Goal: Task Accomplishment & Management: Complete application form

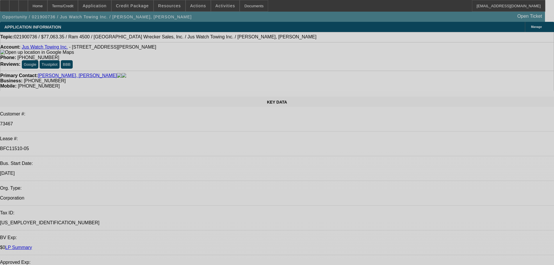
select select "0"
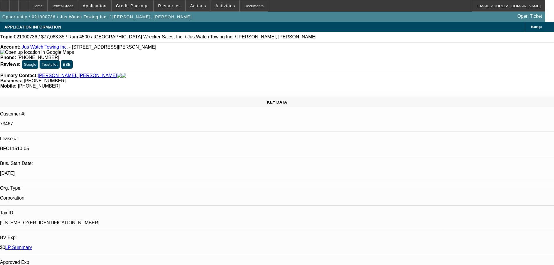
select select "0"
select select "2"
select select "0"
select select "6"
select select "0"
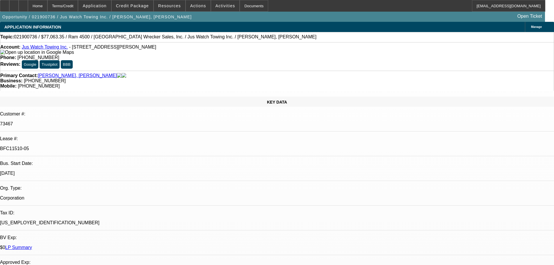
select select "0"
select select "6"
select select "0"
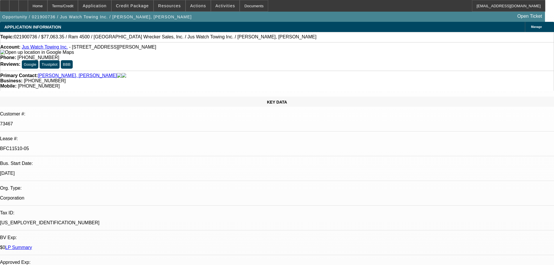
select select "0"
select select "6"
select select "0"
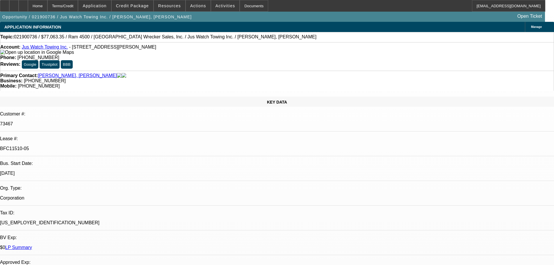
select select "6"
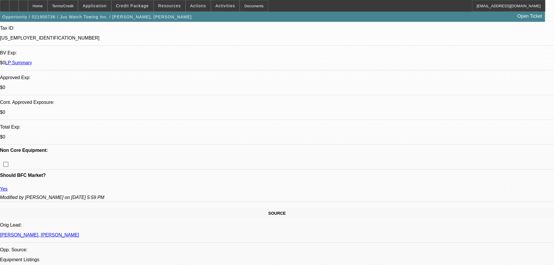
scroll to position [320, 0]
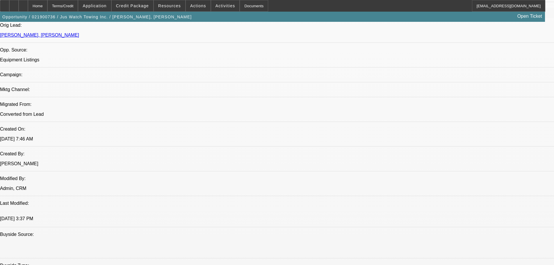
scroll to position [896, 0]
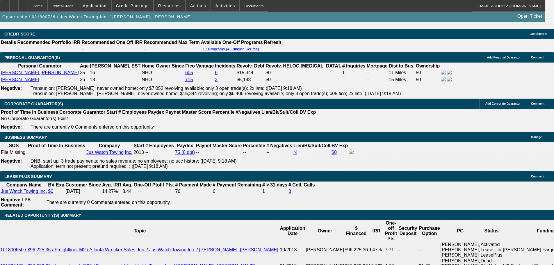
drag, startPoint x: 234, startPoint y: 168, endPoint x: 234, endPoint y: 187, distance: 19.5
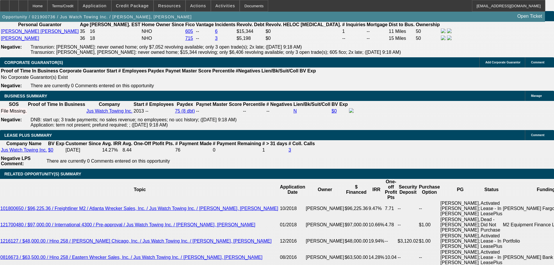
scroll to position [983, 0]
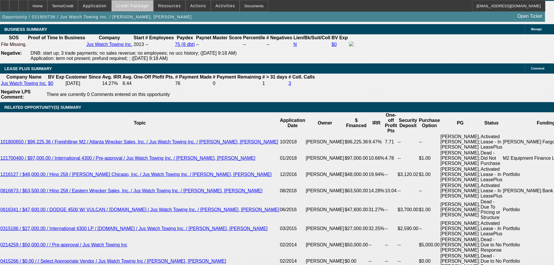
click at [144, 5] on span "Credit Package" at bounding box center [132, 5] width 33 height 5
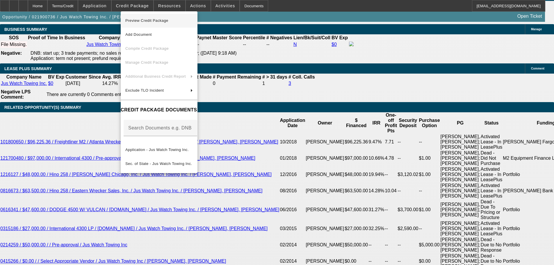
click at [173, 22] on span "Preview Credit Package" at bounding box center [158, 20] width 67 height 7
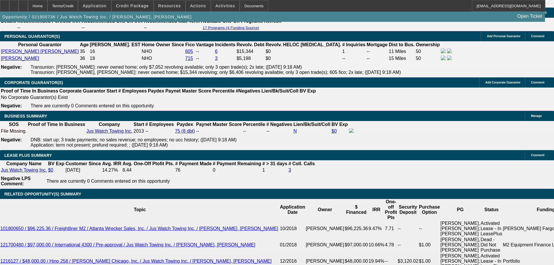
scroll to position [838, 0]
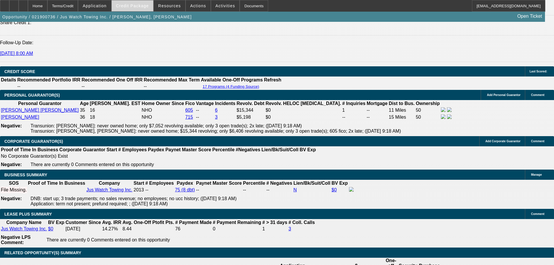
click at [151, 5] on span at bounding box center [133, 6] width 42 height 14
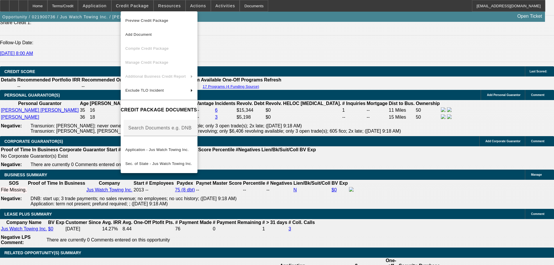
click at [330, 47] on div at bounding box center [277, 132] width 554 height 265
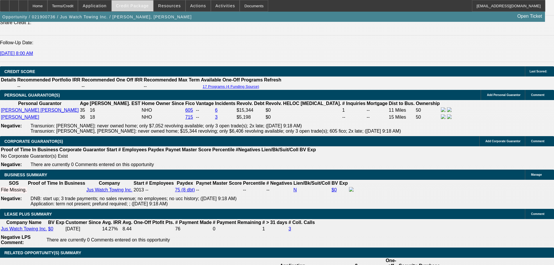
click at [134, 4] on span "Credit Package" at bounding box center [132, 5] width 33 height 5
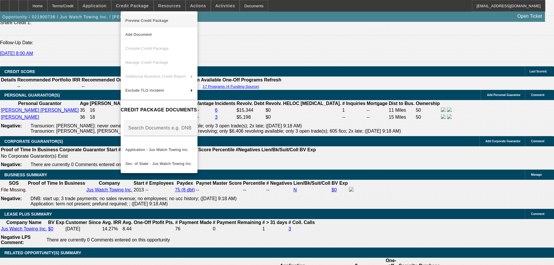
click at [160, 19] on span "Preview Credit Package" at bounding box center [146, 20] width 43 height 4
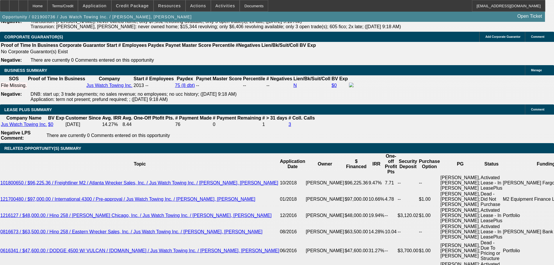
scroll to position [1013, 0]
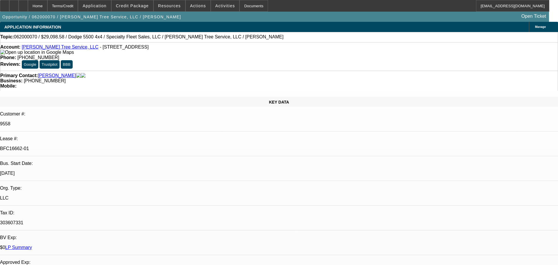
select select "0.1"
select select "2"
select select "0"
select select "6"
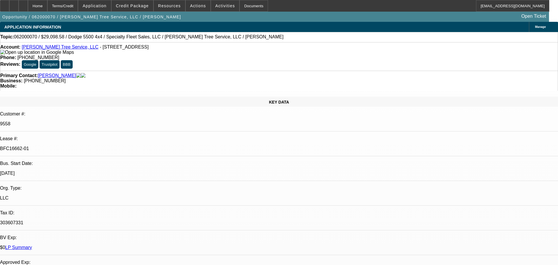
select select "0.1"
select select "2"
select select "0"
select select "6"
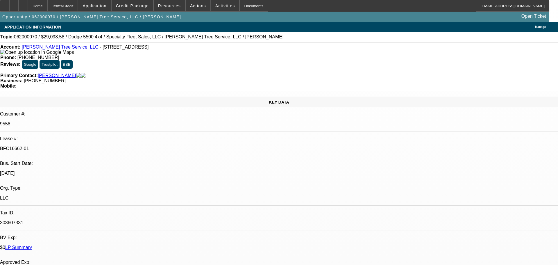
select select "0.1"
select select "2"
select select "0"
select select "6"
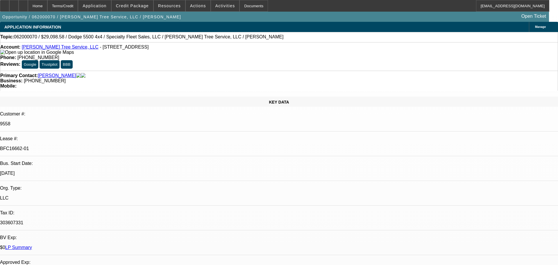
select select "0.1"
select select "2"
select select "0"
select select "6"
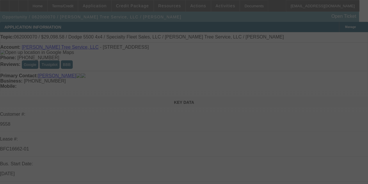
select select "0.1"
select select "2"
select select "0"
select select "6"
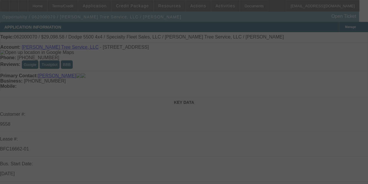
select select "0.1"
select select "2"
select select "0"
select select "6"
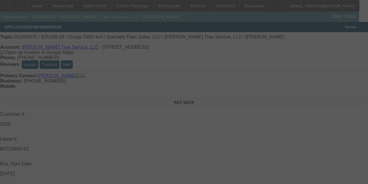
select select "0.1"
select select "2"
select select "0"
select select "6"
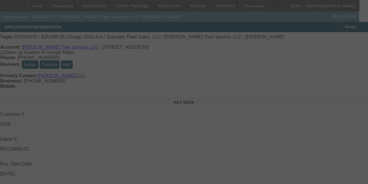
select select "0.1"
select select "2"
select select "0"
select select "6"
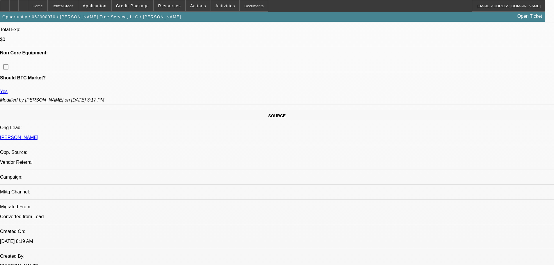
drag, startPoint x: 171, startPoint y: 207, endPoint x: 152, endPoint y: 278, distance: 73.3
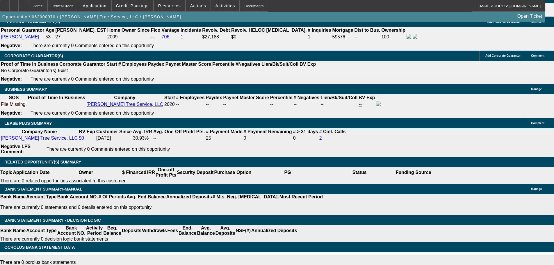
scroll to position [853, 0]
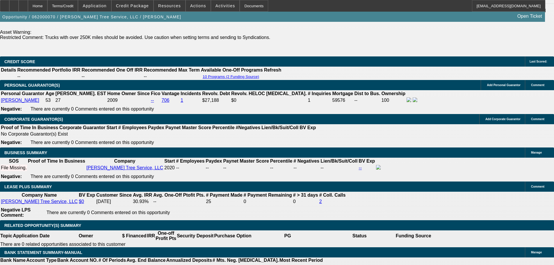
drag, startPoint x: 161, startPoint y: 150, endPoint x: 153, endPoint y: 101, distance: 49.2
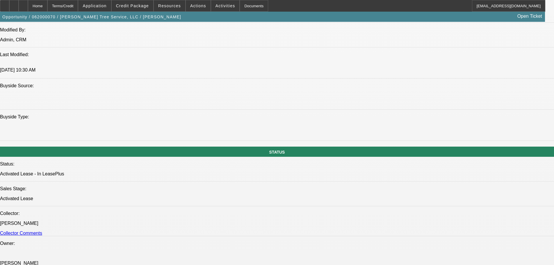
drag, startPoint x: 360, startPoint y: 182, endPoint x: 356, endPoint y: 122, distance: 60.3
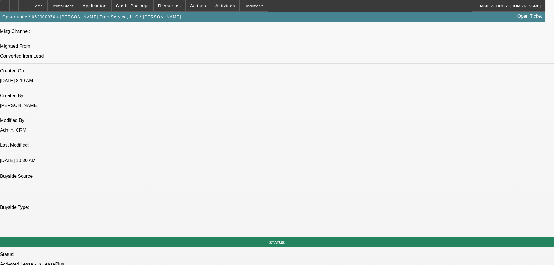
drag, startPoint x: 235, startPoint y: 228, endPoint x: 224, endPoint y: 211, distance: 20.2
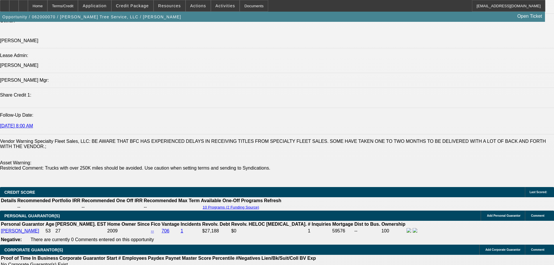
drag, startPoint x: 234, startPoint y: 202, endPoint x: 236, endPoint y: 186, distance: 15.5
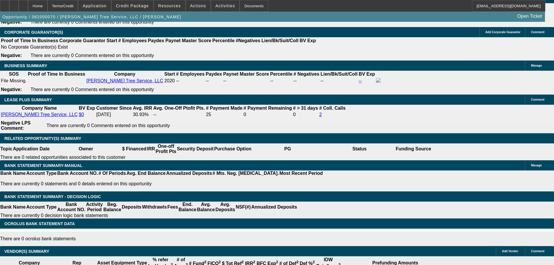
scroll to position [982, 0]
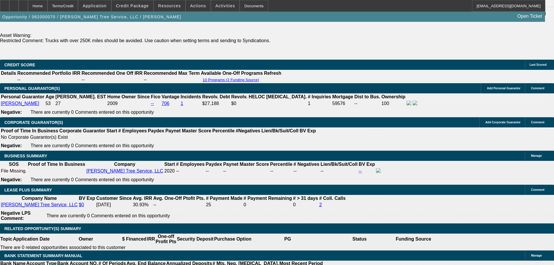
drag, startPoint x: 220, startPoint y: 176, endPoint x: 214, endPoint y: 150, distance: 26.7
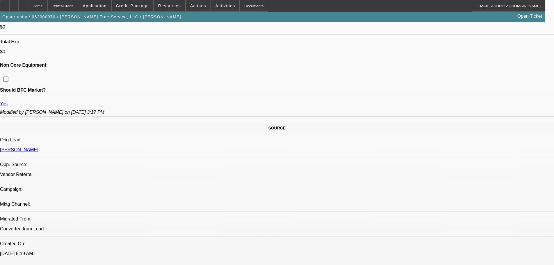
scroll to position [0, 0]
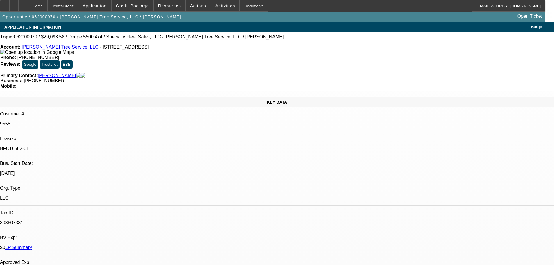
drag, startPoint x: 215, startPoint y: 197, endPoint x: 201, endPoint y: 109, distance: 89.5
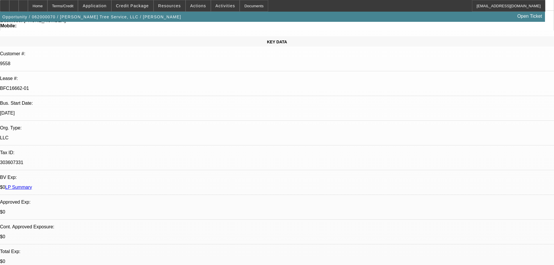
scroll to position [116, 0]
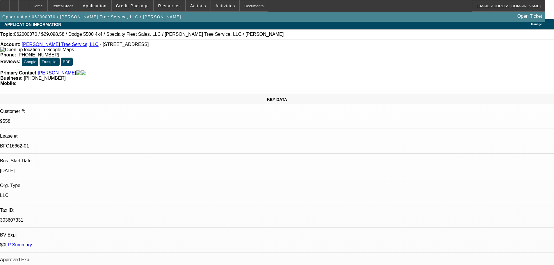
scroll to position [0, 0]
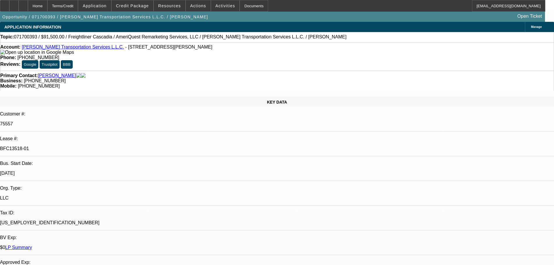
select select "0"
select select "6"
select select "0"
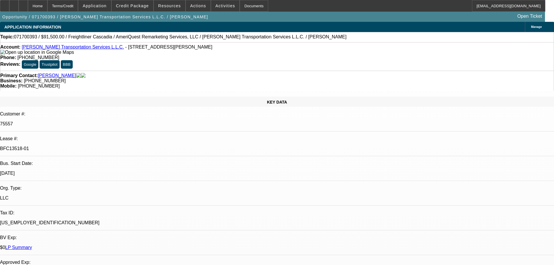
select select "0"
select select "6"
select select "0"
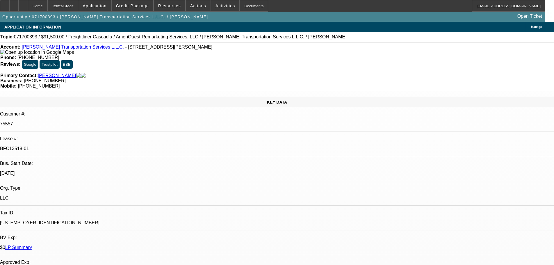
select select "0"
select select "6"
select select "0"
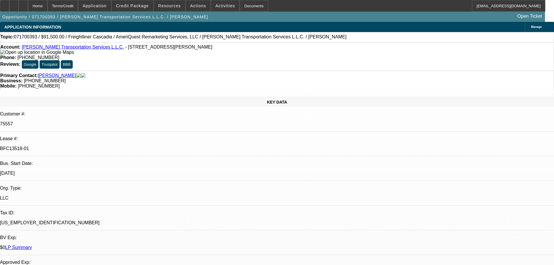
select select "6"
drag, startPoint x: 211, startPoint y: 161, endPoint x: 221, endPoint y: 190, distance: 30.8
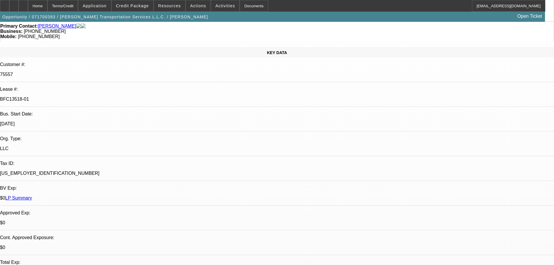
scroll to position [66, 0]
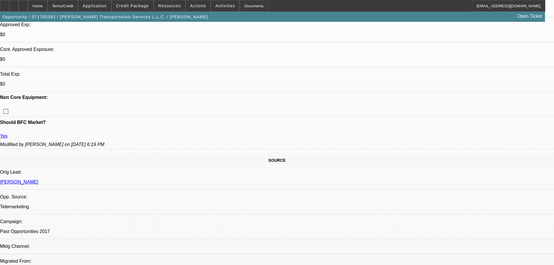
drag, startPoint x: 234, startPoint y: 92, endPoint x: 241, endPoint y: 142, distance: 51.1
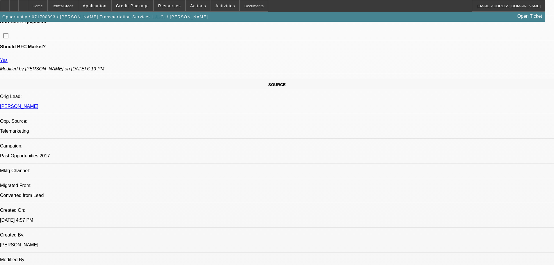
drag, startPoint x: 235, startPoint y: 98, endPoint x: 236, endPoint y: 133, distance: 34.9
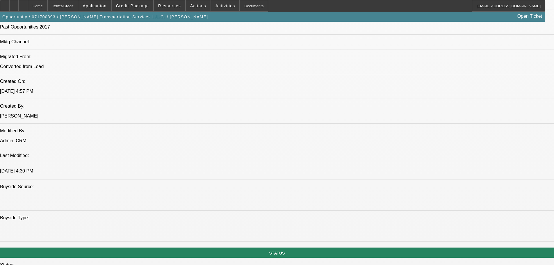
drag, startPoint x: 238, startPoint y: 118, endPoint x: 270, endPoint y: 186, distance: 74.8
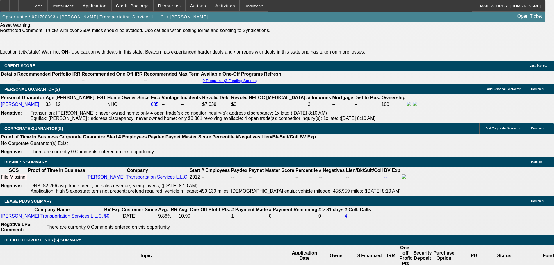
drag, startPoint x: 257, startPoint y: 144, endPoint x: 262, endPoint y: 177, distance: 33.1
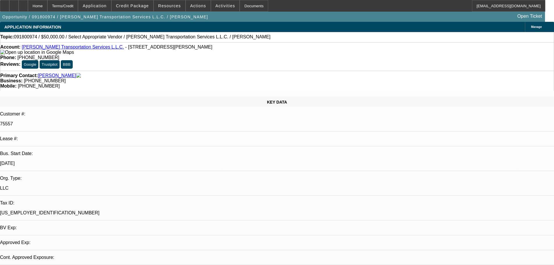
select select "0"
select select "2"
select select "0.1"
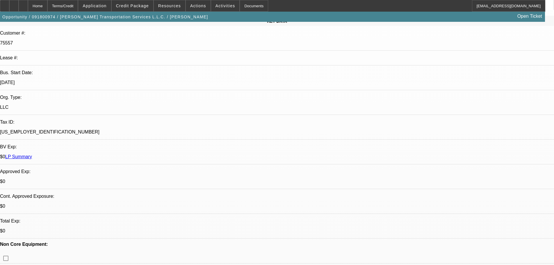
drag, startPoint x: 275, startPoint y: 141, endPoint x: 273, endPoint y: 156, distance: 15.5
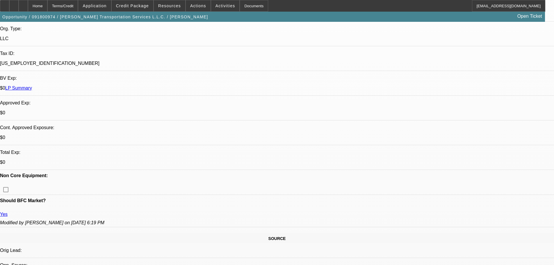
drag, startPoint x: 270, startPoint y: 96, endPoint x: 273, endPoint y: 129, distance: 32.7
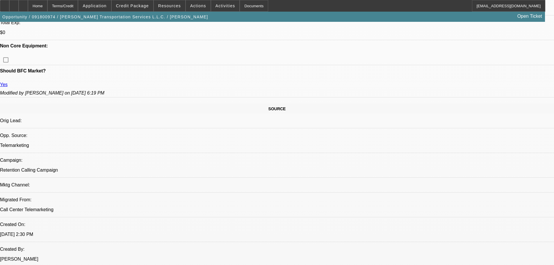
drag, startPoint x: 271, startPoint y: 100, endPoint x: 285, endPoint y: 145, distance: 47.1
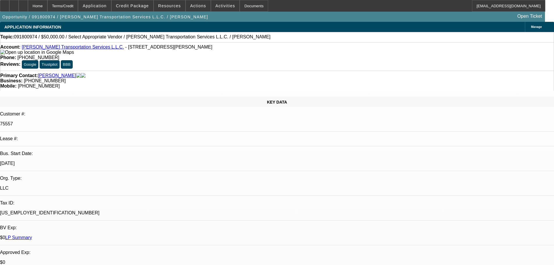
drag, startPoint x: 303, startPoint y: 106, endPoint x: 287, endPoint y: 104, distance: 16.5
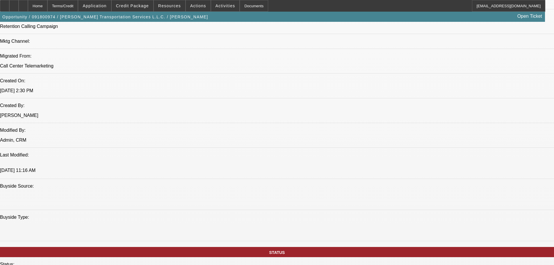
drag, startPoint x: 240, startPoint y: 120, endPoint x: 261, endPoint y: 196, distance: 79.4
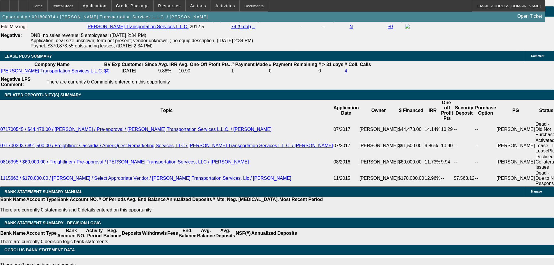
scroll to position [87, 0]
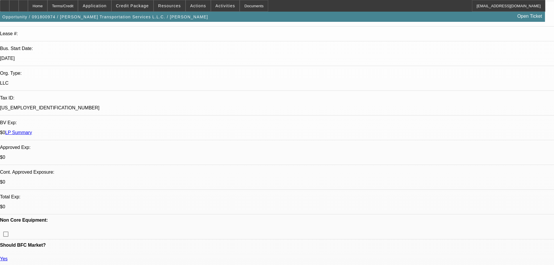
scroll to position [0, 0]
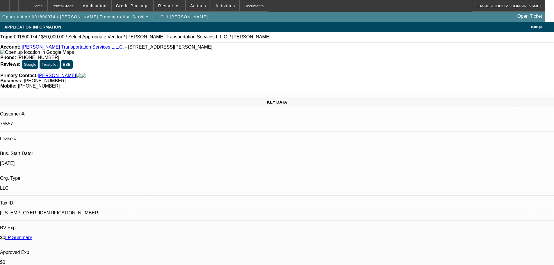
drag, startPoint x: 161, startPoint y: 168, endPoint x: 177, endPoint y: 68, distance: 101.3
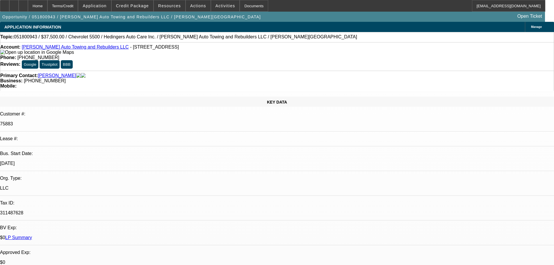
select select "0"
select select "0.1"
select select "4"
select select "0"
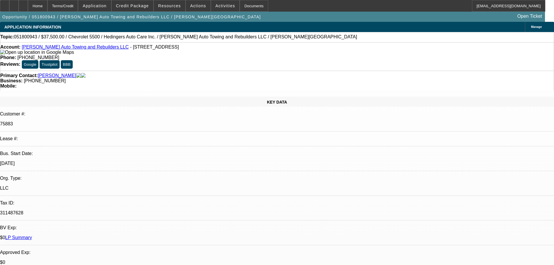
select select "2"
select select "0.1"
select select "4"
select select "0"
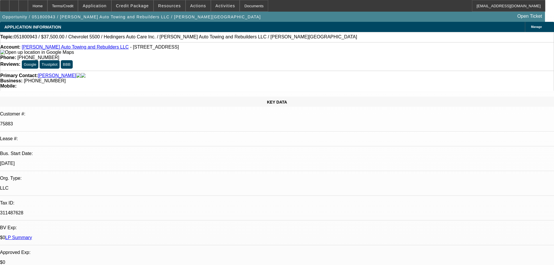
select select "0"
select select "2"
select select "0"
select select "4"
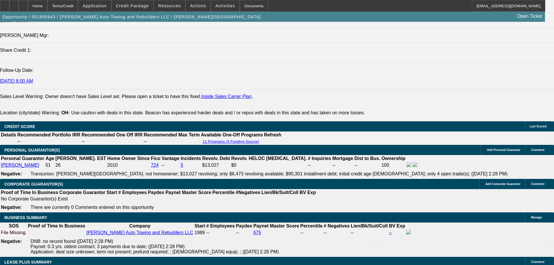
scroll to position [873, 0]
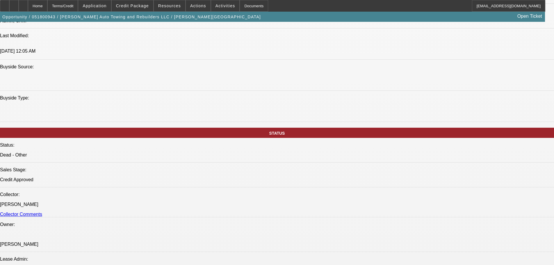
drag, startPoint x: 334, startPoint y: 193, endPoint x: 328, endPoint y: 132, distance: 61.1
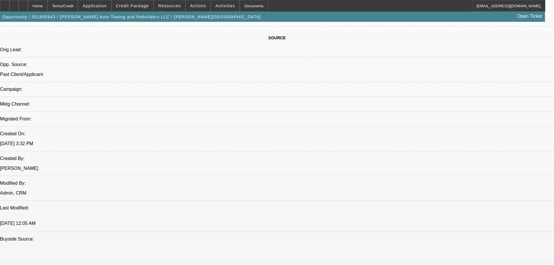
scroll to position [336, 0]
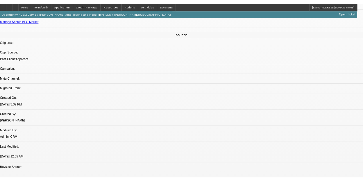
scroll to position [395, 0]
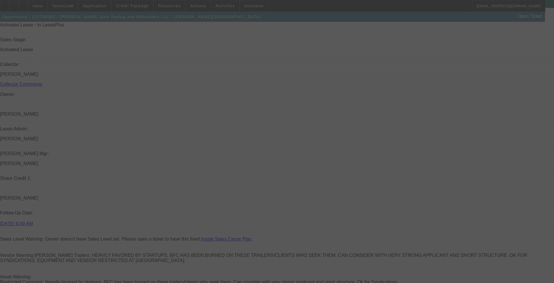
scroll to position [799, 0]
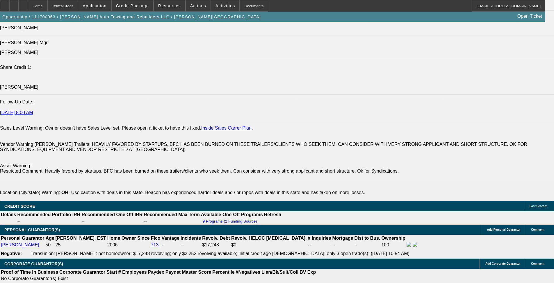
select select "0"
select select "6"
select select "0"
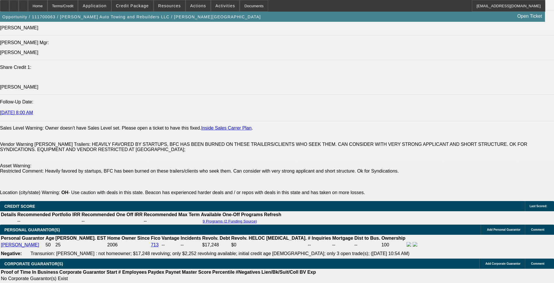
select select "0"
select select "6"
select select "0"
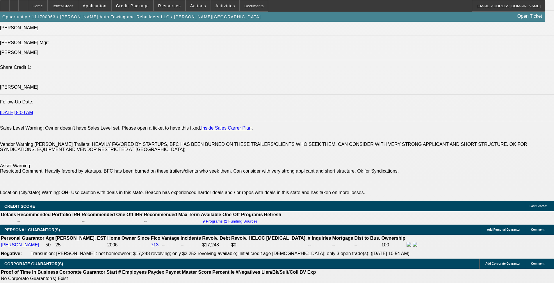
select select "0"
select select "6"
select select "0"
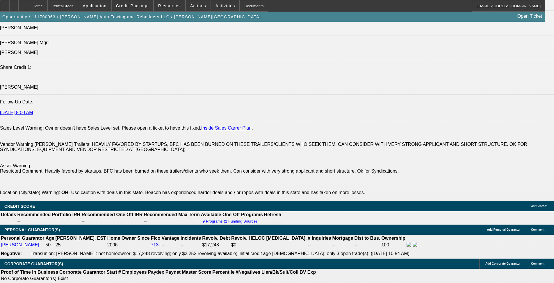
select select "6"
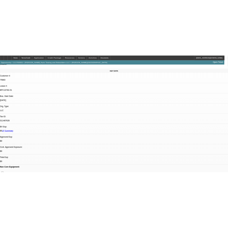
scroll to position [0, 0]
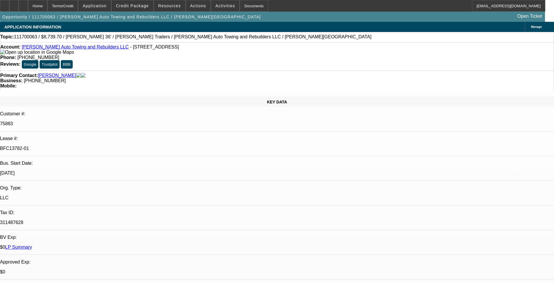
drag, startPoint x: 224, startPoint y: 210, endPoint x: 221, endPoint y: 113, distance: 97.5
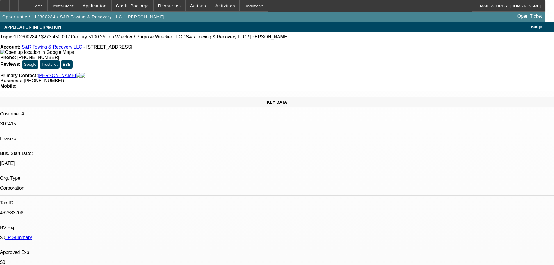
select select "0"
select select "2"
select select "0"
select select "6"
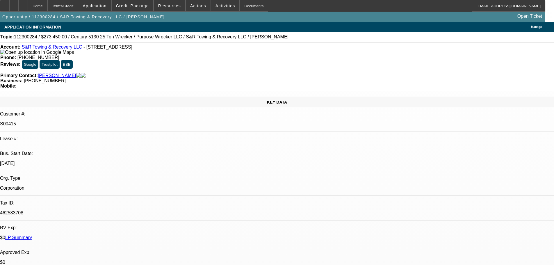
select select "0"
select select "2"
select select "0"
select select "6"
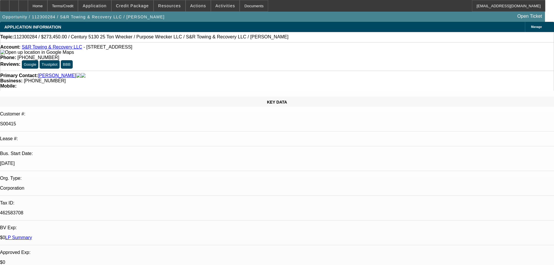
select select "0"
select select "2"
select select "0"
select select "6"
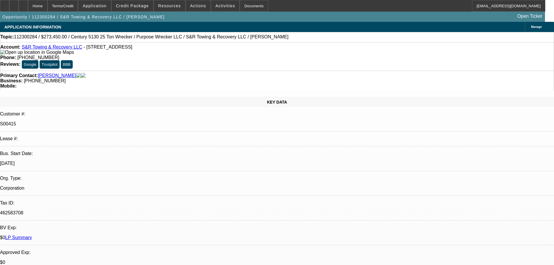
select select "0"
select select "2"
select select "0"
select select "6"
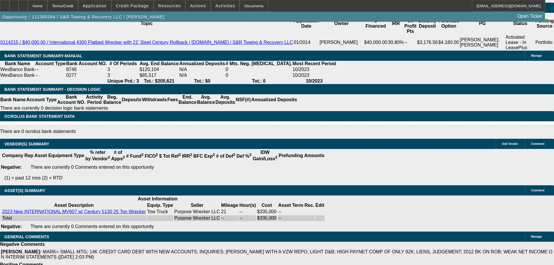
drag, startPoint x: 258, startPoint y: 127, endPoint x: 279, endPoint y: 238, distance: 113.3
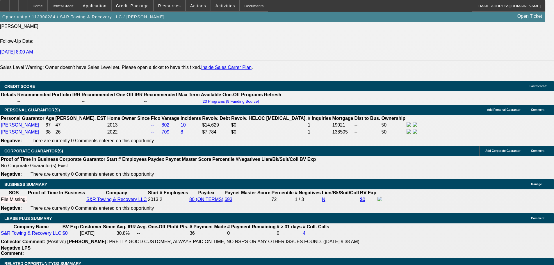
scroll to position [760, 0]
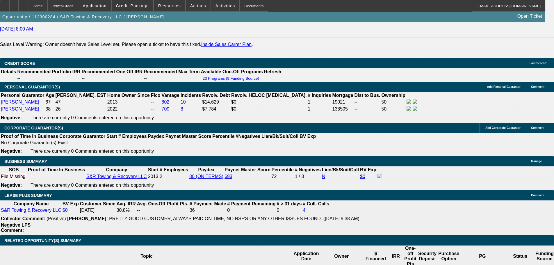
scroll to position [867, 0]
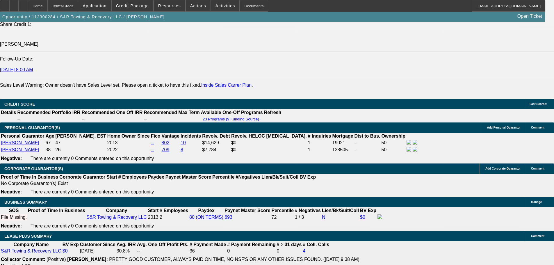
drag, startPoint x: 306, startPoint y: 94, endPoint x: 301, endPoint y: 75, distance: 19.5
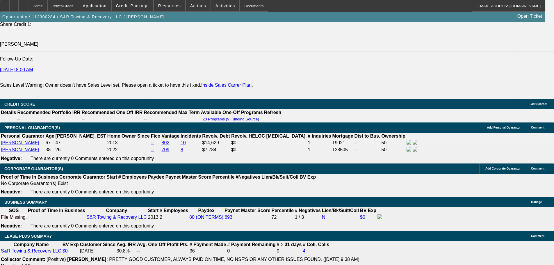
select select "0"
select select "2"
select select "0"
select select "6"
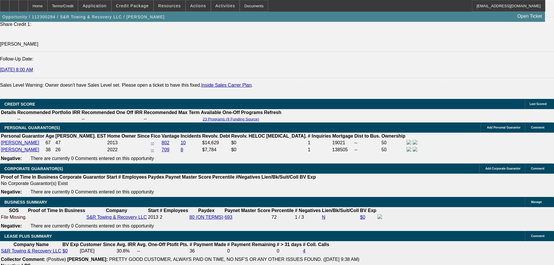
select select "0"
select select "2"
select select "0.1"
select select "4"
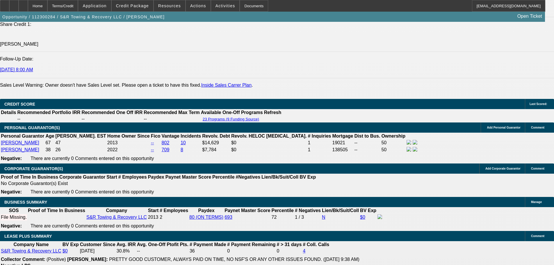
select select "0"
select select "0.1"
select select "4"
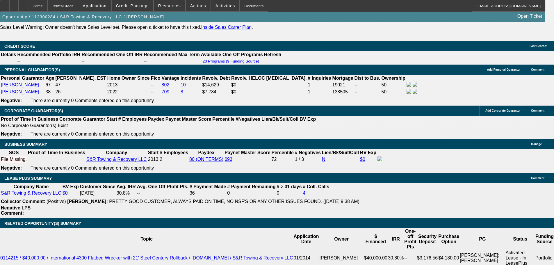
scroll to position [836, 0]
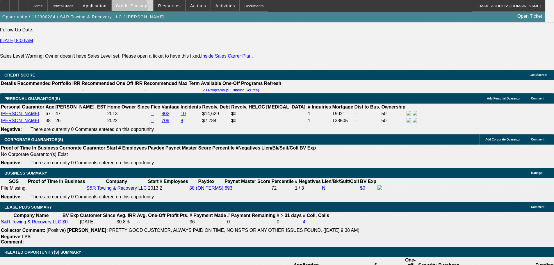
click at [138, 9] on span at bounding box center [133, 6] width 42 height 14
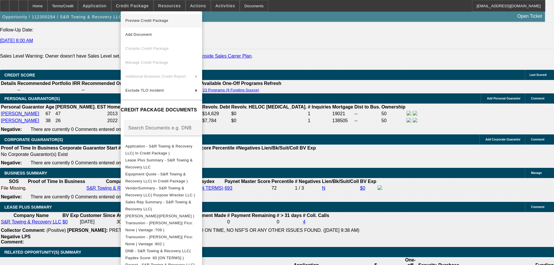
click at [188, 20] on span "Preview Credit Package" at bounding box center [161, 20] width 72 height 7
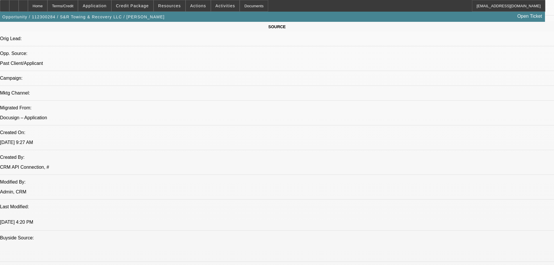
scroll to position [0, 0]
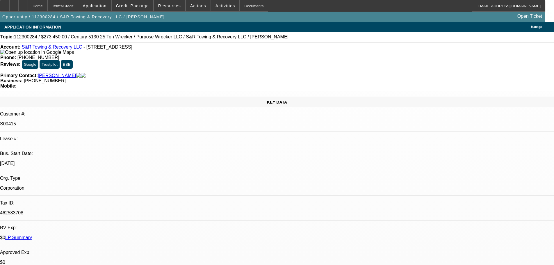
drag, startPoint x: 303, startPoint y: 205, endPoint x: 321, endPoint y: 40, distance: 165.3
select select "0"
select select "2"
select select "0"
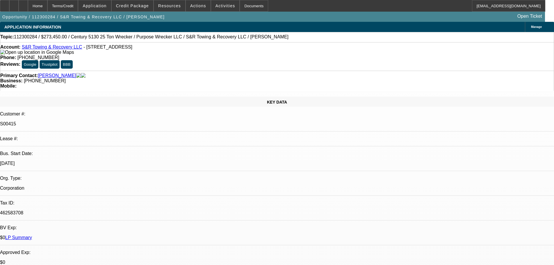
select select "6"
select select "0"
select select "2"
select select "0"
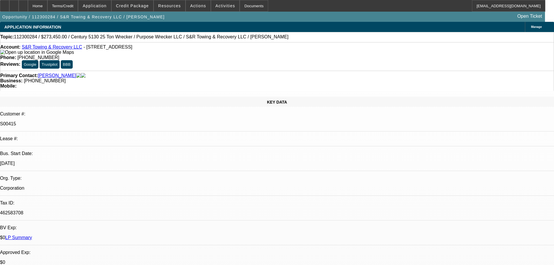
select select "6"
select select "0"
select select "2"
select select "0"
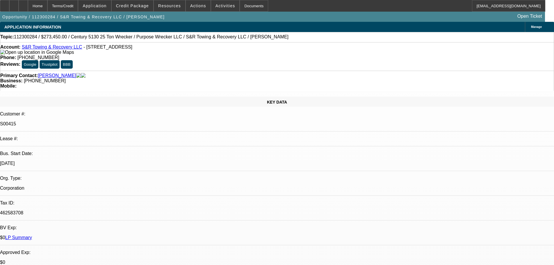
select select "6"
select select "0"
select select "2"
select select "0"
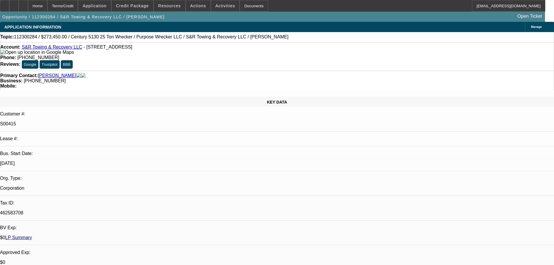
select select "6"
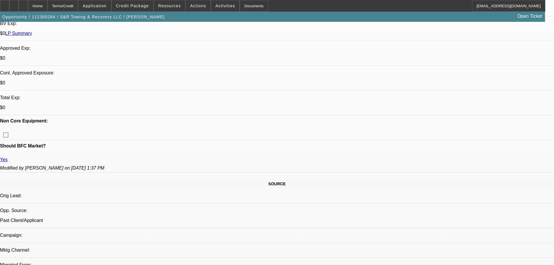
scroll to position [204, 0]
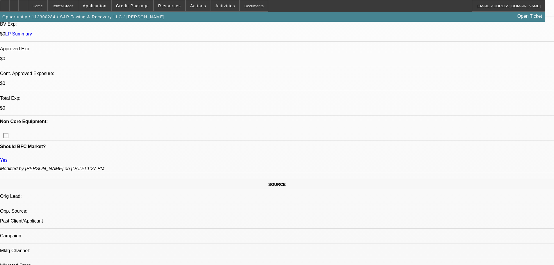
drag, startPoint x: 453, startPoint y: 125, endPoint x: 448, endPoint y: 127, distance: 4.8
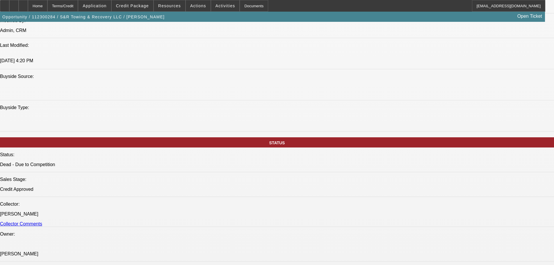
drag, startPoint x: 233, startPoint y: 127, endPoint x: 239, endPoint y: 250, distance: 122.9
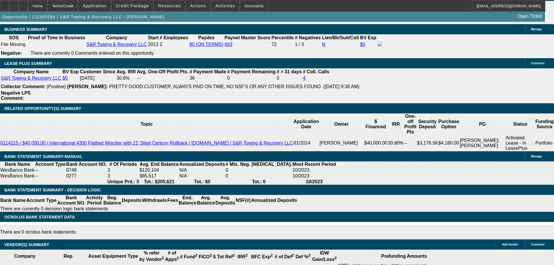
scroll to position [805, 0]
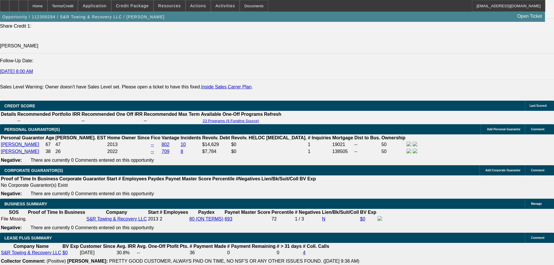
click at [142, 12] on div "Opportunity / 112300284 / S&R Towing & Recovery LLC / Raggard, Robert Open Tick…" at bounding box center [272, 17] width 545 height 10
click at [141, 8] on span at bounding box center [133, 6] width 42 height 14
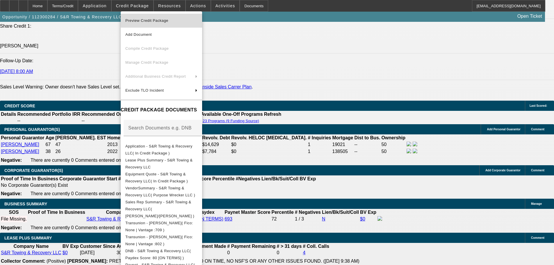
click at [172, 24] on button "Preview Credit Package" at bounding box center [161, 21] width 81 height 14
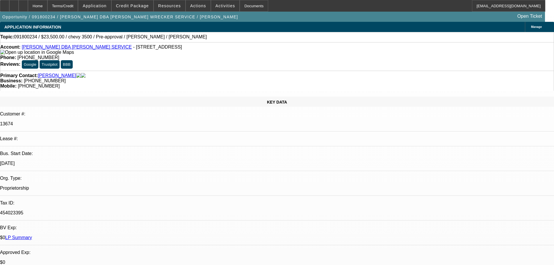
select select "0"
select select "2"
select select "0"
select select "2"
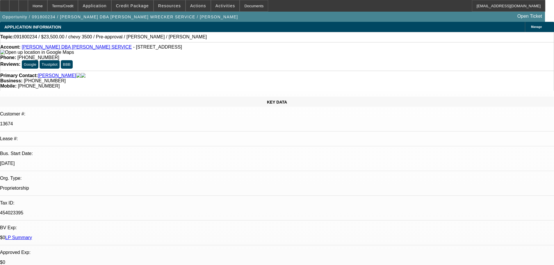
select select "0"
select select "2"
select select "0"
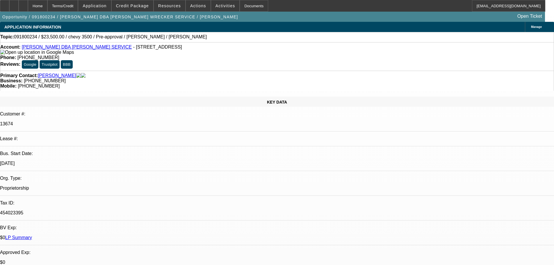
select select "2"
select select "0"
select select "1"
select select "2"
select select "6"
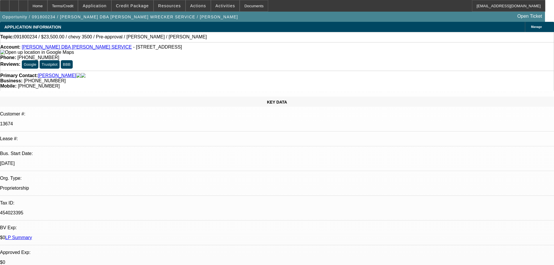
select select "1"
select select "2"
select select "6"
select select "1"
select select "2"
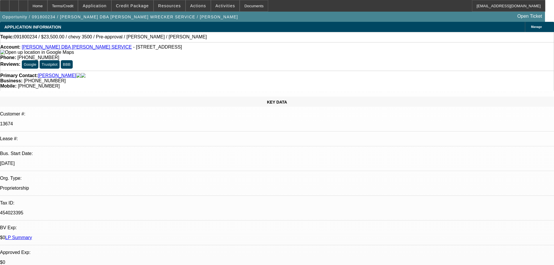
select select "6"
select select "1"
select select "2"
select select "6"
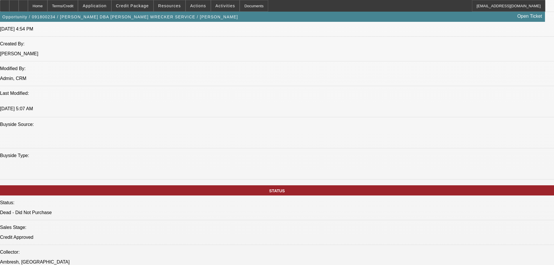
scroll to position [277, 0]
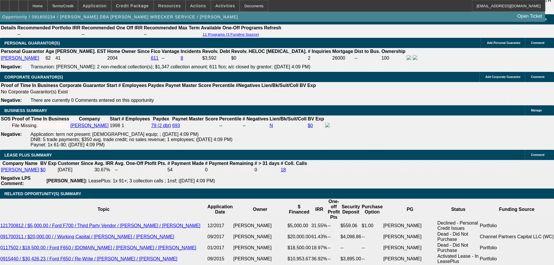
scroll to position [960, 0]
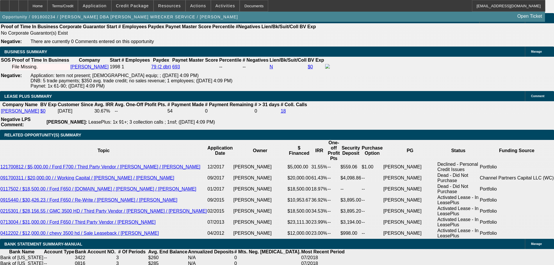
drag, startPoint x: 241, startPoint y: 115, endPoint x: 239, endPoint y: 111, distance: 4.2
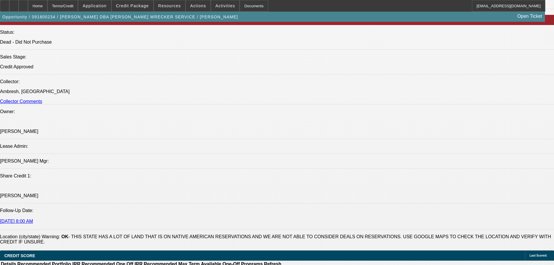
drag, startPoint x: 240, startPoint y: 72, endPoint x: 238, endPoint y: 63, distance: 9.0
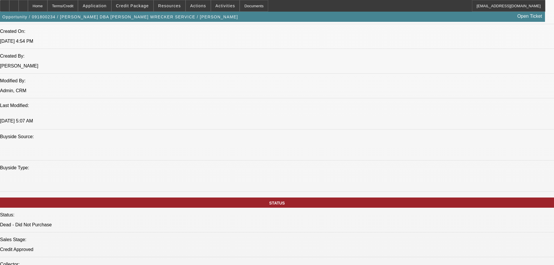
drag, startPoint x: 207, startPoint y: 118, endPoint x: 200, endPoint y: 88, distance: 31.5
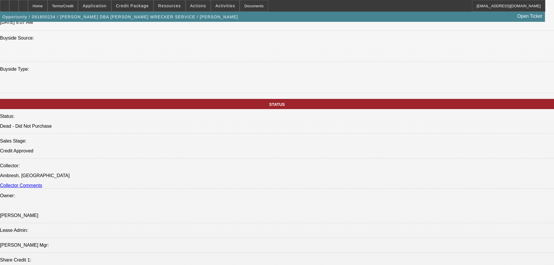
drag, startPoint x: 173, startPoint y: 168, endPoint x: 197, endPoint y: 234, distance: 70.9
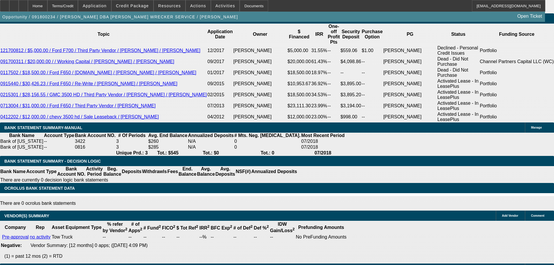
drag, startPoint x: 218, startPoint y: 145, endPoint x: 215, endPoint y: 122, distance: 23.2
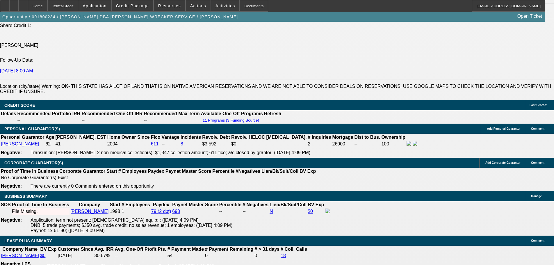
scroll to position [0, 0]
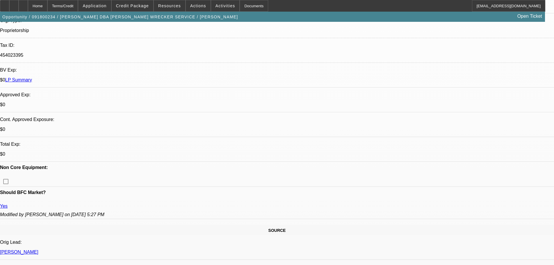
drag, startPoint x: 300, startPoint y: 180, endPoint x: 252, endPoint y: 97, distance: 95.9
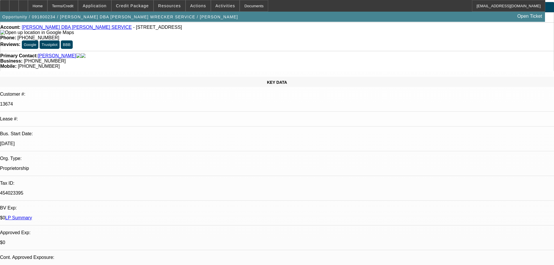
drag, startPoint x: 245, startPoint y: 180, endPoint x: 244, endPoint y: 195, distance: 14.9
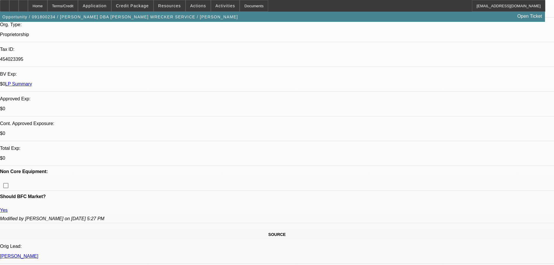
scroll to position [211, 0]
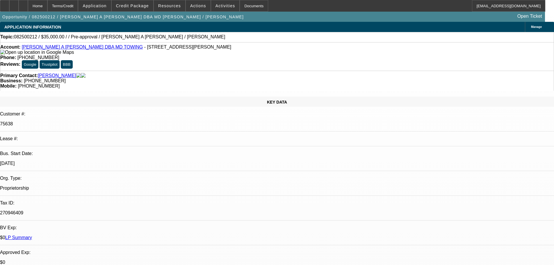
select select "0"
select select "2"
select select "0.1"
select select "4"
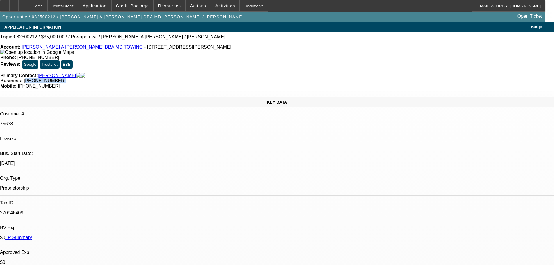
drag, startPoint x: 235, startPoint y: 66, endPoint x: 209, endPoint y: 65, distance: 25.6
click at [209, 78] on div "Business: (831) 751-9118" at bounding box center [277, 80] width 554 height 5
click at [22, 78] on strong "Business:" at bounding box center [11, 80] width 22 height 5
drag, startPoint x: 208, startPoint y: 65, endPoint x: 243, endPoint y: 64, distance: 35.2
click at [243, 78] on div "Business: (831) 751-9118" at bounding box center [277, 80] width 554 height 5
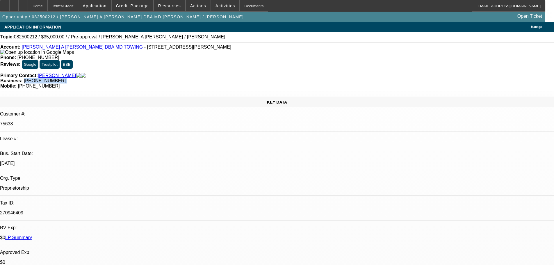
copy div "(831) 751-9118"
click at [156, 73] on div "Primary Contact: Soto, Marco" at bounding box center [277, 75] width 554 height 5
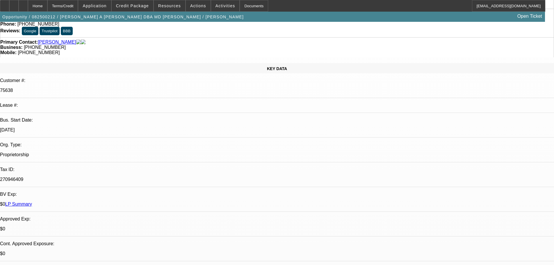
scroll to position [87, 0]
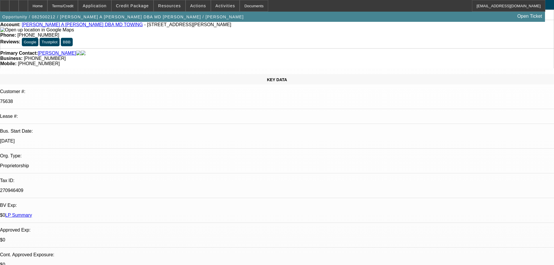
scroll to position [58, 0]
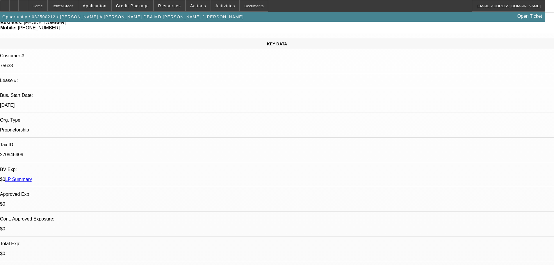
radio input "true"
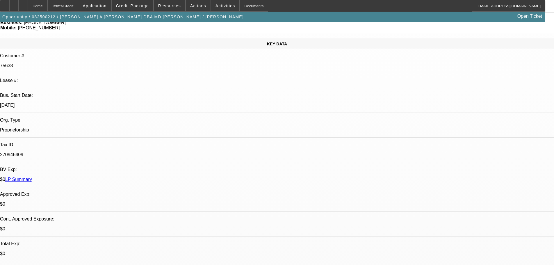
type textarea "8/19 60k truck sold, gonna look for another option"
radio input "true"
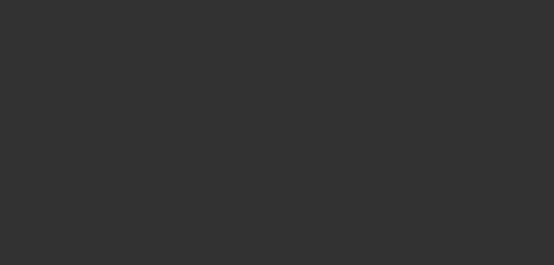
scroll to position [0, 0]
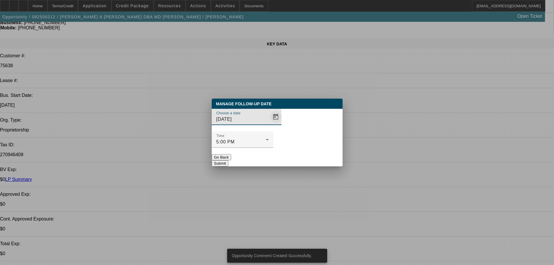
click at [269, 124] on span "Open calendar" at bounding box center [276, 117] width 14 height 14
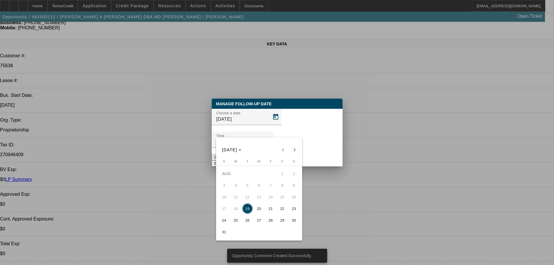
click at [251, 225] on span "26" at bounding box center [247, 220] width 10 height 10
type input "8/26/2025"
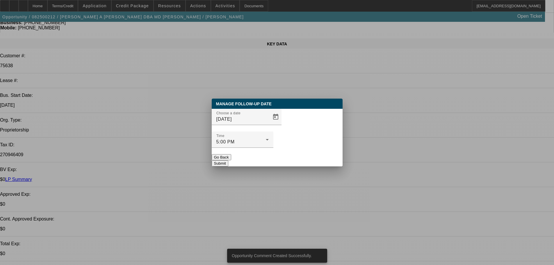
click at [228, 160] on button "Submit" at bounding box center [220, 163] width 17 height 6
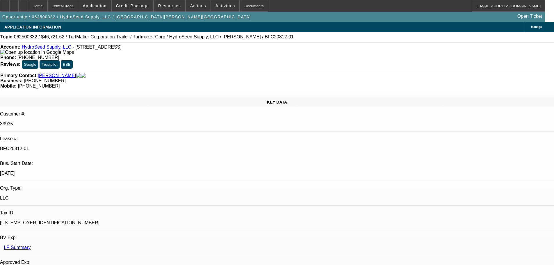
select select "0"
select select "6"
select select "0"
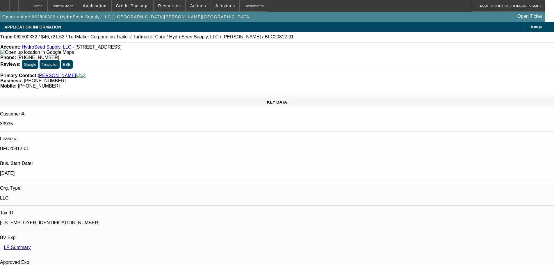
select select "0"
select select "6"
select select "0"
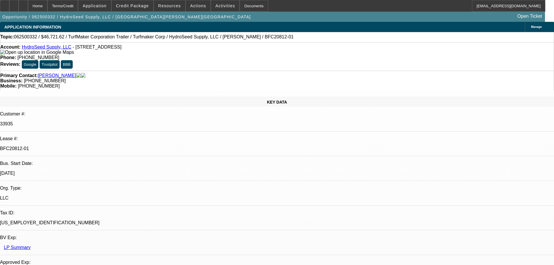
select select "0.1"
select select "4"
select select "0"
select select "0.1"
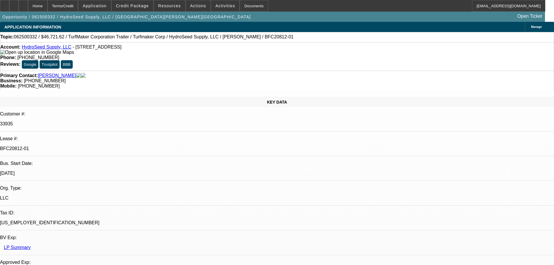
select select "4"
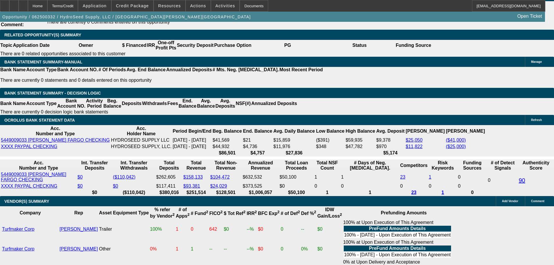
scroll to position [1063, 0]
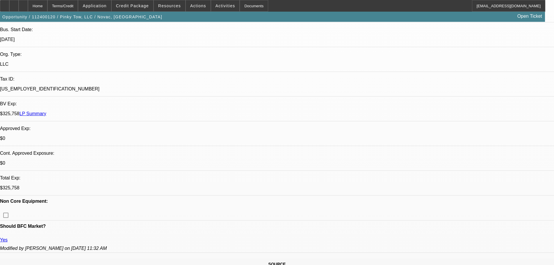
select select "0.2"
select select "2"
select select "0"
select select "6"
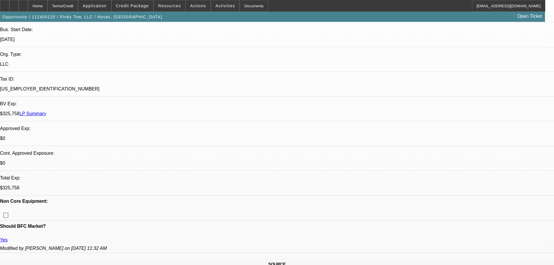
select select "0"
select select "2"
select select "0.1"
select select "4"
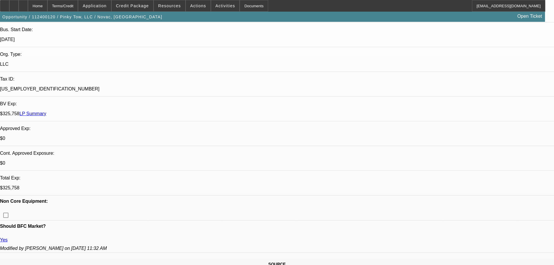
scroll to position [250, 0]
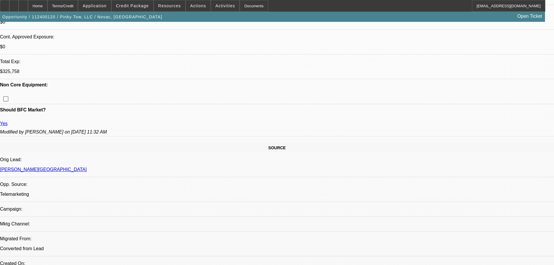
drag, startPoint x: 227, startPoint y: 147, endPoint x: 211, endPoint y: 146, distance: 15.7
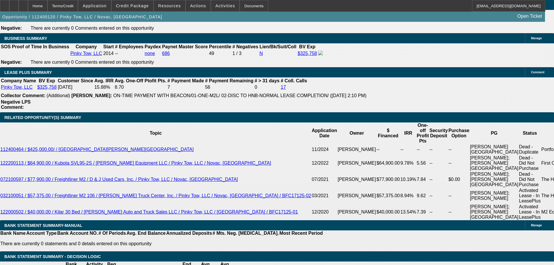
drag, startPoint x: 250, startPoint y: 119, endPoint x: 228, endPoint y: 196, distance: 80.0
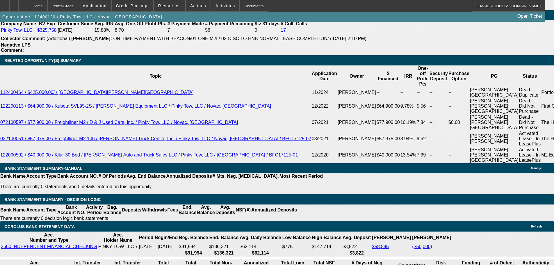
scroll to position [1015, 0]
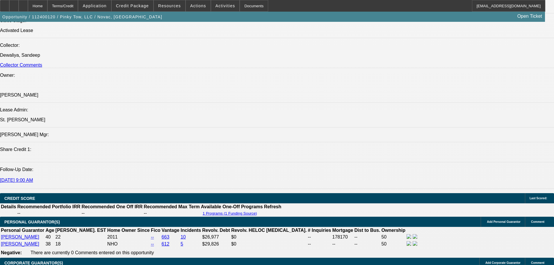
drag, startPoint x: 239, startPoint y: 127, endPoint x: 219, endPoint y: 152, distance: 32.0
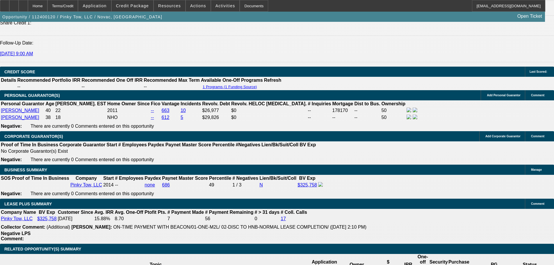
scroll to position [1160, 0]
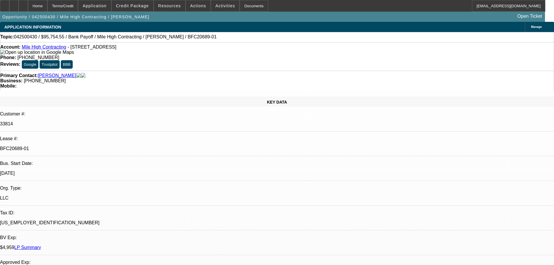
select select "0"
select select "0.1"
select select "4"
select select "0"
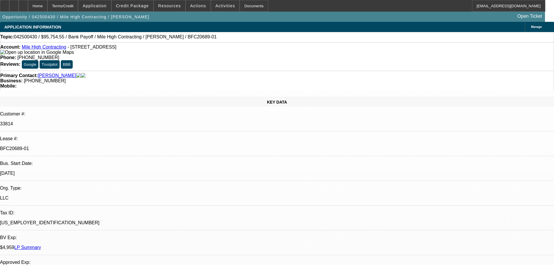
select select "0"
select select "0.1"
select select "4"
select select "0"
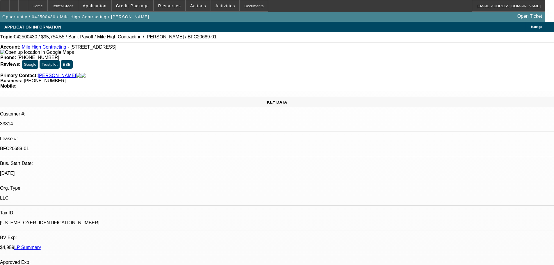
select select "0.1"
select select "4"
select select "0"
select select "0.1"
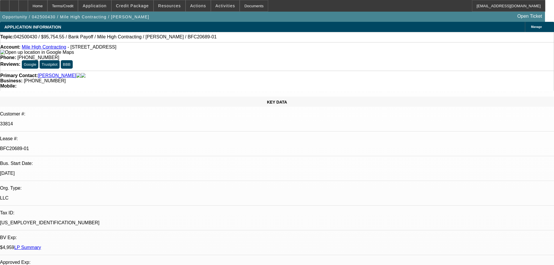
select select "4"
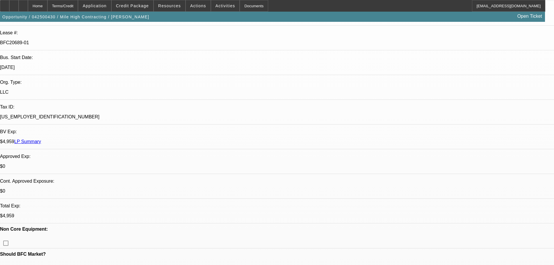
drag, startPoint x: 247, startPoint y: 165, endPoint x: 262, endPoint y: 234, distance: 71.1
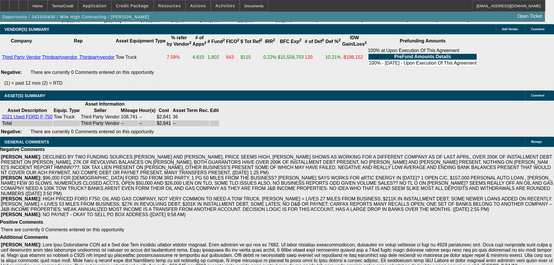
drag, startPoint x: 269, startPoint y: 81, endPoint x: 290, endPoint y: 225, distance: 144.6
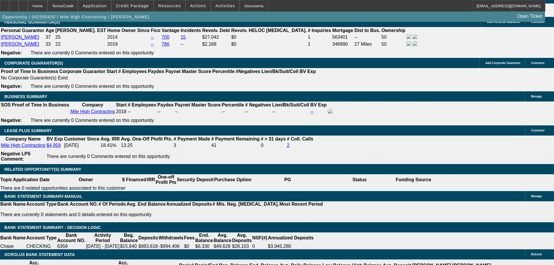
drag, startPoint x: 305, startPoint y: 204, endPoint x: 286, endPoint y: 136, distance: 70.3
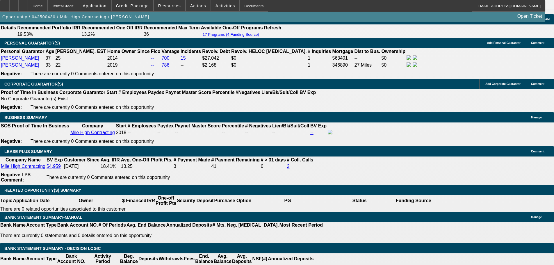
drag, startPoint x: 186, startPoint y: 123, endPoint x: 192, endPoint y: 149, distance: 26.8
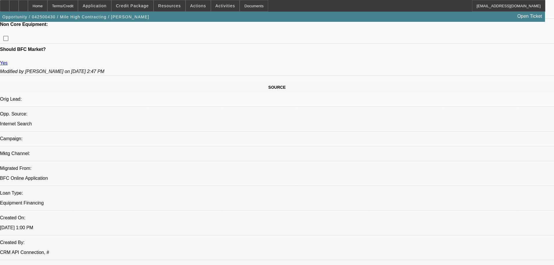
scroll to position [553, 0]
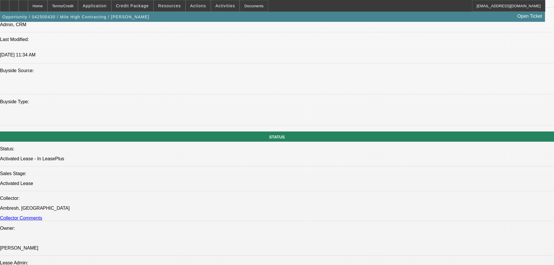
drag, startPoint x: 263, startPoint y: 151, endPoint x: 285, endPoint y: 251, distance: 102.8
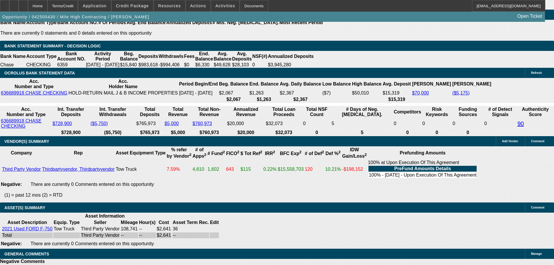
scroll to position [1054, 0]
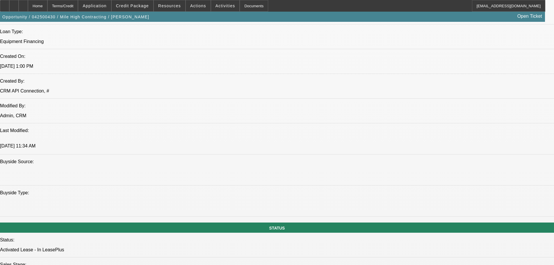
drag, startPoint x: 47, startPoint y: 169, endPoint x: 307, endPoint y: 137, distance: 261.7
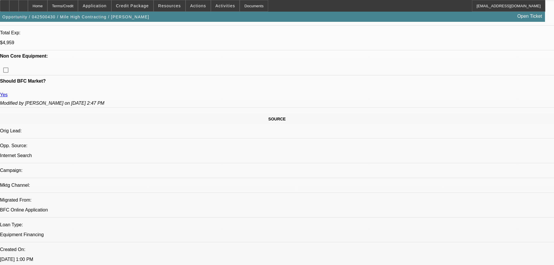
scroll to position [251, 0]
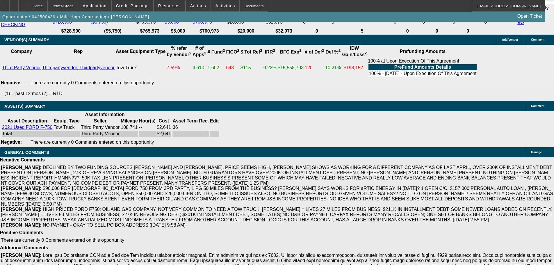
scroll to position [1113, 0]
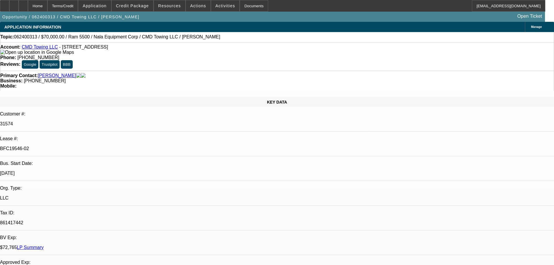
select select "0"
select select "2"
select select "0"
select select "6"
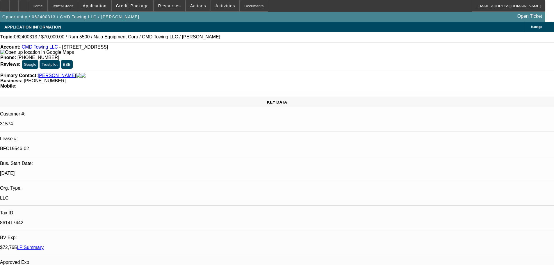
select select "0"
select select "2"
select select "0"
select select "6"
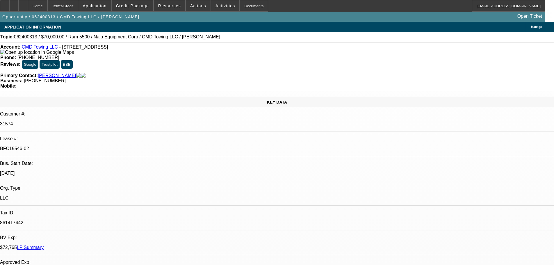
select select "0"
select select "2"
select select "0"
select select "6"
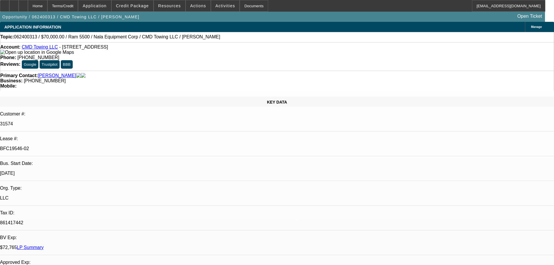
select select "0"
select select "2"
select select "0"
select select "6"
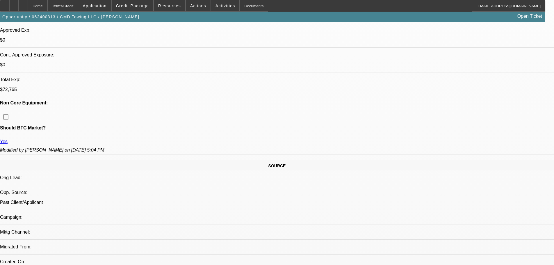
scroll to position [175, 0]
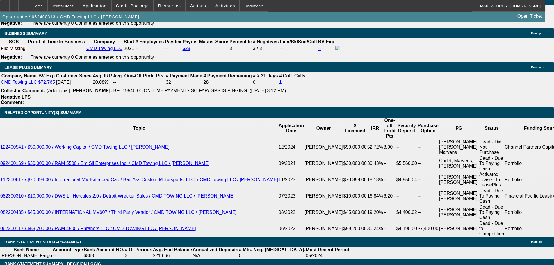
scroll to position [1047, 0]
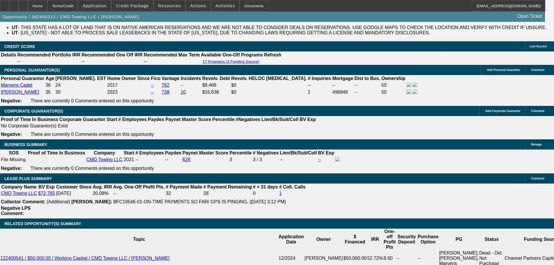
drag, startPoint x: 367, startPoint y: 201, endPoint x: 354, endPoint y: 108, distance: 93.8
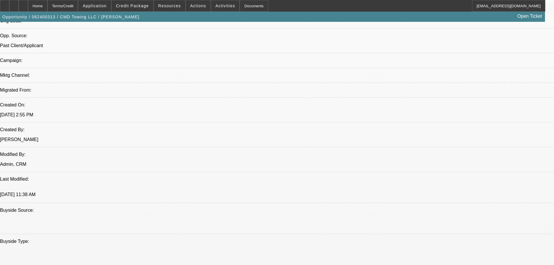
scroll to position [277, 0]
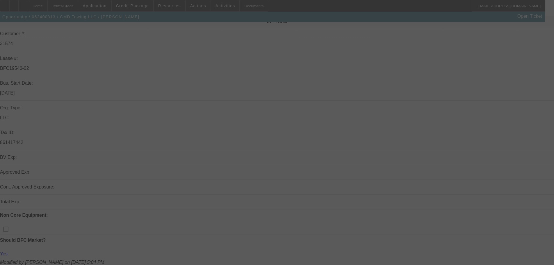
scroll to position [87, 0]
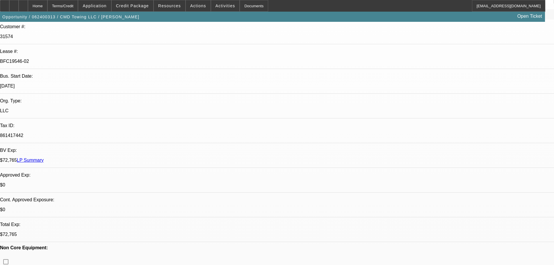
select select "0"
select select "2"
select select "0"
select select "6"
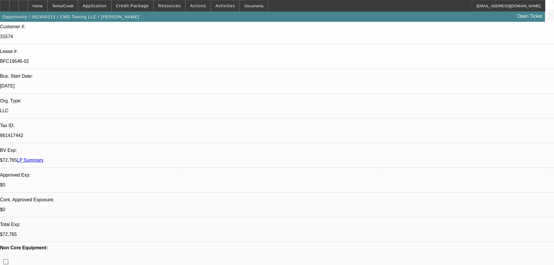
select select "0"
select select "2"
select select "0"
select select "6"
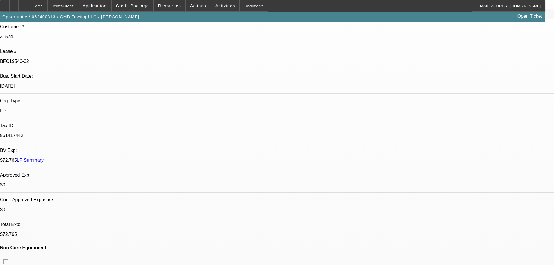
select select "0"
select select "2"
select select "0"
select select "6"
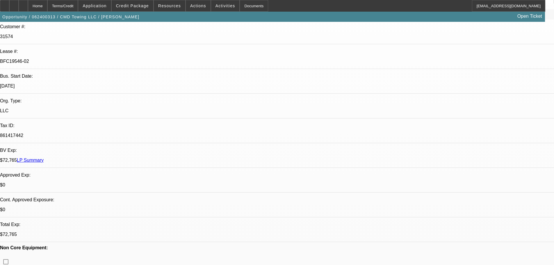
select select "0"
select select "2"
select select "0"
select select "6"
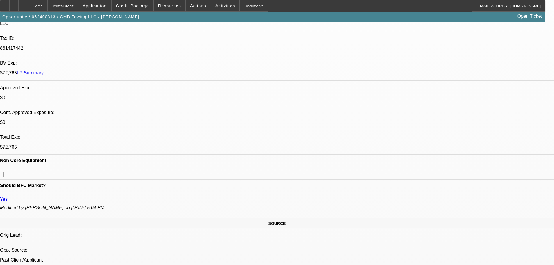
scroll to position [204, 0]
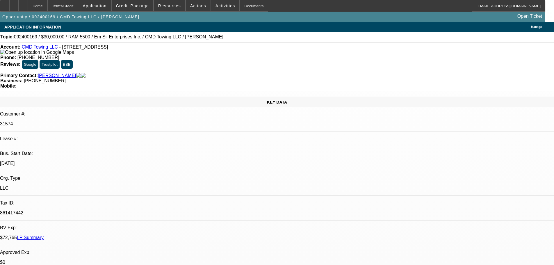
select select "0"
select select "2"
select select "0"
select select "6"
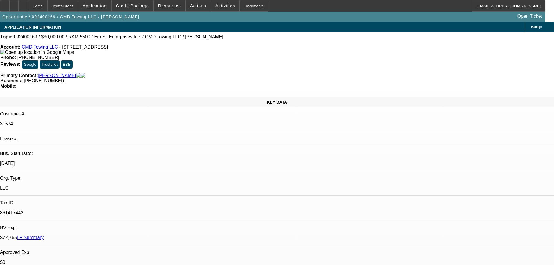
select select "0"
select select "2"
select select "0"
select select "6"
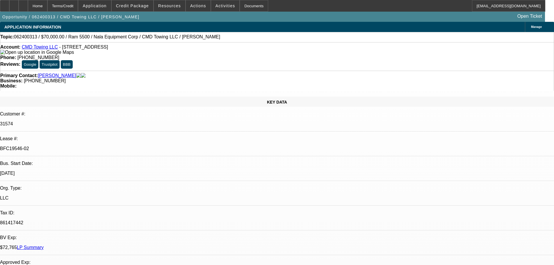
select select "0"
select select "2"
select select "0"
select select "6"
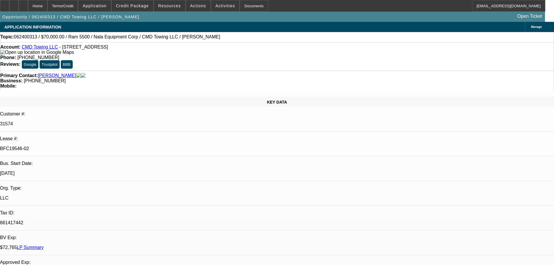
select select "0"
select select "2"
select select "0"
select select "6"
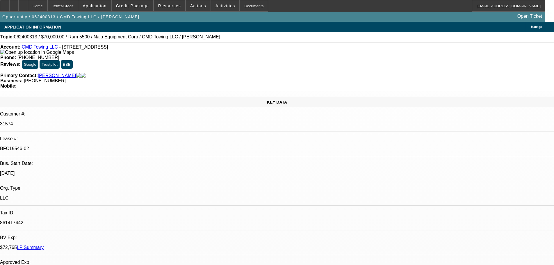
select select "0"
select select "2"
select select "0"
select select "6"
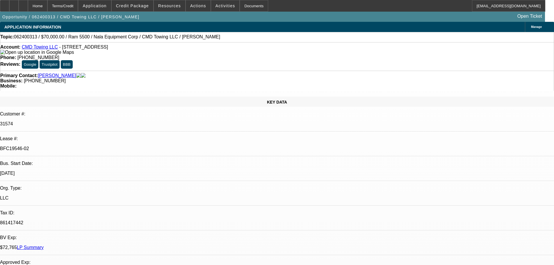
select select "0"
select select "2"
select select "0"
select select "6"
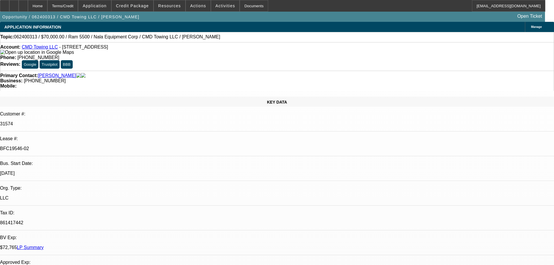
drag, startPoint x: 429, startPoint y: 65, endPoint x: 429, endPoint y: 61, distance: 4.7
drag, startPoint x: 499, startPoint y: 205, endPoint x: 373, endPoint y: 198, distance: 126.1
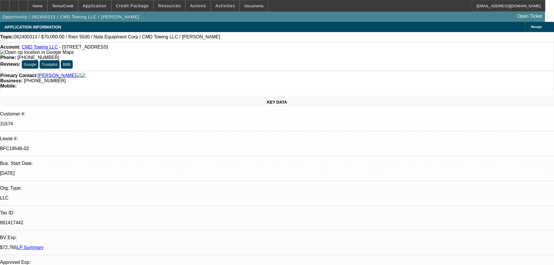
copy p "Would you be able to send [PERSON_NAME] over a payoff for both the 01 & 02 deal…"
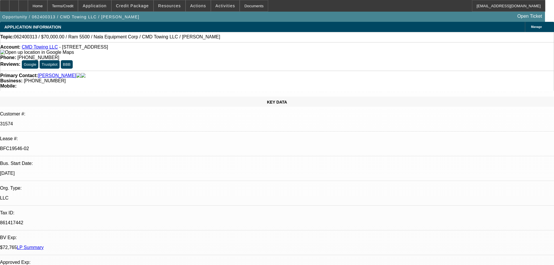
drag, startPoint x: 195, startPoint y: 118, endPoint x: 194, endPoint y: 201, distance: 82.6
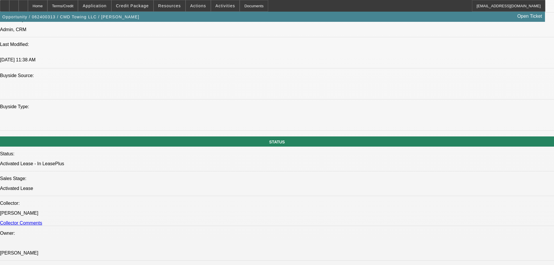
drag, startPoint x: 179, startPoint y: 83, endPoint x: 200, endPoint y: 150, distance: 69.5
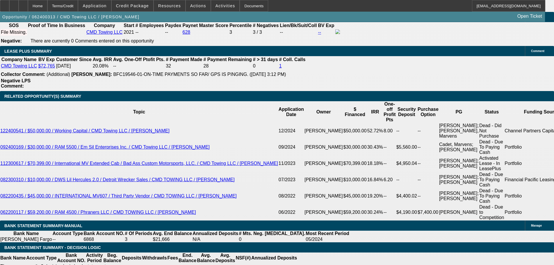
drag, startPoint x: 162, startPoint y: 127, endPoint x: 183, endPoint y: 199, distance: 75.7
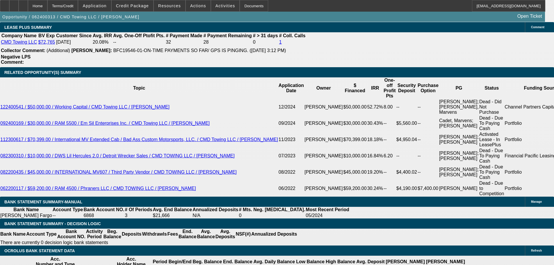
scroll to position [153, 0]
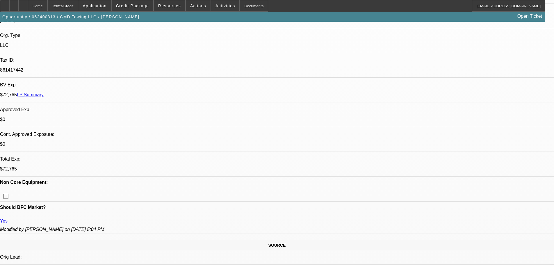
drag, startPoint x: 260, startPoint y: 188, endPoint x: 260, endPoint y: 91, distance: 96.3
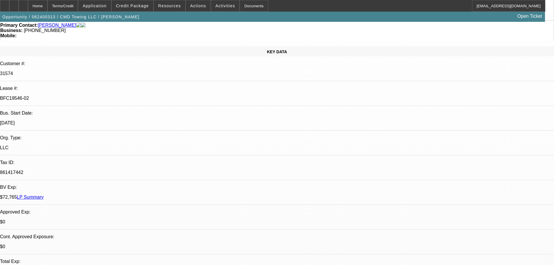
scroll to position [116, 0]
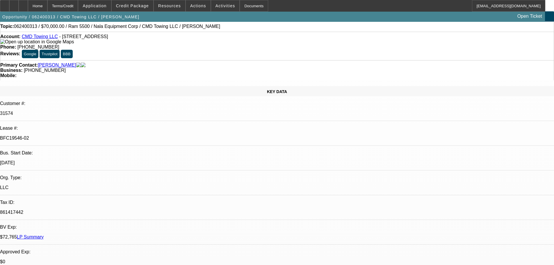
scroll to position [0, 0]
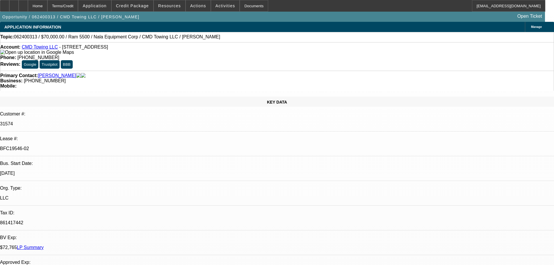
drag, startPoint x: 96, startPoint y: 99, endPoint x: 68, endPoint y: 98, distance: 27.6
click at [68, 146] on div "BFC19546-02" at bounding box center [277, 148] width 554 height 5
copy p "BFC19546-02"
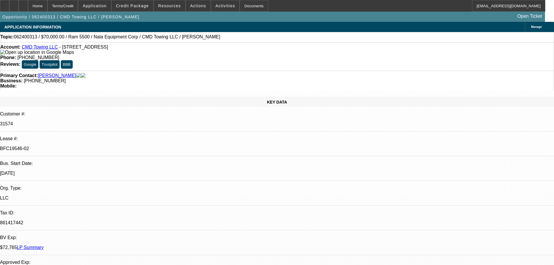
drag, startPoint x: 375, startPoint y: 199, endPoint x: 499, endPoint y: 203, distance: 124.6
copy p "Would you be able to send Donald over a payoff for both the 01 & 02 deal (cmdto…"
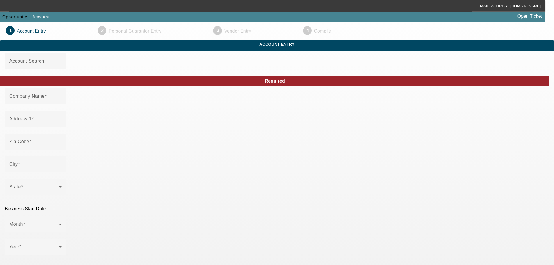
type input "CMD Towing LLC"
type input "4491 W 3500 S"
type input "84120"
type input "[GEOGRAPHIC_DATA]"
type input "[PHONE_NUMBER]"
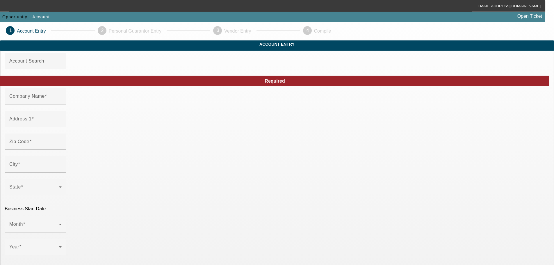
type input "Apt A4"
type input "[EMAIL_ADDRESS][DOMAIN_NAME]"
type input "[GEOGRAPHIC_DATA]"
type input "861417442"
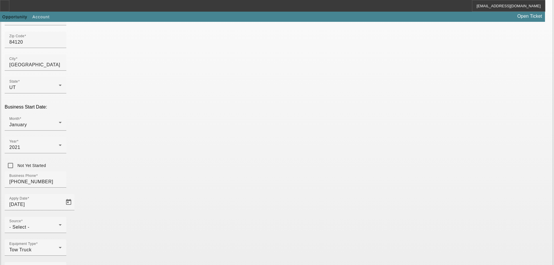
scroll to position [102, 0]
click at [62, 233] on mat-error "Select the opportunity source" at bounding box center [35, 236] width 52 height 6
click at [59, 223] on div "- Select -" at bounding box center [33, 226] width 49 height 7
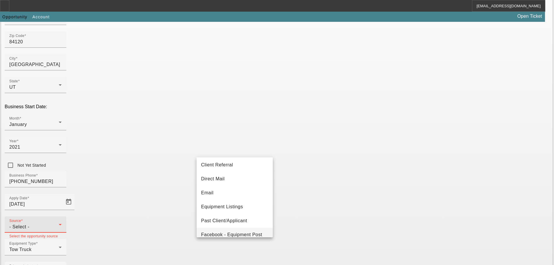
scroll to position [58, 0]
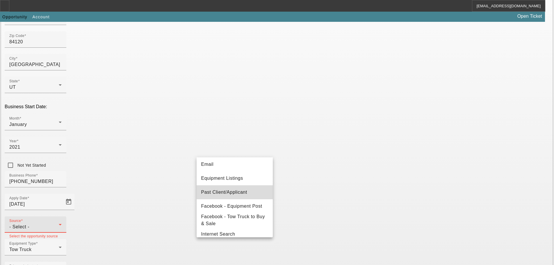
click at [245, 190] on span "Past Client/Applicant" at bounding box center [224, 192] width 46 height 7
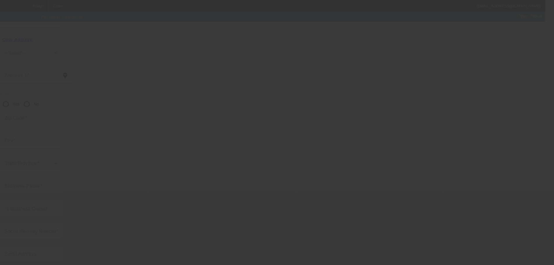
scroll to position [19, 0]
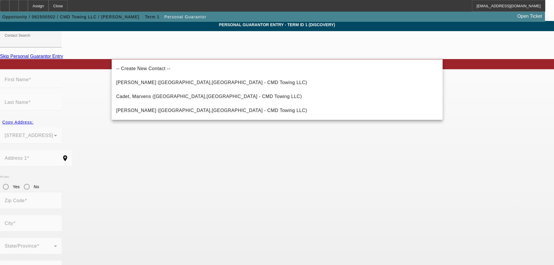
click at [199, 112] on span "[PERSON_NAME] ([GEOGRAPHIC_DATA],[GEOGRAPHIC_DATA] - CMD Towing LLC)" at bounding box center [211, 110] width 191 height 5
type input "[PERSON_NAME] ([GEOGRAPHIC_DATA],[GEOGRAPHIC_DATA] - CMD Towing LLC)"
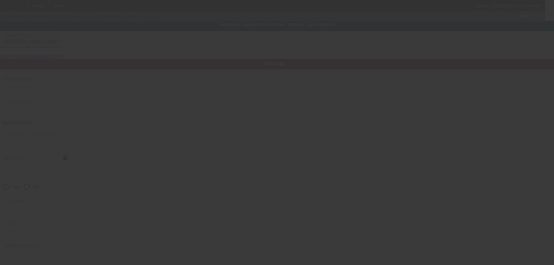
type input "[PERSON_NAME]"
type input "Cadet"
type input "4491 W 3500 S Apt A4"
radio input "true"
type input "84120"
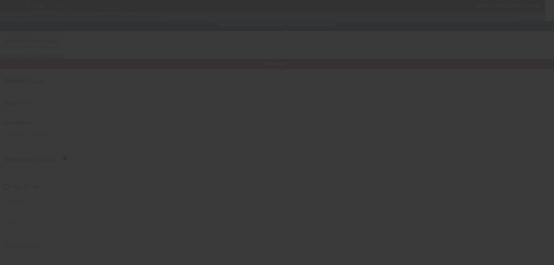
type input "[GEOGRAPHIC_DATA]"
type input "[PHONE_NUMBER]"
type input "50"
type input "080-76-1957"
type input "[EMAIL_ADDRESS][DOMAIN_NAME]"
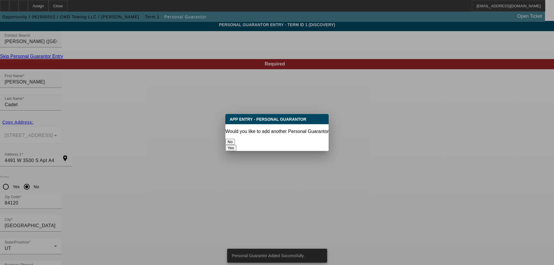
scroll to position [0, 0]
click at [236, 145] on button "Yes" at bounding box center [230, 148] width 11 height 6
radio input "false"
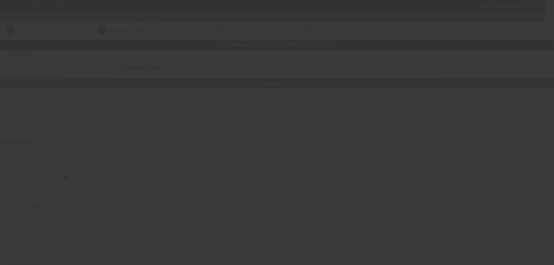
scroll to position [19, 0]
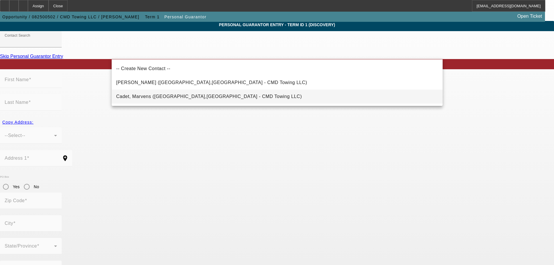
click at [164, 98] on span "Cadet, Marvens ([GEOGRAPHIC_DATA],[GEOGRAPHIC_DATA] - CMD Towing LLC)" at bounding box center [209, 96] width 186 height 5
type input "Cadet, Marvens ([GEOGRAPHIC_DATA],[GEOGRAPHIC_DATA] - CMD Towing LLC)"
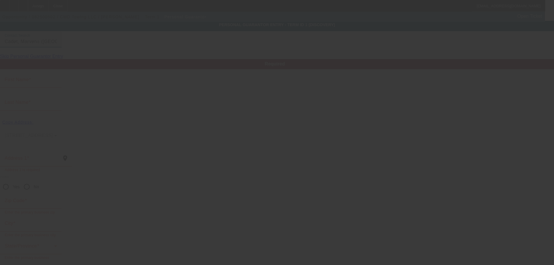
type input "Marvens"
type input "Cadet"
type input "4491 West 3500 S"
radio input "true"
type input "84120"
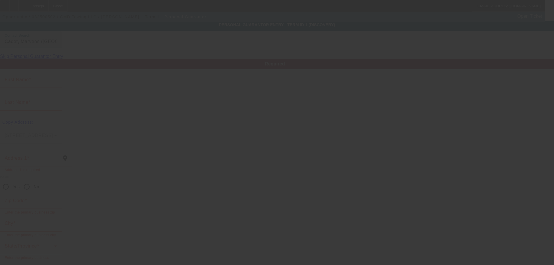
type input "[GEOGRAPHIC_DATA]"
type input "[PHONE_NUMBER]"
type input "50"
type input "108-74-4349"
type input "[EMAIL_ADDRESS][DOMAIN_NAME]"
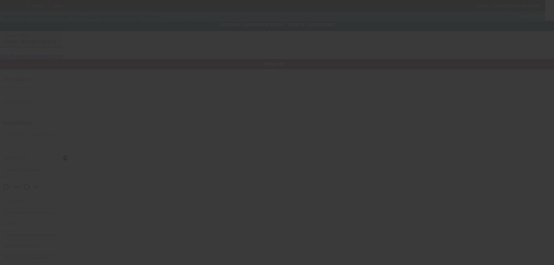
type input "Apt A4"
type input "[PHONE_NUMBER]"
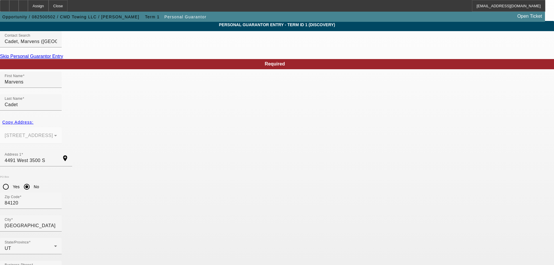
click at [28, 8] on div at bounding box center [23, 6] width 9 height 12
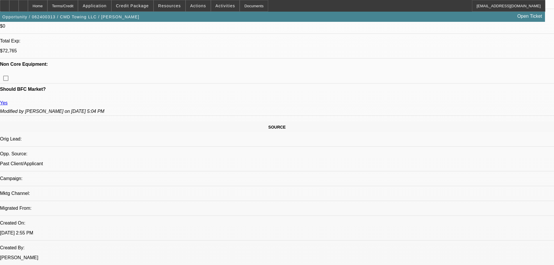
select select "0"
select select "2"
select select "0"
select select "6"
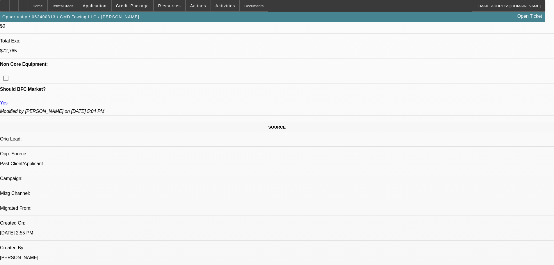
select select "0"
select select "2"
select select "0"
select select "6"
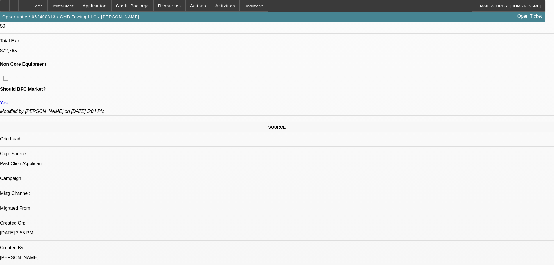
select select "0"
select select "2"
select select "0"
select select "6"
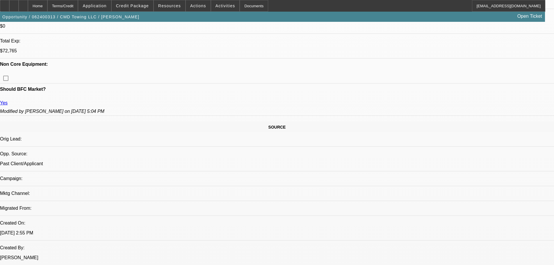
select select "0"
select select "2"
select select "0"
select select "6"
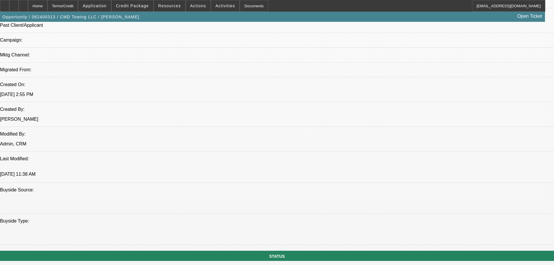
drag, startPoint x: 289, startPoint y: 200, endPoint x: 290, endPoint y: 223, distance: 22.7
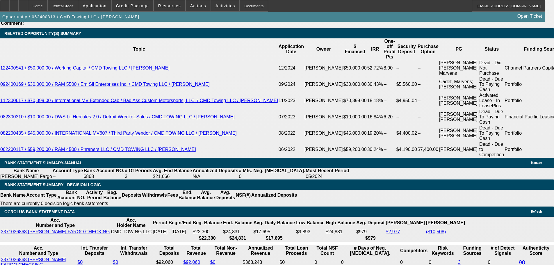
drag, startPoint x: 233, startPoint y: 159, endPoint x: 239, endPoint y: 255, distance: 96.2
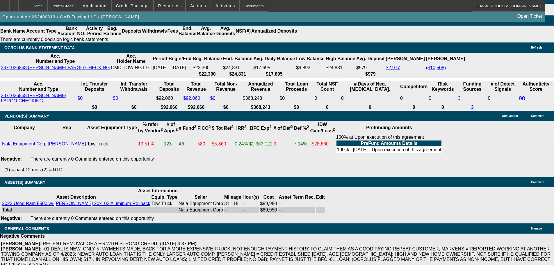
drag, startPoint x: 280, startPoint y: 160, endPoint x: 280, endPoint y: 139, distance: 21.2
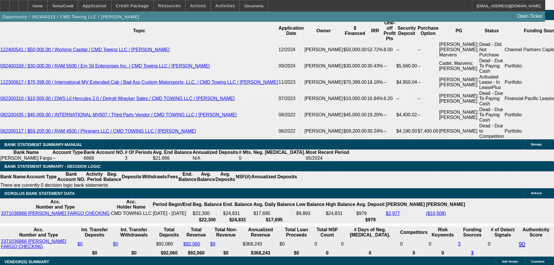
scroll to position [1044, 0]
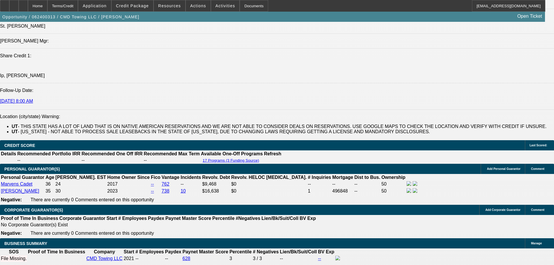
drag, startPoint x: 289, startPoint y: 150, endPoint x: 298, endPoint y: 71, distance: 79.7
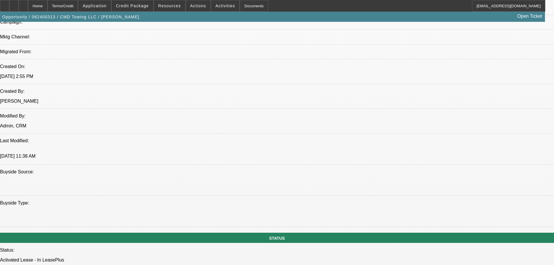
scroll to position [399, 0]
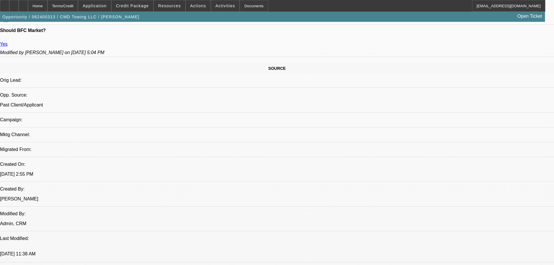
drag, startPoint x: 233, startPoint y: 117, endPoint x: 222, endPoint y: 89, distance: 30.3
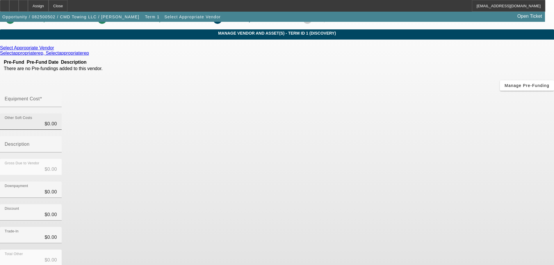
scroll to position [1, 0]
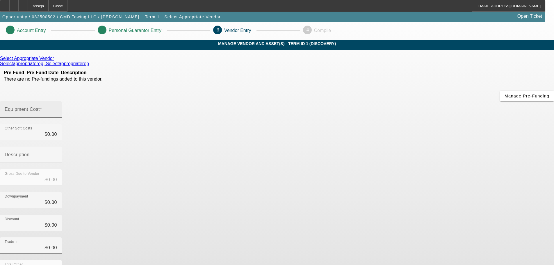
click at [57, 108] on input "Equipment Cost" at bounding box center [31, 111] width 52 height 7
type input "1"
type input "$1.00"
type input "15"
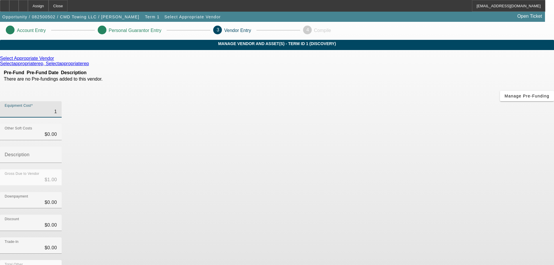
type input "$15.00"
type input "156"
type input "$156.00"
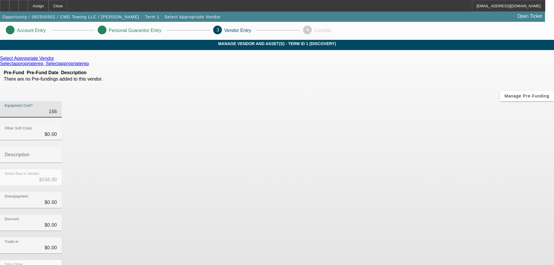
type input "1566"
type input "$1,566.00"
type input "15668"
type input "$15,668.00"
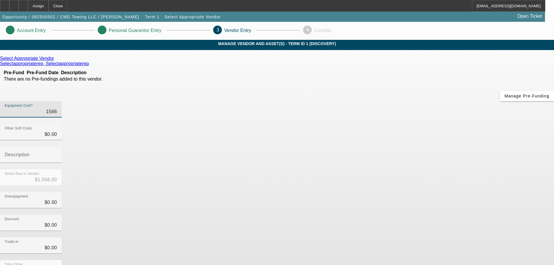
type input "$15,668.00"
type input "156681"
type input "$156,681.00"
type input "156681.1"
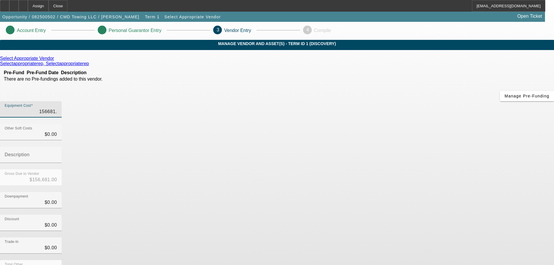
type input "$156,681.10"
type input "156681.12"
type input "$156,681.12"
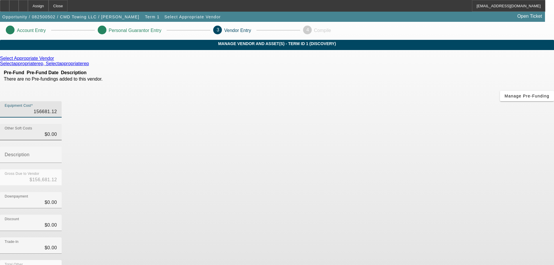
type input "$156,681.12"
click at [57, 124] on div "Other Soft Costs $0.00" at bounding box center [31, 132] width 52 height 16
click at [57, 131] on input "0" at bounding box center [31, 134] width 52 height 7
type input "10"
type input "$156,691.12"
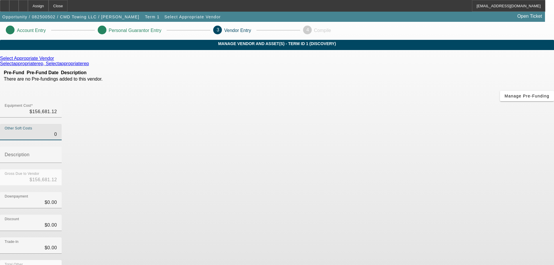
type input "$156,691.12"
type input "110"
type input "$156,791.12"
type input "1190"
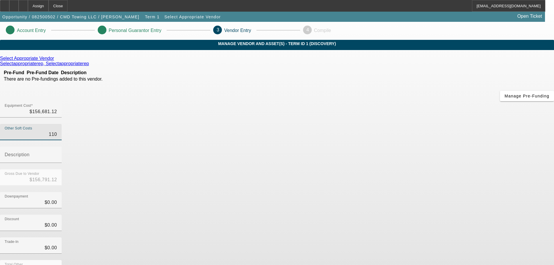
type input "$157,871.12"
type input "11960"
type input "$168,641.12"
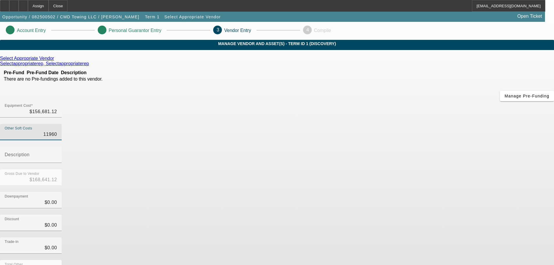
type input "119640"
type input "$276,321.12"
type input "11964.0"
type input "$168,645.12"
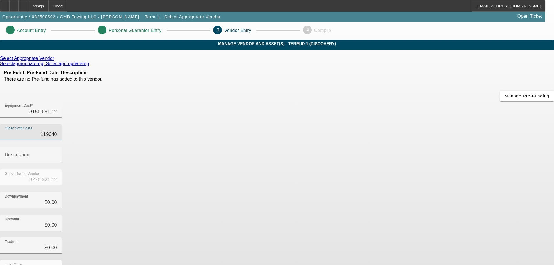
type input "$168,645.12"
type input "11964.90"
type input "$168,646.02"
type input "11964.910"
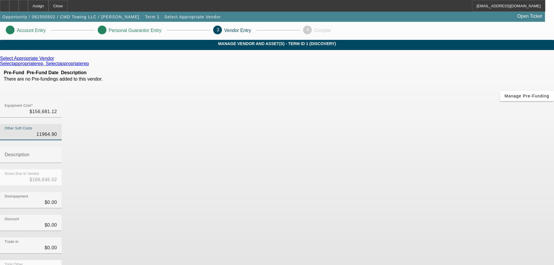
type input "$168,646.03"
type input "$11,964.91"
click at [57, 154] on input "Description" at bounding box center [31, 157] width 52 height 7
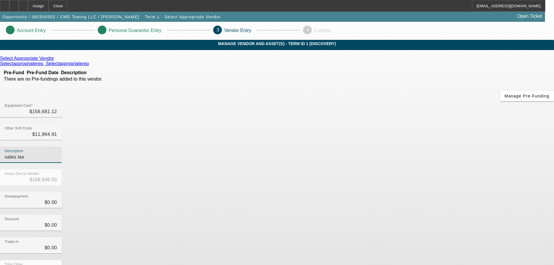
type input "sales tax"
click at [398, 215] on div "Discount $0.00" at bounding box center [277, 226] width 554 height 23
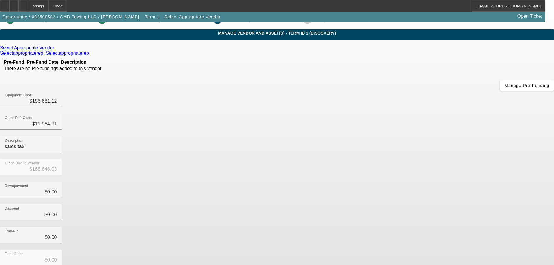
scroll to position [30, 0]
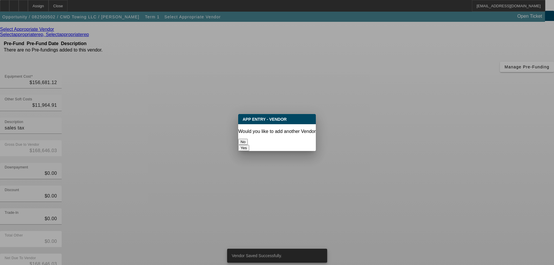
scroll to position [0, 0]
click at [248, 140] on button "No" at bounding box center [243, 142] width 10 height 6
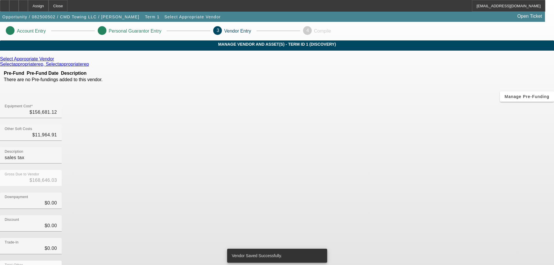
scroll to position [30, 0]
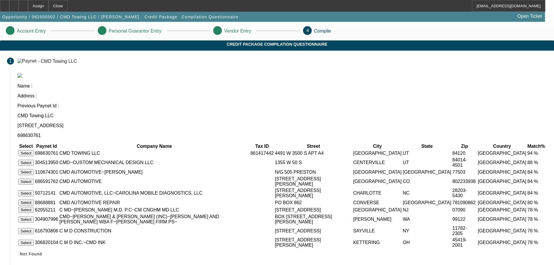
click at [34, 150] on button "Select" at bounding box center [25, 153] width 15 height 6
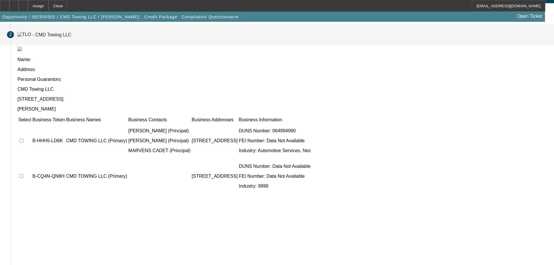
click at [23, 139] on input "checkbox" at bounding box center [21, 141] width 4 height 4
checkbox input "true"
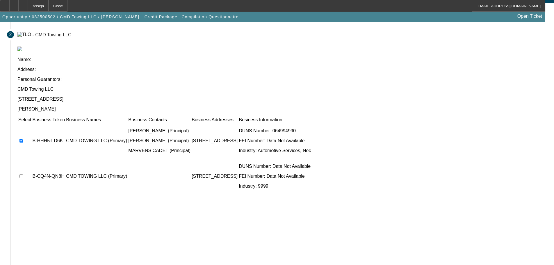
click at [23, 174] on input "checkbox" at bounding box center [21, 176] width 4 height 4
checkbox input "true"
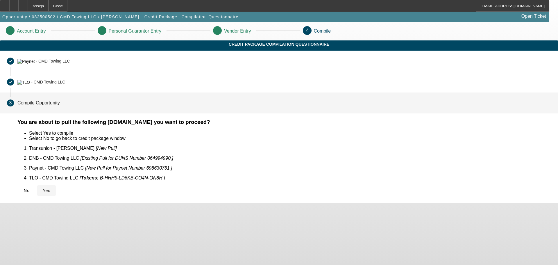
click at [51, 188] on span "Yes" at bounding box center [47, 190] width 8 height 5
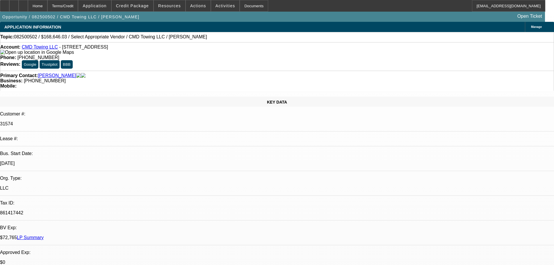
select select "0"
select select "2"
select select "0.1"
select select "4"
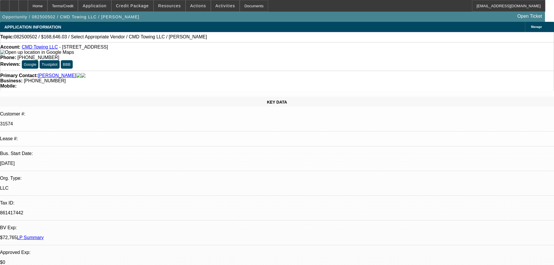
drag, startPoint x: 213, startPoint y: 103, endPoint x: 211, endPoint y: 42, distance: 61.1
click at [28, 9] on div at bounding box center [23, 6] width 9 height 12
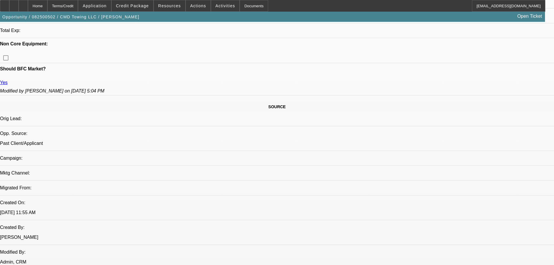
select select "0"
select select "2"
select select "0.1"
select select "4"
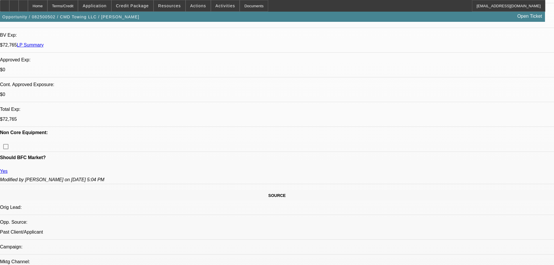
scroll to position [190, 0]
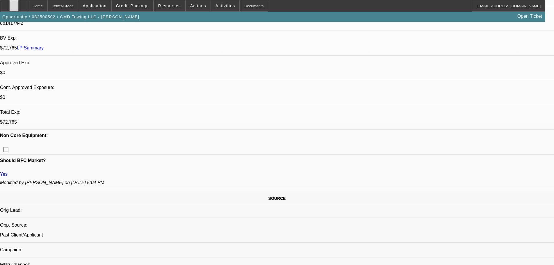
click at [14, 4] on icon at bounding box center [14, 4] width 0 height 0
click at [28, 9] on div at bounding box center [23, 6] width 9 height 12
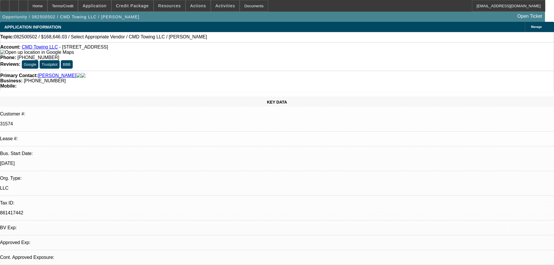
select select "0"
select select "2"
select select "0.1"
select select "4"
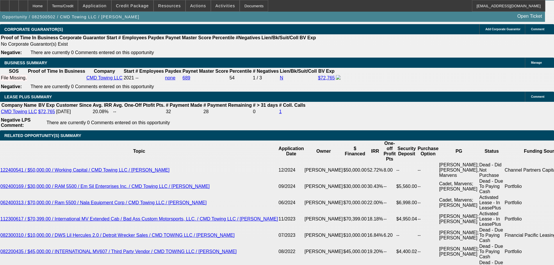
drag, startPoint x: 143, startPoint y: 219, endPoint x: 150, endPoint y: 235, distance: 17.5
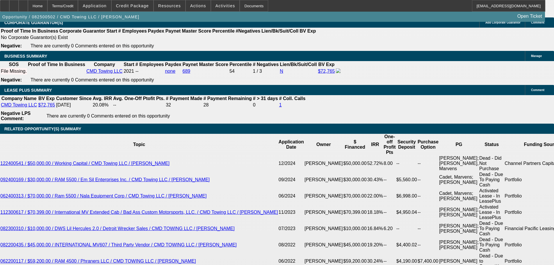
scroll to position [871, 0]
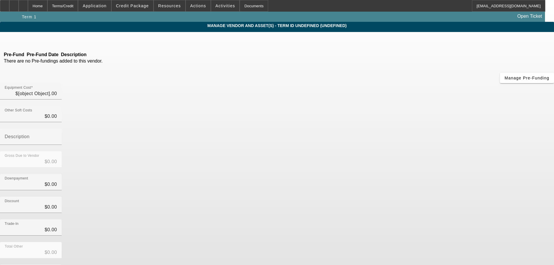
type input "$156,681.12"
type input "$11,964.91"
type input "sales tax"
type input "$168,646.03"
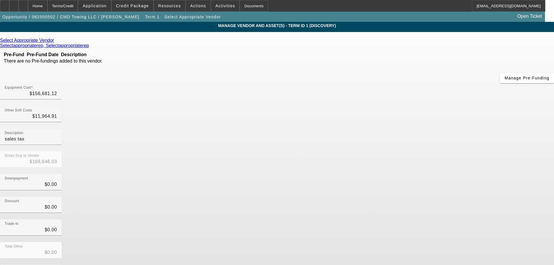
click at [56, 41] on icon at bounding box center [56, 40] width 0 height 5
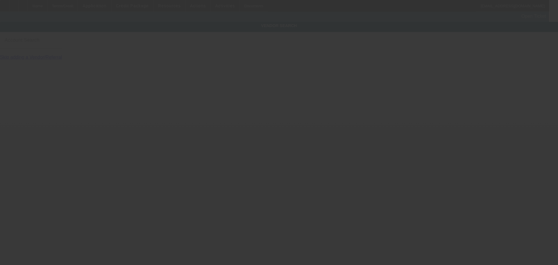
click at [57, 46] on input "Account Search" at bounding box center [31, 42] width 52 height 7
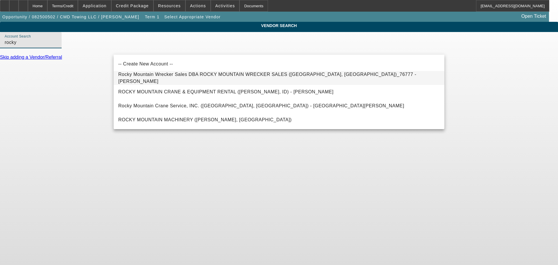
click at [220, 81] on span "Rocky Mountain Wrecker Sales DBA ROCKY MOUNTAIN WRECKER SALES ([GEOGRAPHIC_DATA…" at bounding box center [279, 78] width 322 height 14
type input "Rocky Mountain Wrecker Sales DBA ROCKY MOUNTAIN WRECKER SALES ([GEOGRAPHIC_DATA…"
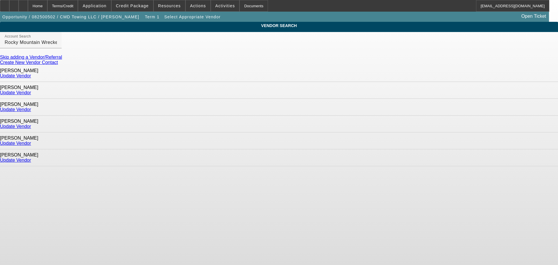
click at [31, 90] on link "Update Vendor" at bounding box center [15, 92] width 31 height 5
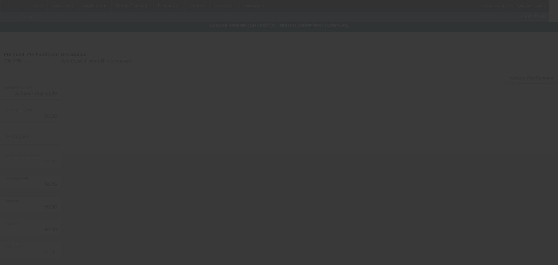
type input "$156,681.12"
type input "$11,964.91"
type input "sales tax"
type input "$168,646.03"
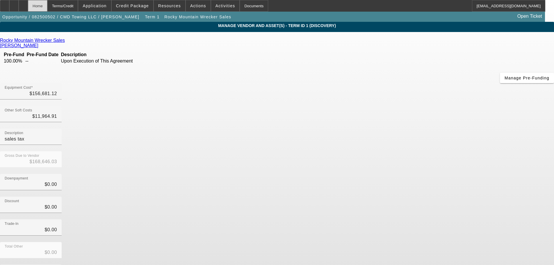
click at [47, 6] on div "Home" at bounding box center [37, 6] width 19 height 12
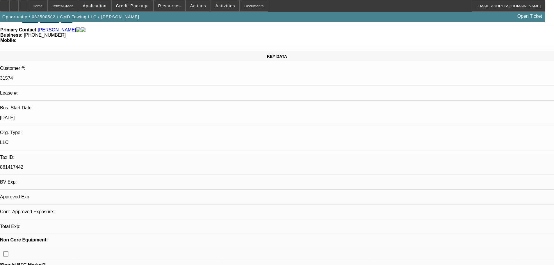
scroll to position [87, 0]
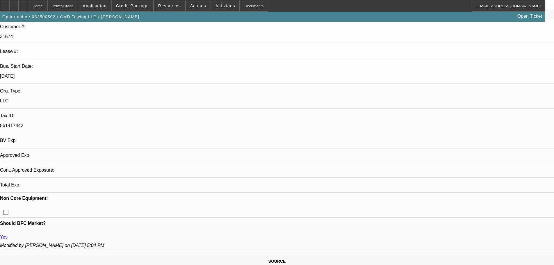
select select "0"
select select "2"
select select "0.1"
select select "4"
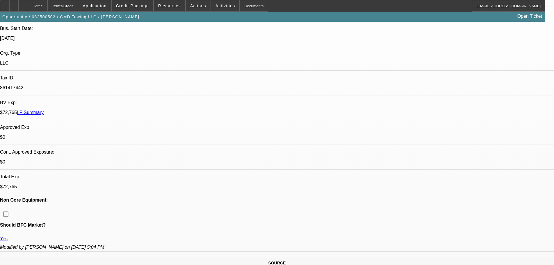
scroll to position [175, 0]
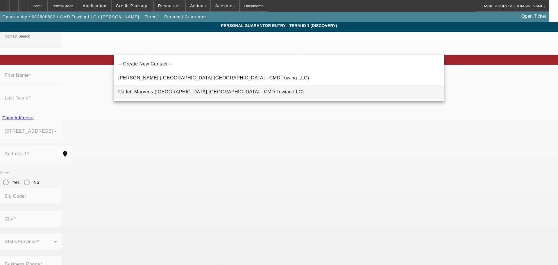
click at [183, 92] on span "Cadet, Marvens (West Valley City,UT - CMD Towing LLC)" at bounding box center [211, 91] width 186 height 5
type input "Cadet, Marvens (West Valley City,UT - CMD Towing LLC)"
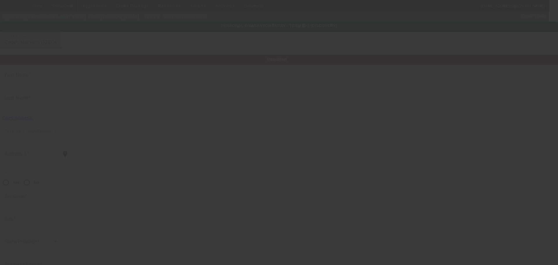
type input "Marvens"
type input "Cadet"
type input "4491 West 3500 S"
radio input "true"
type input "84120"
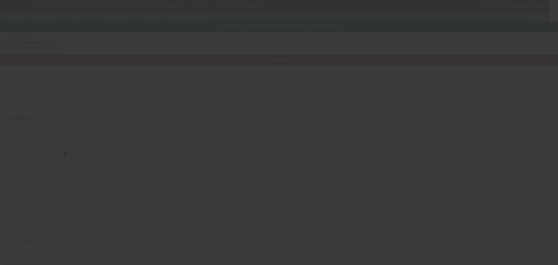
type input "West Valley City"
type input "[PHONE_NUMBER]"
type input "50"
type input "108-74-4349"
type input "bigmursetowing@gmail.com"
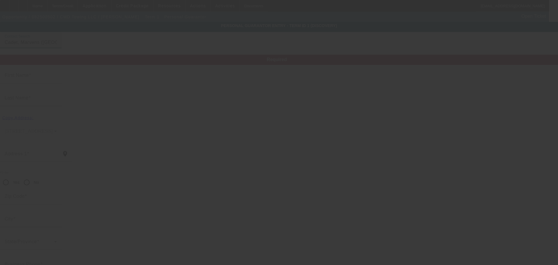
type input "Apt A4"
type input "(801) 514-0171"
type input "(215) 294-0458"
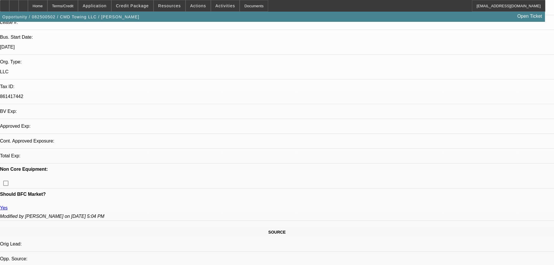
select select "0"
select select "2"
select select "0.1"
select select "4"
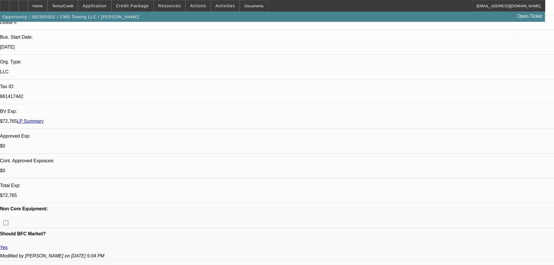
scroll to position [175, 0]
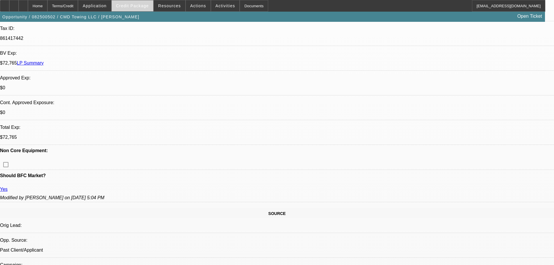
click at [131, 6] on span "Credit Package" at bounding box center [132, 5] width 33 height 5
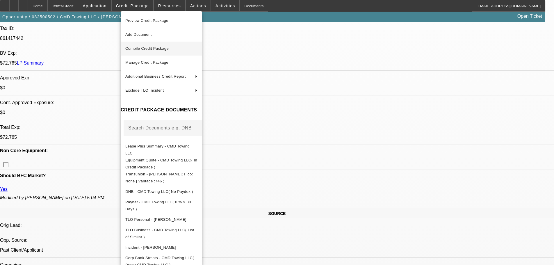
click at [179, 49] on span "Compile Credit Package" at bounding box center [161, 48] width 72 height 7
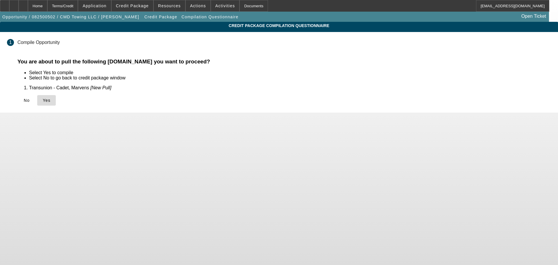
click at [56, 102] on span at bounding box center [46, 100] width 19 height 14
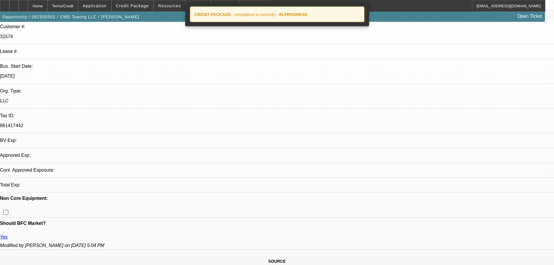
select select "0"
select select "2"
select select "0.1"
select select "4"
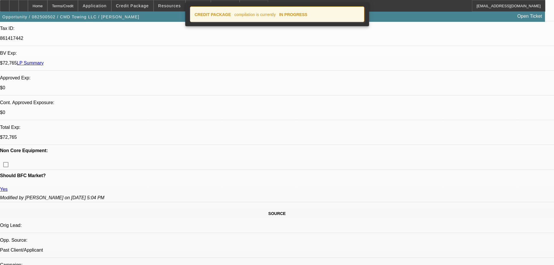
scroll to position [262, 0]
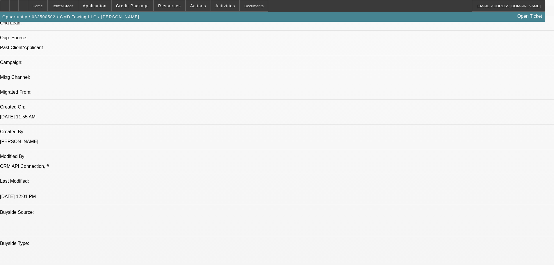
scroll to position [0, 0]
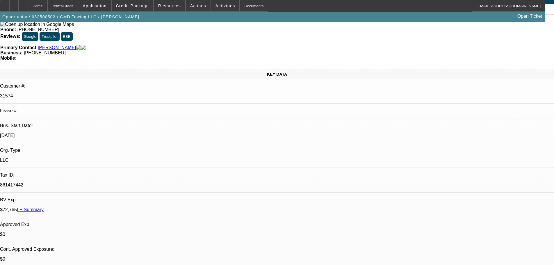
drag, startPoint x: 253, startPoint y: 102, endPoint x: 228, endPoint y: 26, distance: 80.9
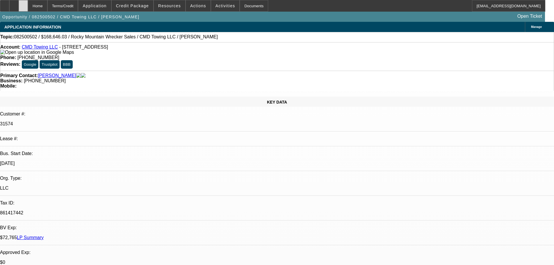
click at [28, 7] on div at bounding box center [23, 6] width 9 height 12
select select "0"
select select "2"
select select "0.1"
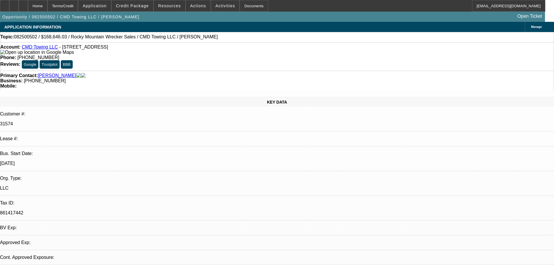
select select "4"
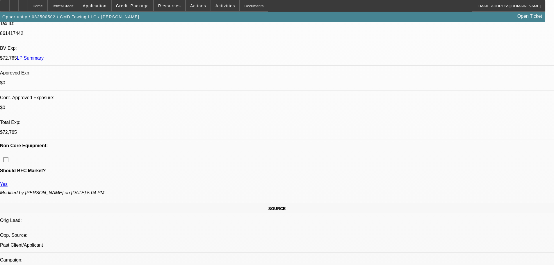
drag, startPoint x: 183, startPoint y: 126, endPoint x: 200, endPoint y: 215, distance: 90.7
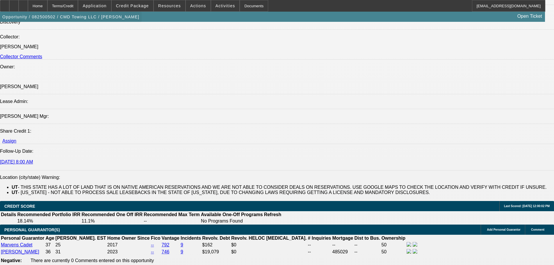
scroll to position [620, 0]
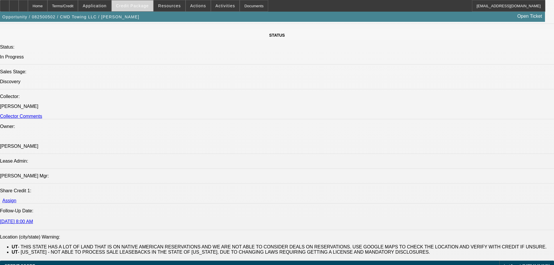
click at [131, 6] on span "Credit Package" at bounding box center [132, 5] width 33 height 5
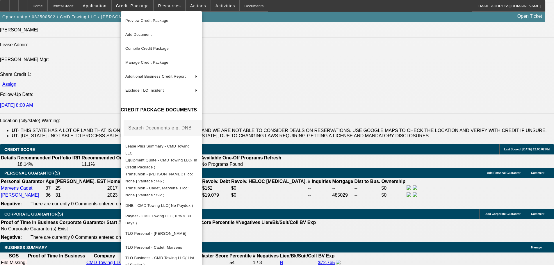
click at [322, 211] on div at bounding box center [277, 132] width 554 height 265
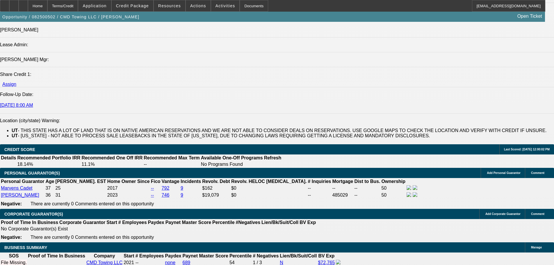
scroll to position [344, 0]
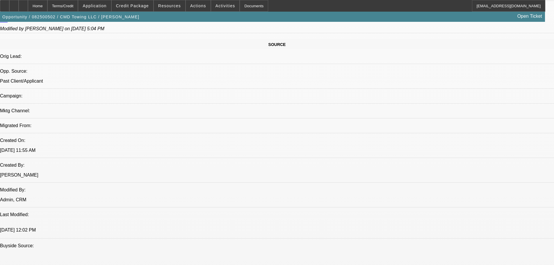
drag, startPoint x: 299, startPoint y: 77, endPoint x: 301, endPoint y: 19, distance: 57.3
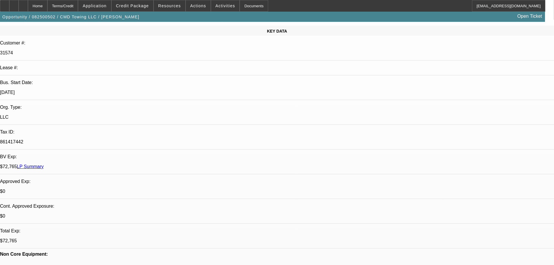
scroll to position [116, 0]
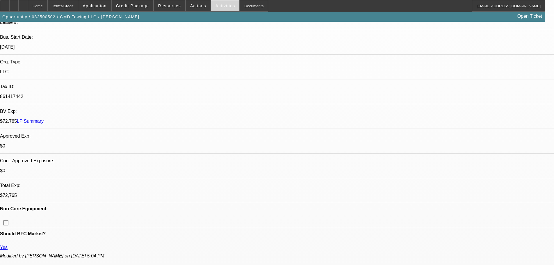
click at [224, 10] on span at bounding box center [225, 6] width 29 height 14
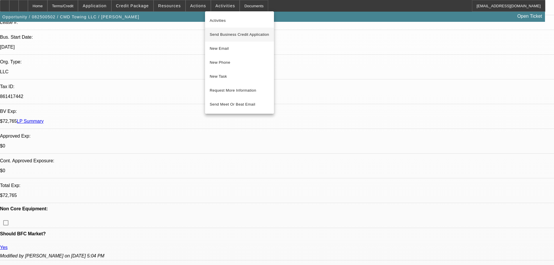
click at [253, 38] on span "Send Business Credit Application" at bounding box center [240, 34] width 60 height 7
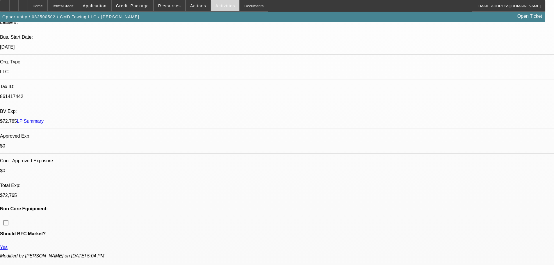
click at [225, 9] on span at bounding box center [225, 6] width 29 height 14
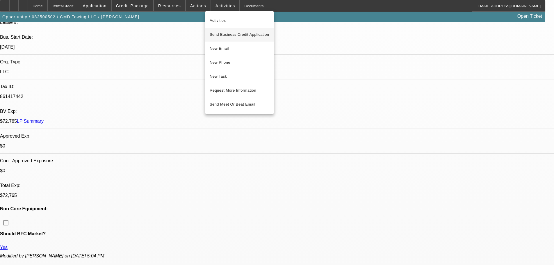
click at [262, 37] on span "Send Business Credit Application" at bounding box center [240, 34] width 60 height 7
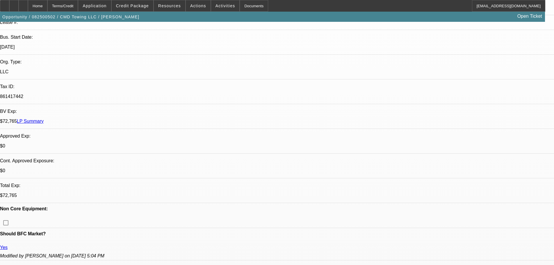
radio input "true"
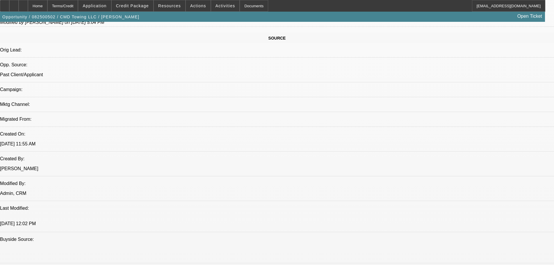
scroll to position [378, 0]
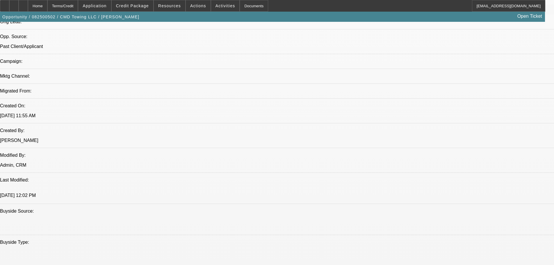
type textarea "8/19 40k down, brand new freight 72 mo. need EPO, competing approval offer"
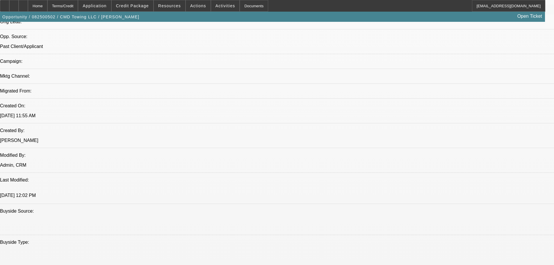
radio input "true"
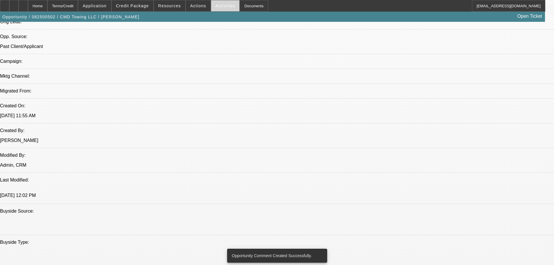
click at [219, 4] on span "Activities" at bounding box center [226, 5] width 20 height 5
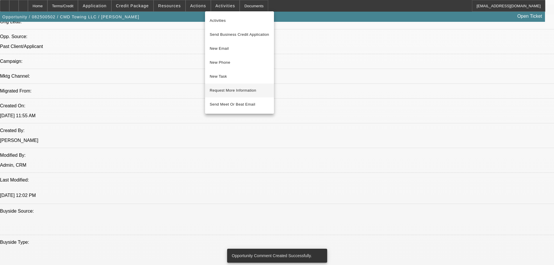
click at [256, 89] on span "Request More Information" at bounding box center [240, 90] width 60 height 7
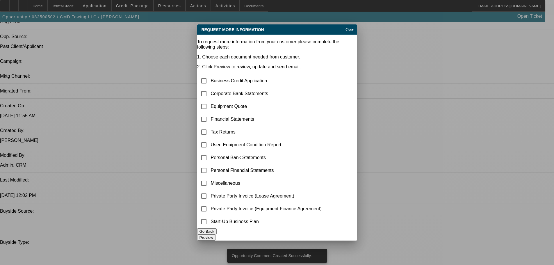
scroll to position [0, 0]
click at [210, 75] on input "checkbox" at bounding box center [204, 81] width 12 height 12
checkbox input "true"
click at [210, 177] on input "checkbox" at bounding box center [204, 183] width 12 height 12
checkbox input "true"
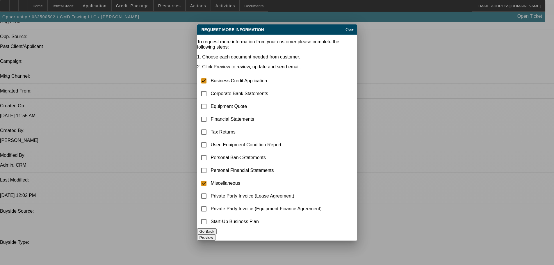
click at [216, 236] on button "Preview" at bounding box center [206, 237] width 18 height 6
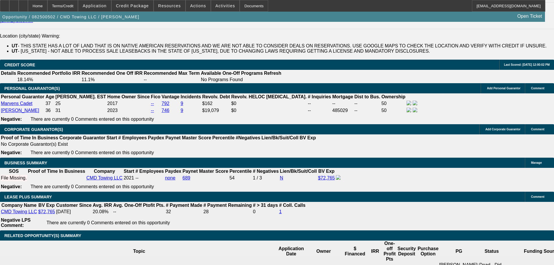
scroll to position [844, 0]
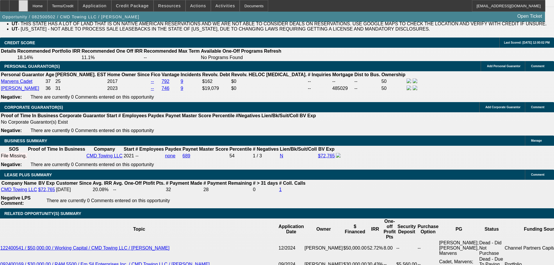
click at [28, 6] on div at bounding box center [23, 6] width 9 height 12
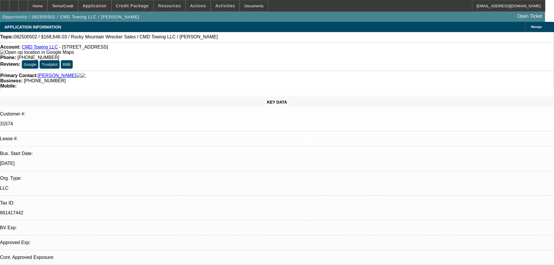
select select "0"
select select "2"
select select "0.1"
select select "4"
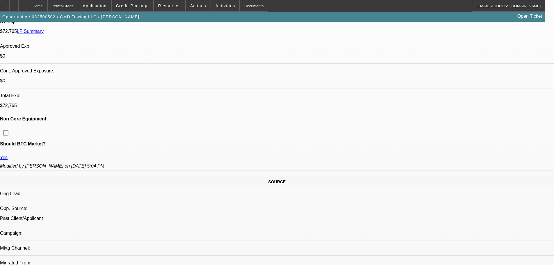
drag, startPoint x: 241, startPoint y: 116, endPoint x: 244, endPoint y: 157, distance: 41.4
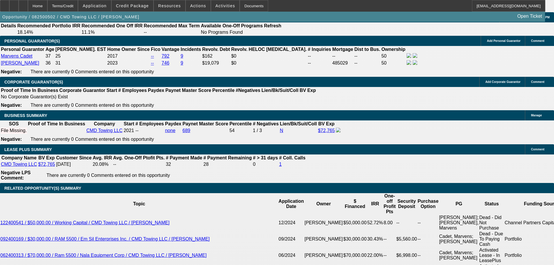
scroll to position [929, 0]
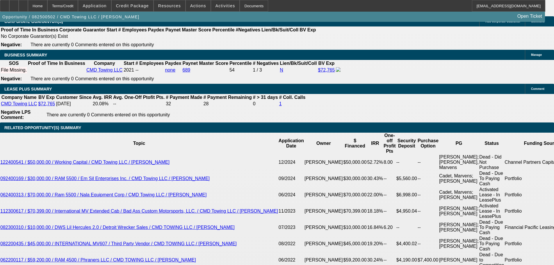
type input "$40,000.00"
type input "72"
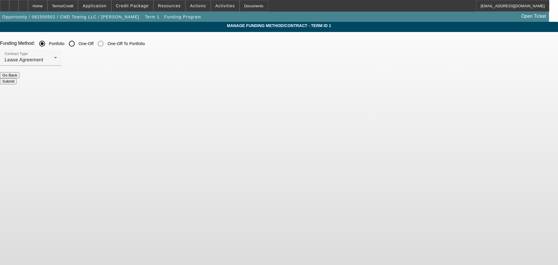
click at [94, 48] on div "One-Off" at bounding box center [80, 44] width 28 height 12
click at [78, 45] on input "One-Off" at bounding box center [72, 44] width 12 height 12
radio input "true"
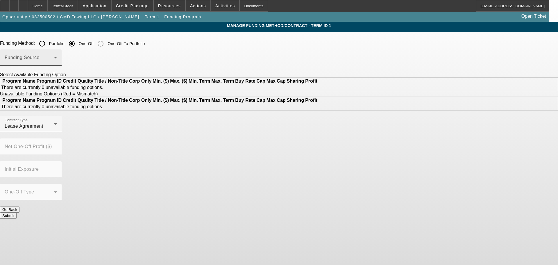
click at [54, 60] on span at bounding box center [29, 59] width 49 height 7
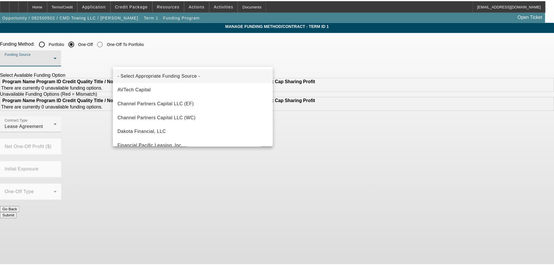
scroll to position [87, 0]
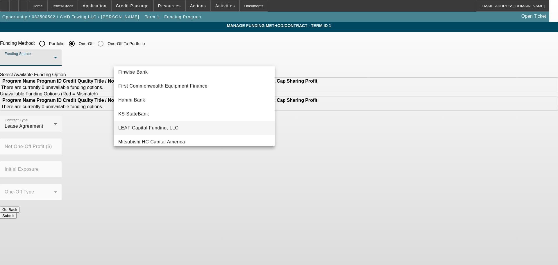
click at [186, 125] on mat-option "LEAF Capital Funding, LLC" at bounding box center [194, 128] width 161 height 14
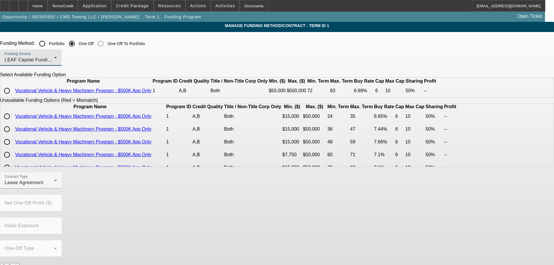
click at [13, 97] on input "radio" at bounding box center [7, 91] width 12 height 12
radio input "true"
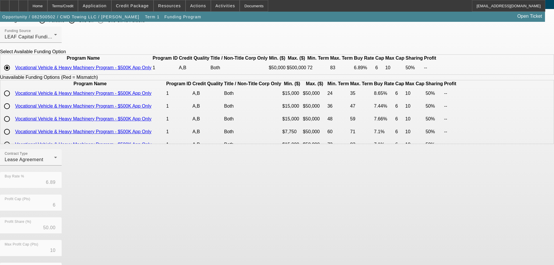
scroll to position [58, 0]
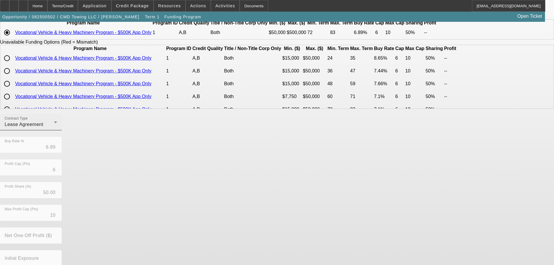
click at [57, 130] on div "Contract Type Lease Agreement" at bounding box center [31, 122] width 52 height 16
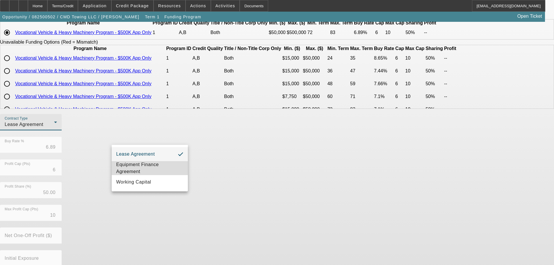
click at [156, 171] on span "Equipment Finance Agreement" at bounding box center [149, 168] width 67 height 14
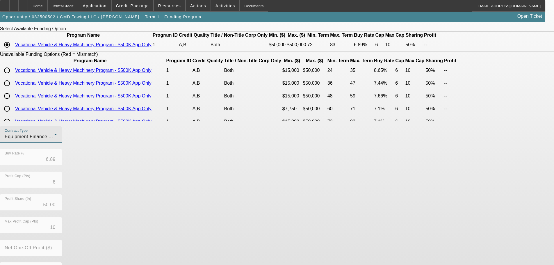
scroll to position [98, 0]
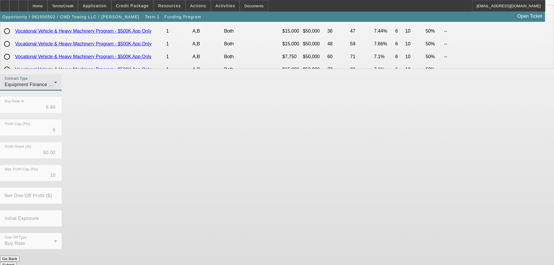
click at [17, 262] on button "Submit" at bounding box center [8, 265] width 17 height 6
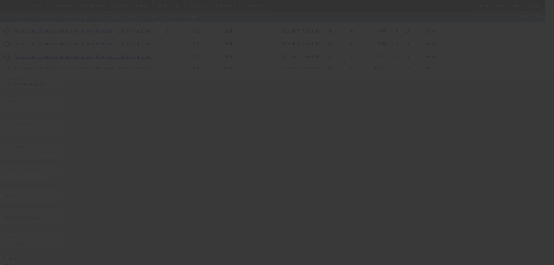
radio input "true"
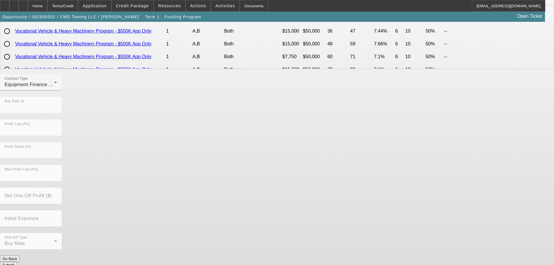
scroll to position [0, 0]
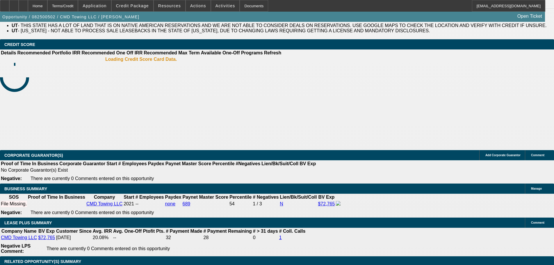
select select "0"
select select "2"
select select "0"
select select "6"
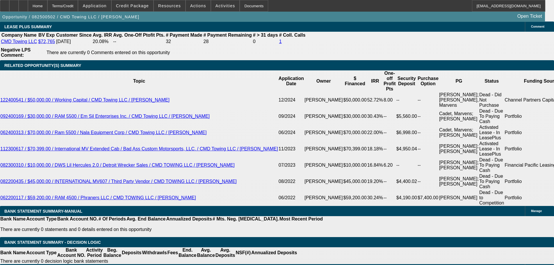
scroll to position [1000, 0]
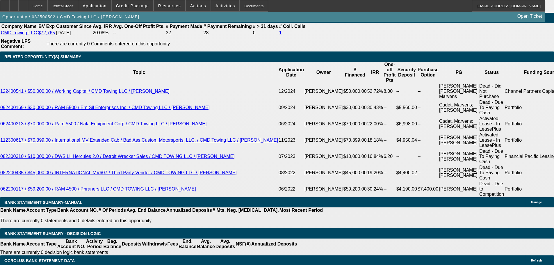
type input "8"
type input "$2,255.58"
type input "$4,511.16"
type input "8.45"
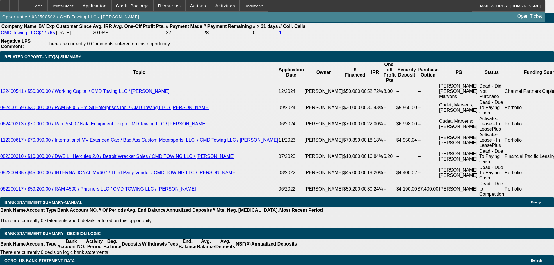
type input "$2,280.79"
type input "$4,561.58"
type input "$2,283.95"
type input "$4,567.90"
type input "8.45"
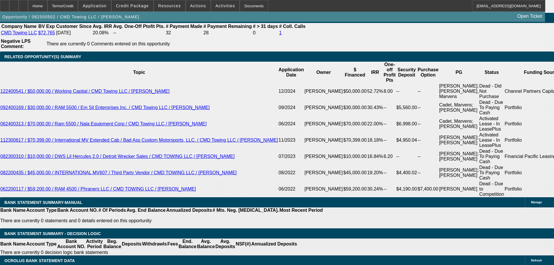
drag, startPoint x: 189, startPoint y: 137, endPoint x: 140, endPoint y: 81, distance: 74.2
select select "0"
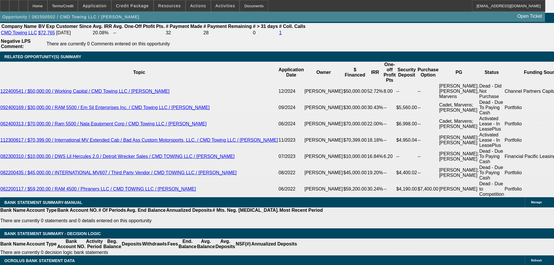
scroll to position [0, 0]
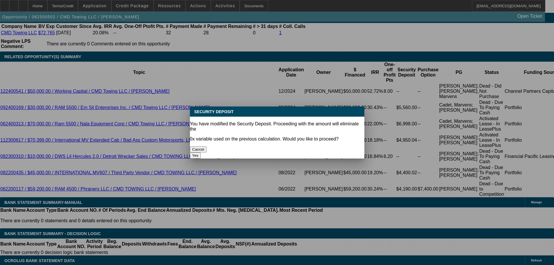
click at [201, 152] on button "Yes" at bounding box center [195, 155] width 11 height 6
type input "$0.00"
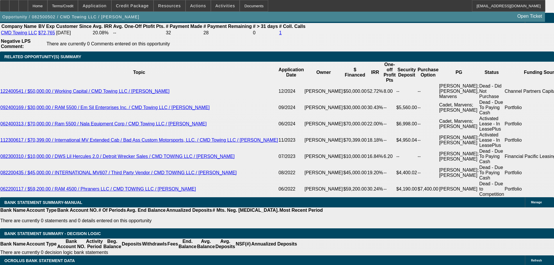
scroll to position [942, 0]
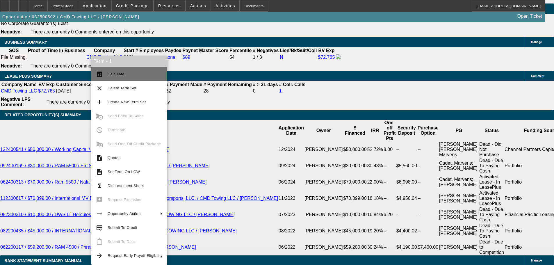
click at [134, 74] on span "Calculate" at bounding box center [135, 74] width 55 height 7
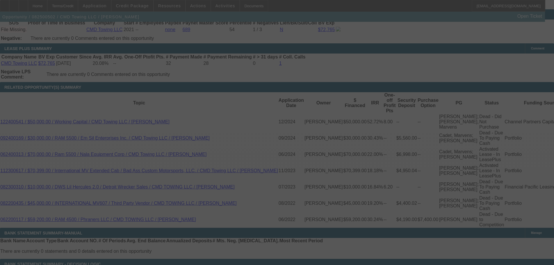
scroll to position [1000, 0]
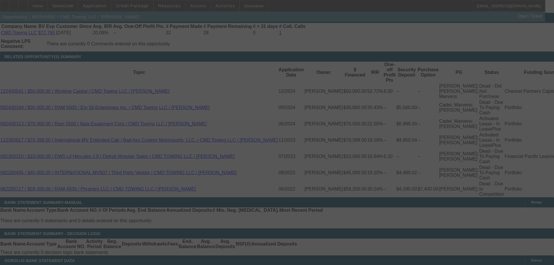
select select "0"
select select "2"
select select "0"
select select "6"
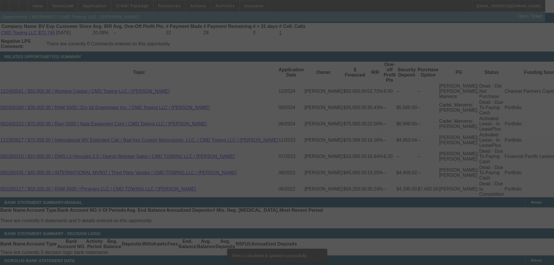
scroll to position [995, 0]
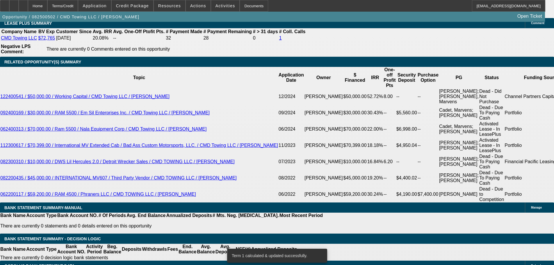
type input "8."
type input "UNKNOWN"
type input "$2,255.58"
type input "8.75"
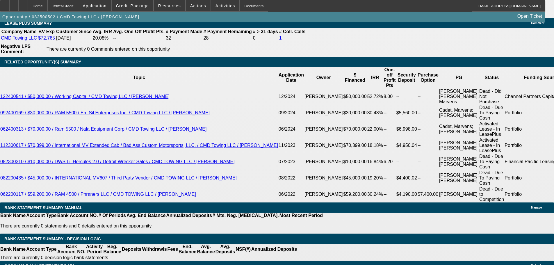
type input "$2,302.98"
type input "8.75"
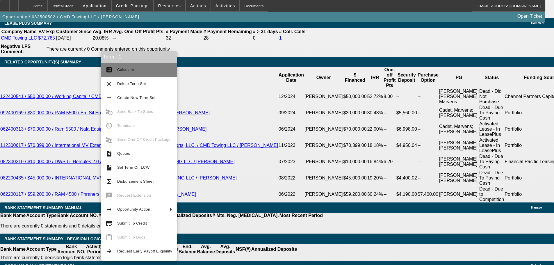
click at [129, 70] on span "Calculate" at bounding box center [125, 69] width 17 height 4
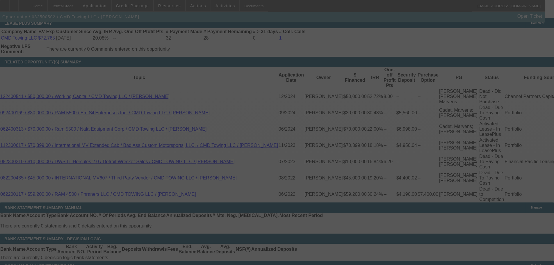
select select "0"
select select "2"
select select "0"
select select "6"
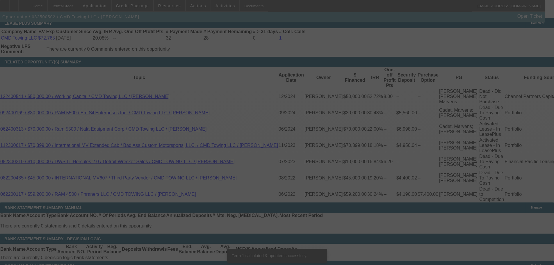
scroll to position [987, 0]
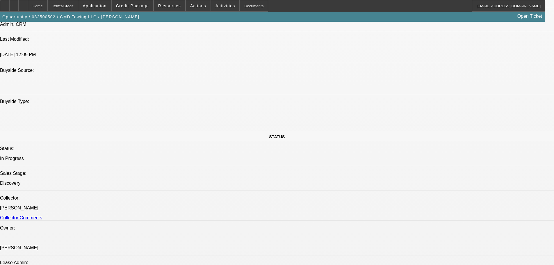
drag, startPoint x: 229, startPoint y: 201, endPoint x: 211, endPoint y: 117, distance: 86.3
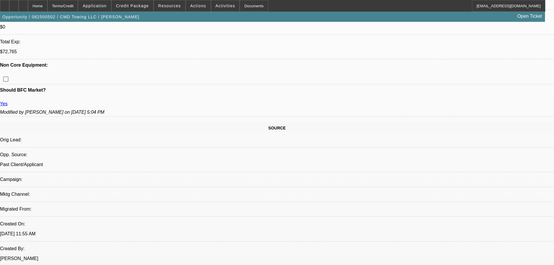
drag, startPoint x: 270, startPoint y: 142, endPoint x: 262, endPoint y: 86, distance: 57.1
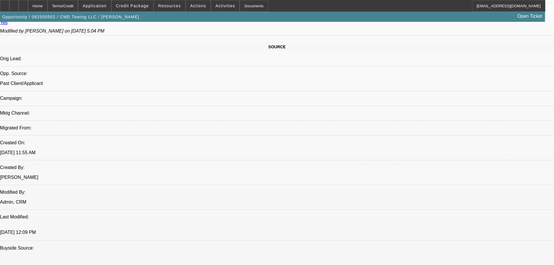
scroll to position [410, 0]
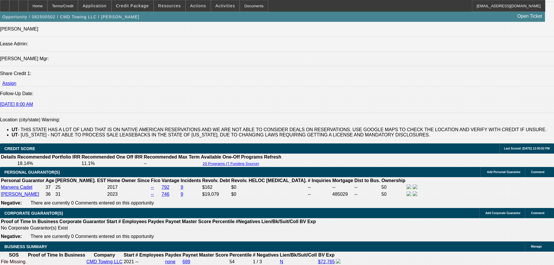
drag, startPoint x: 190, startPoint y: 159, endPoint x: 202, endPoint y: 211, distance: 53.4
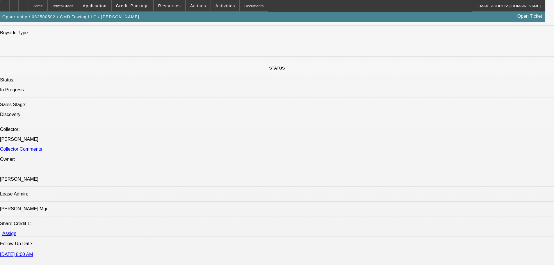
drag, startPoint x: 252, startPoint y: 126, endPoint x: 144, endPoint y: 96, distance: 111.6
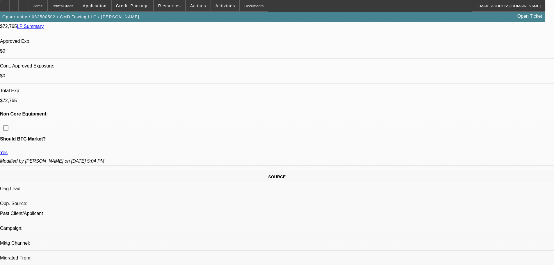
scroll to position [266, 0]
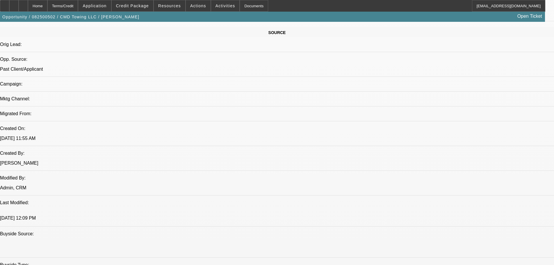
scroll to position [295, 0]
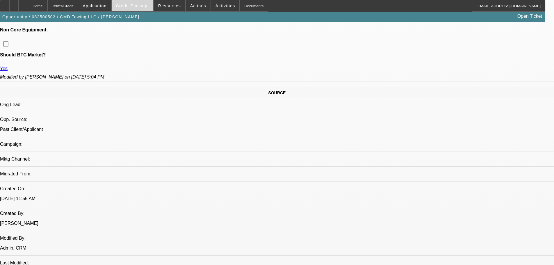
click at [144, 5] on span "Credit Package" at bounding box center [132, 5] width 33 height 5
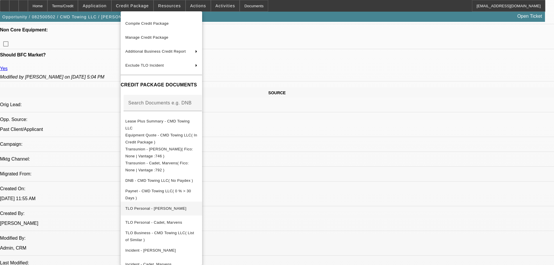
scroll to position [50, 0]
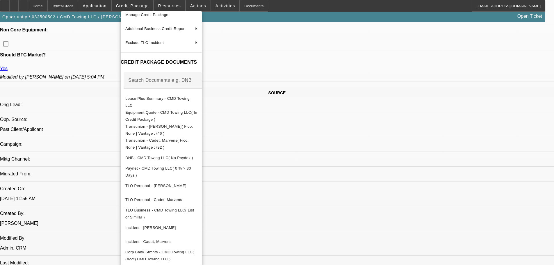
click at [316, 155] on div at bounding box center [277, 132] width 554 height 265
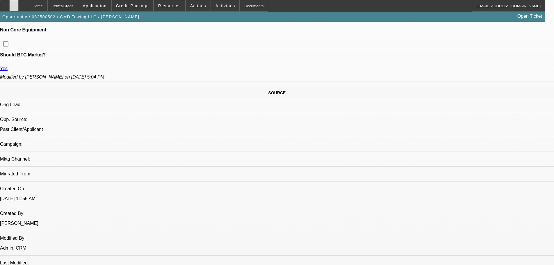
click at [19, 3] on div at bounding box center [13, 6] width 9 height 12
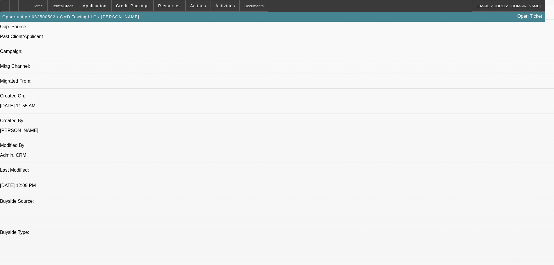
drag, startPoint x: 257, startPoint y: 211, endPoint x: 258, endPoint y: 266, distance: 55.0
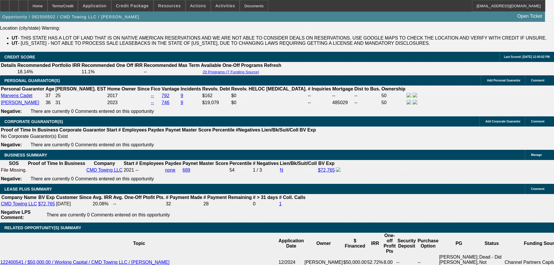
drag, startPoint x: 313, startPoint y: 203, endPoint x: 293, endPoint y: 200, distance: 20.9
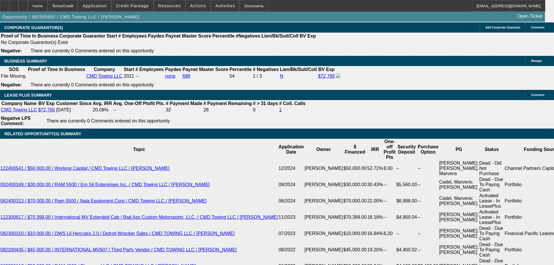
scroll to position [864, 0]
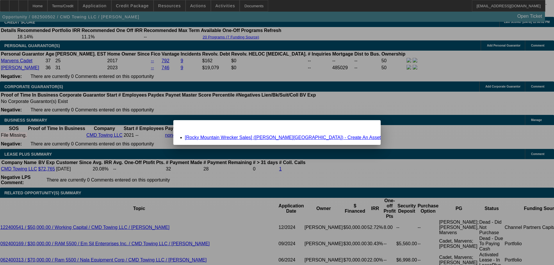
scroll to position [0, 0]
click at [332, 138] on link "[Rocky Mountain Wrecker Sales] (Lambert, Trent) - Create An Asset" at bounding box center [283, 137] width 196 height 5
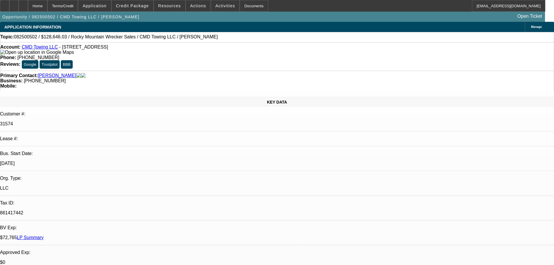
scroll to position [864, 0]
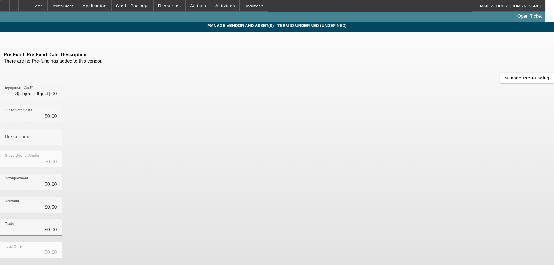
type input "$156,681.12"
type input "$11,964.91"
type input "sales tax"
type input "$168,646.03"
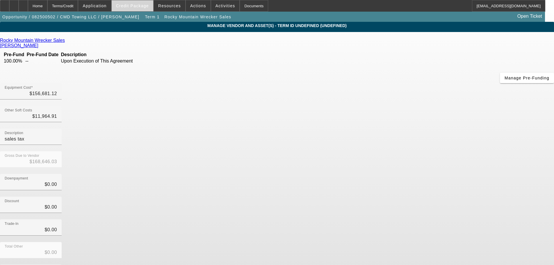
click at [138, 5] on span "Credit Package" at bounding box center [132, 5] width 33 height 5
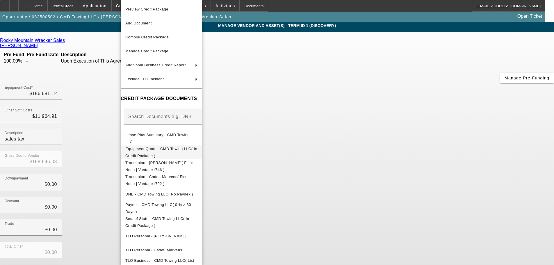
click at [189, 152] on span "Equipment Quote - CMD Towing LLC( In Credit Package )" at bounding box center [161, 152] width 72 height 11
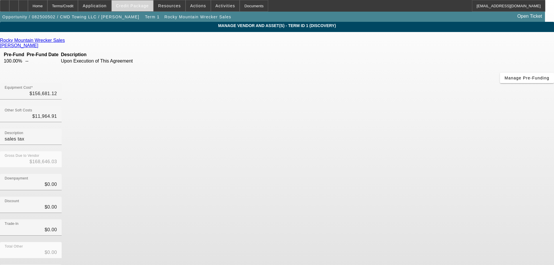
click at [136, 1] on span at bounding box center [133, 6] width 42 height 14
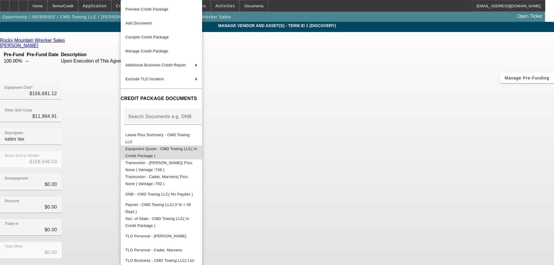
click at [177, 150] on span "Equipment Quote - CMD Towing LLC( In Credit Package )" at bounding box center [161, 152] width 72 height 11
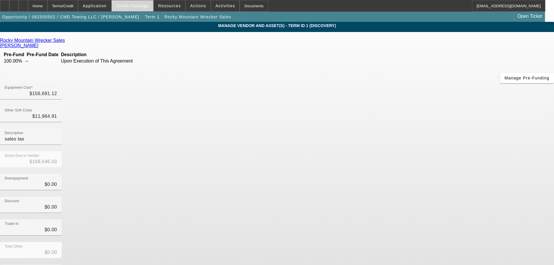
click at [145, 8] on span at bounding box center [133, 6] width 42 height 14
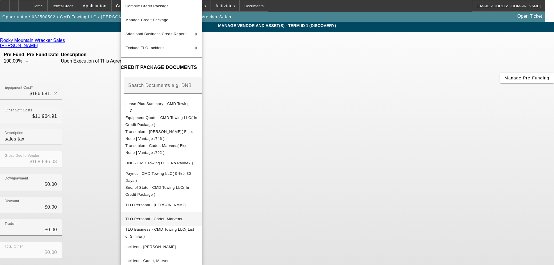
scroll to position [53, 0]
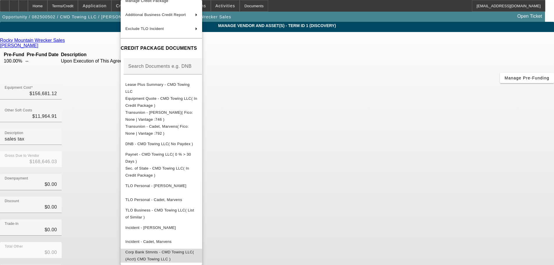
click at [198, 254] on span "Corp Bank Stmnts - CMD Towing LLC( (Acct) CMD Towing LLC )" at bounding box center [161, 256] width 72 height 14
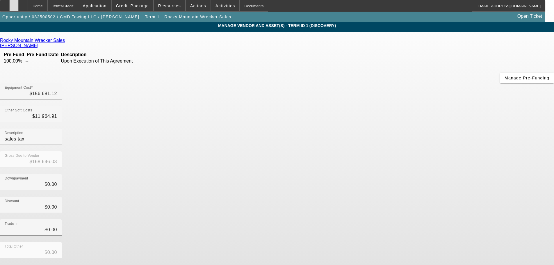
click at [19, 6] on div at bounding box center [13, 6] width 9 height 12
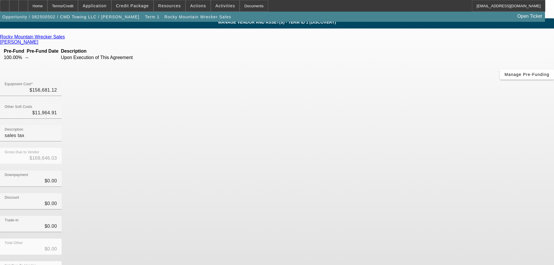
scroll to position [6, 0]
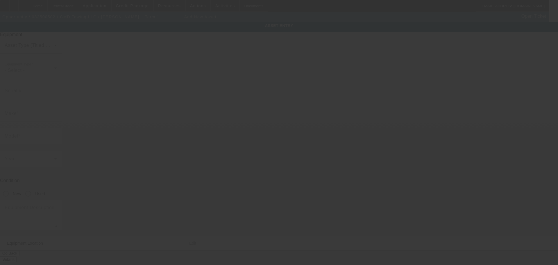
type input "4491 W 3500 S"
type input "Apt A4"
type input "West Valley City"
type input "84120"
type input "Salt Lake"
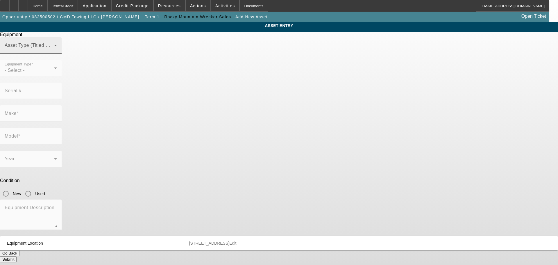
click at [54, 51] on span at bounding box center [29, 47] width 49 height 7
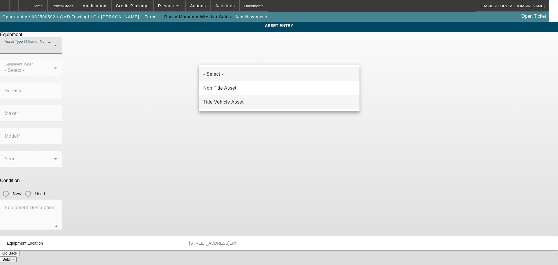
click at [253, 99] on mat-option "Title Vehicle Asset" at bounding box center [279, 102] width 161 height 14
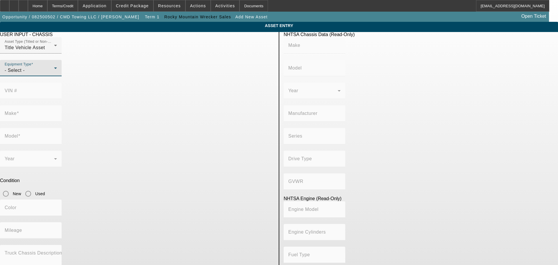
click at [54, 74] on div "- Select -" at bounding box center [29, 70] width 49 height 7
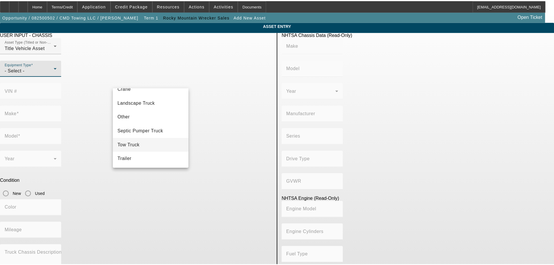
scroll to position [64, 0]
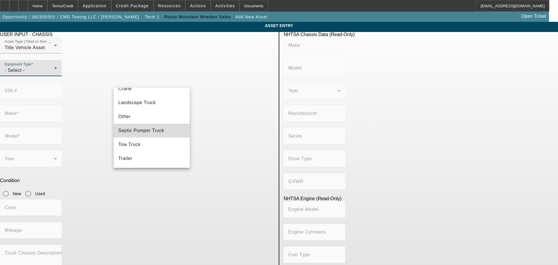
click at [161, 137] on mat-option "Septic Pumper Truck" at bounding box center [152, 131] width 76 height 14
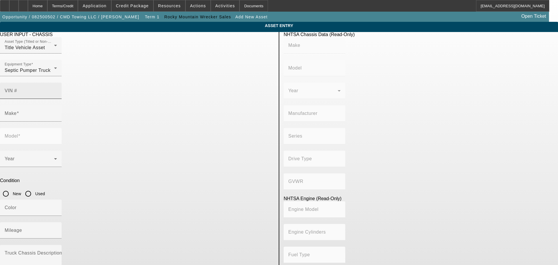
click at [57, 83] on div "VIN #" at bounding box center [31, 91] width 52 height 16
drag, startPoint x: 228, startPoint y: 73, endPoint x: 228, endPoint y: 85, distance: 11.3
click at [57, 83] on div "VIN #" at bounding box center [31, 91] width 52 height 16
click at [57, 90] on input "VIN #" at bounding box center [31, 93] width 52 height 7
paste input "1FVACWFC7SHVU8909"
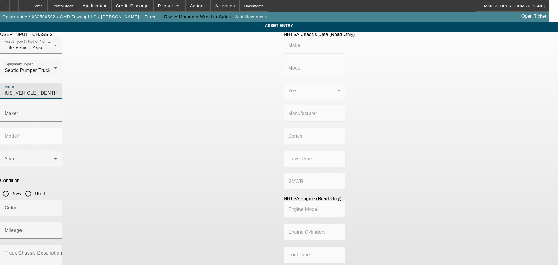
type input "1FVACWFC7SHVU8909"
click at [0, 123] on app-asset-collateral-manage "ASSET ENTRY USER INPUT - CHASSIS Asset Type (Titled or Non-Titled) Title Vehicl…" at bounding box center [279, 183] width 558 height 323
type input "FREIGHTLINER"
type input "M2"
type input "DAIMLER TRUCK NORTH AMERICA LLC"
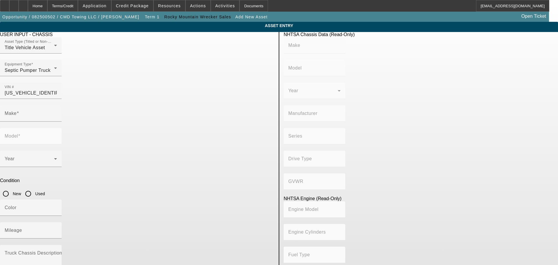
type input "M2 106 Medium Duty"
type input "4x2"
type input "Class 6: 19,501 - 26,000 lb (8,845 - 11,794 kg)"
type input "B6.7"
type input "6"
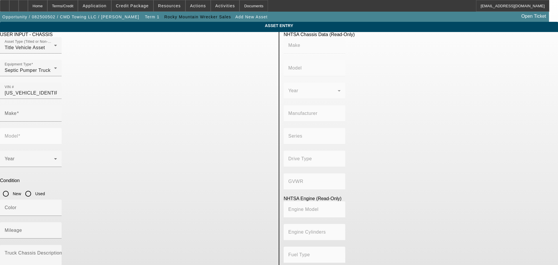
type input "Diesel"
type input "408.85908543470"
type input "6.7"
type input "FREIGHTLINER"
type input "M2"
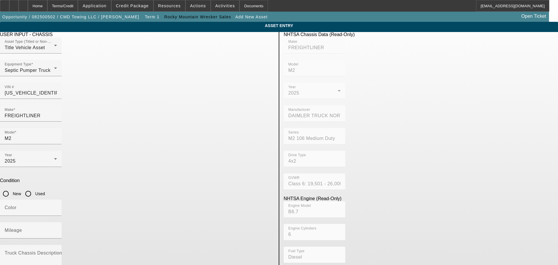
click at [12, 188] on input "New" at bounding box center [6, 194] width 12 height 12
radio input "true"
click at [22, 228] on mat-label "Mileage" at bounding box center [13, 230] width 17 height 5
click at [57, 229] on input "Mileage" at bounding box center [31, 232] width 52 height 7
type input "1"
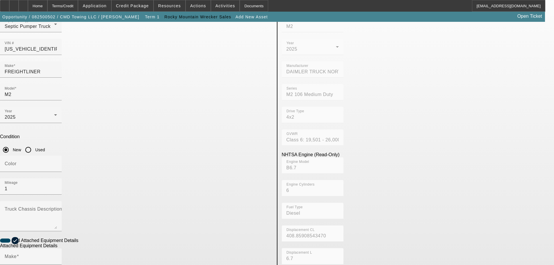
scroll to position [87, 0]
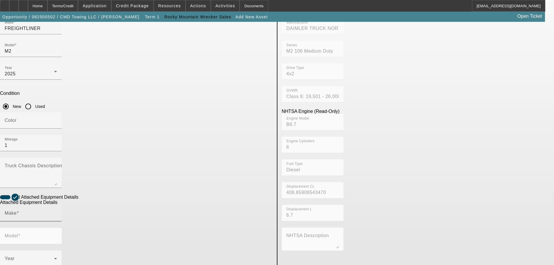
click at [57, 205] on div "Make" at bounding box center [31, 213] width 52 height 16
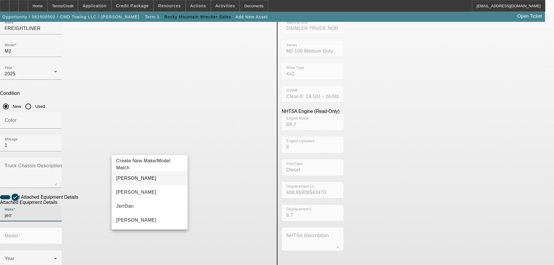
click at [153, 177] on mat-option "Jerr-Dan" at bounding box center [150, 178] width 76 height 14
type input "Jerr-Dan"
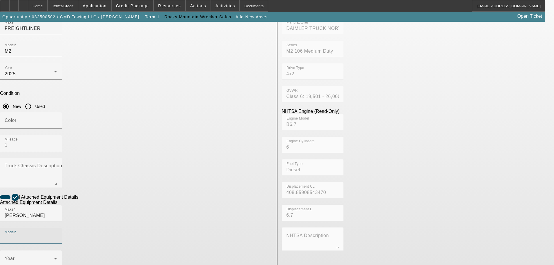
click at [57, 235] on input "Model" at bounding box center [31, 238] width 52 height 7
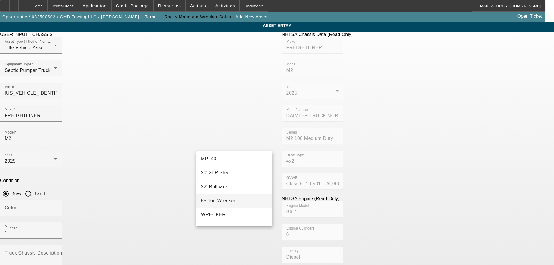
scroll to position [58, 0]
click at [236, 169] on mat-option "22' Rollback" at bounding box center [234, 172] width 76 height 14
type input "22' Rollback"
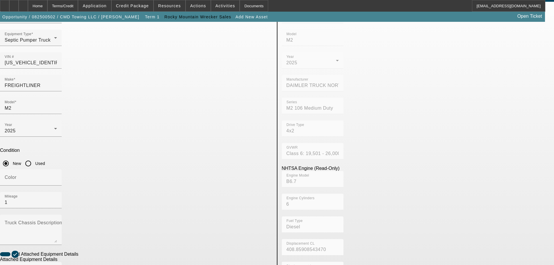
scroll to position [87, 0]
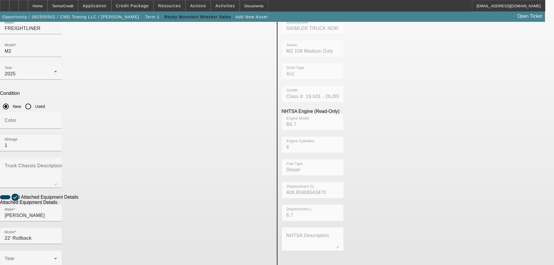
radio input "true"
click at [54, 257] on span at bounding box center [29, 260] width 49 height 7
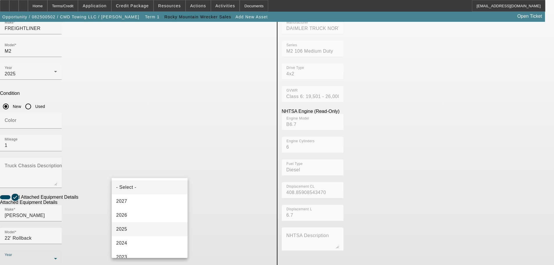
click at [128, 227] on mat-option "2025" at bounding box center [150, 229] width 76 height 14
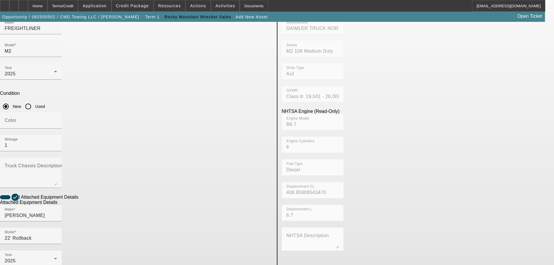
paste input "0220034854"
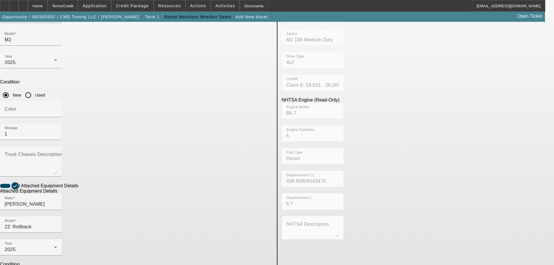
scroll to position [110, 0]
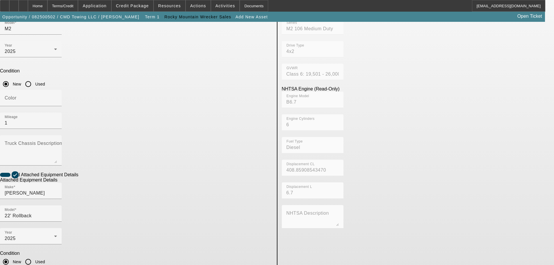
type input "0220034854"
paste textarea "102" WIDE, DUAL LIGHTED CONTROL STATIONS, 5 PAIR LED MARKERS, 12 KEYSLOT PKG 1.…"
drag, startPoint x: 266, startPoint y: 212, endPoint x: 268, endPoint y: 229, distance: 17.0
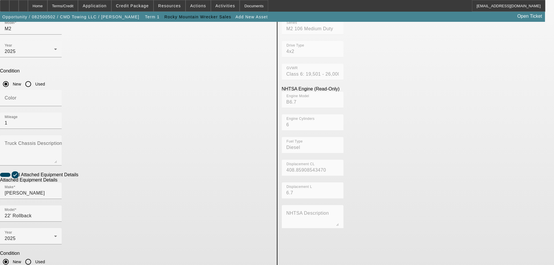
type textarea "102" WIDE, DUAL LIGHTED CONTROL STATIONS, 5 PAIR LED MARKERS, 12 KEYSLOT PKG 1.…"
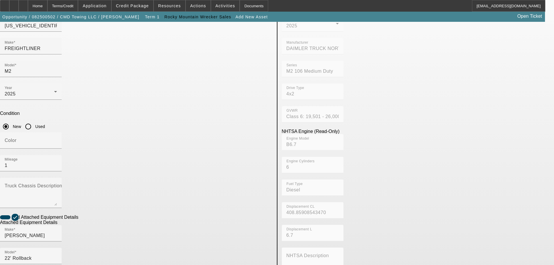
scroll to position [10, 0]
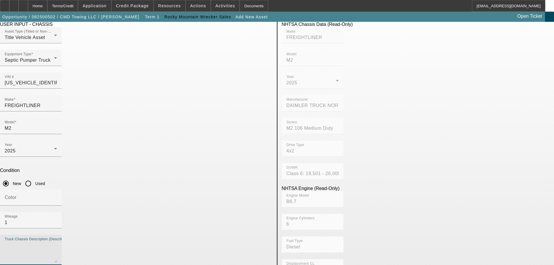
click at [57, 242] on textarea "Truck Chassis Description (Describe the truck chassis only)" at bounding box center [31, 252] width 52 height 21
click at [57, 242] on textarea "22' steel 6 ton rollback, 102' wide, aluminum removable rails, wheel lift," at bounding box center [31, 252] width 52 height 21
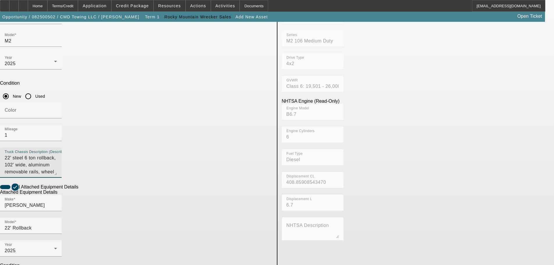
scroll to position [127, 0]
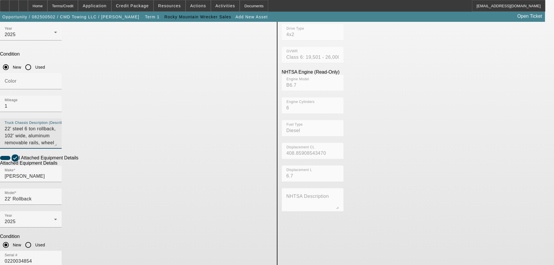
type textarea "22' steel 6 ton rollback, 102' wide, aluminum removable rails, wheel lift, boxe…"
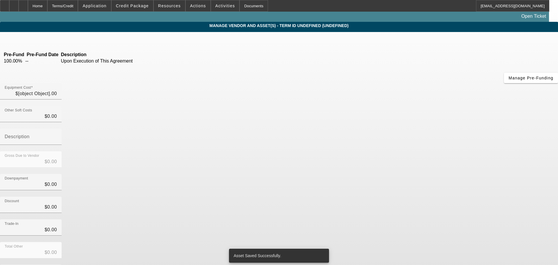
type input "$156,681.12"
type input "$11,964.91"
type input "sales tax"
type input "$168,646.03"
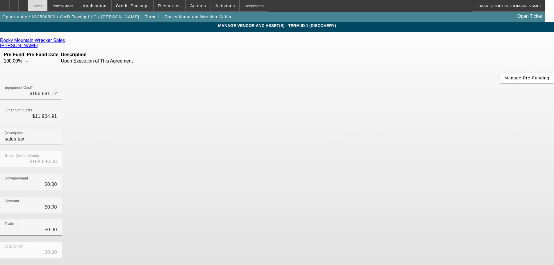
click at [47, 5] on div "Home" at bounding box center [37, 6] width 19 height 12
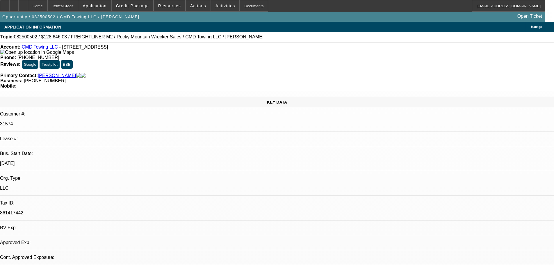
select select "0"
select select "2"
select select "0"
select select "6"
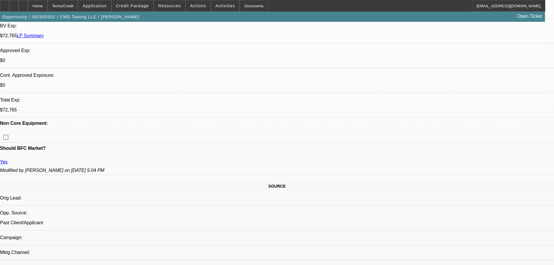
scroll to position [233, 0]
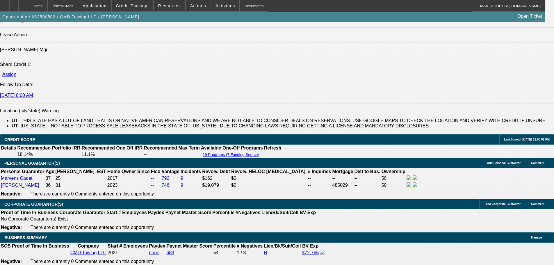
scroll to position [814, 0]
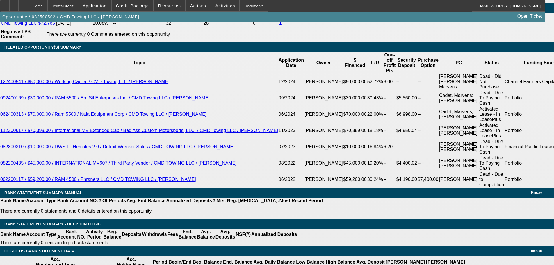
scroll to position [1018, 0]
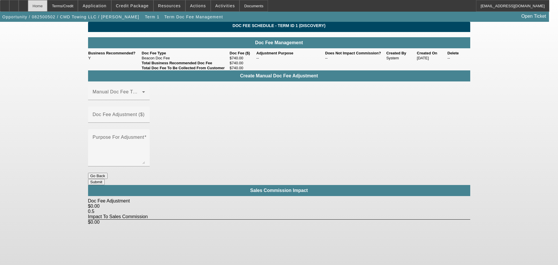
click at [47, 6] on div "Home" at bounding box center [37, 6] width 19 height 12
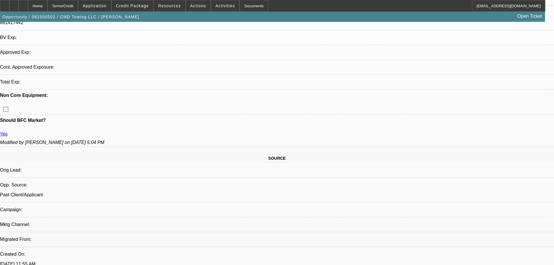
select select "0"
select select "2"
select select "0"
select select "6"
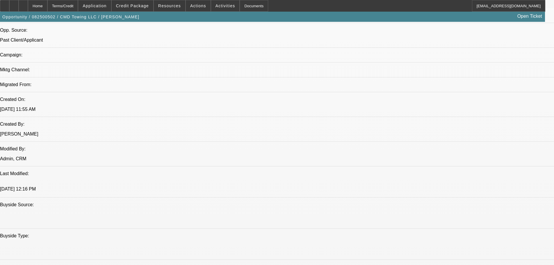
scroll to position [335, 0]
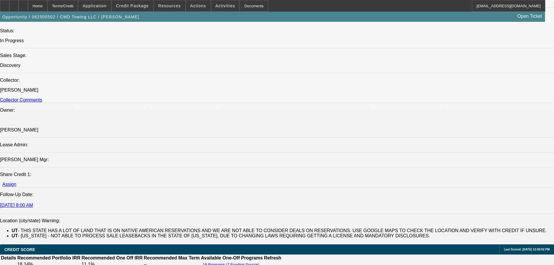
drag, startPoint x: 256, startPoint y: 210, endPoint x: 268, endPoint y: 277, distance: 68.0
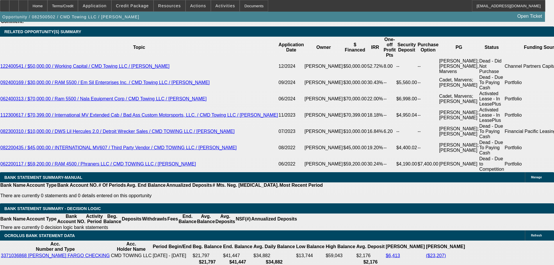
scroll to position [991, 0]
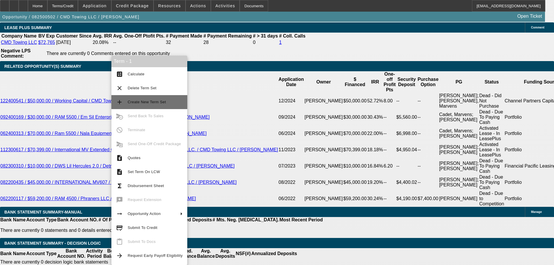
click at [163, 107] on button "add Create New Term Set" at bounding box center [149, 102] width 76 height 14
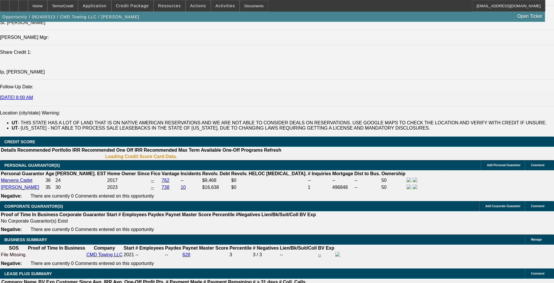
select select "0"
select select "2"
select select "0"
select select "6"
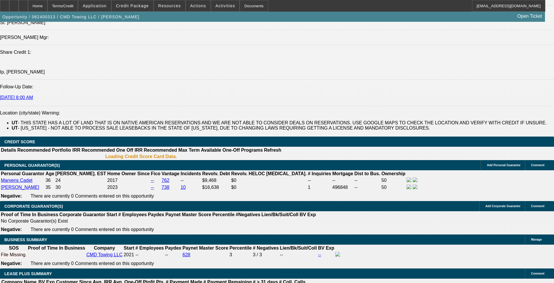
select select "0"
select select "2"
select select "0"
select select "6"
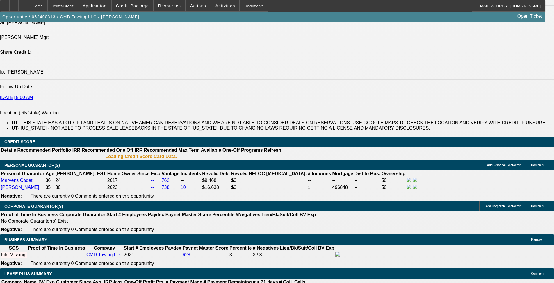
select select "0"
select select "2"
select select "0"
select select "6"
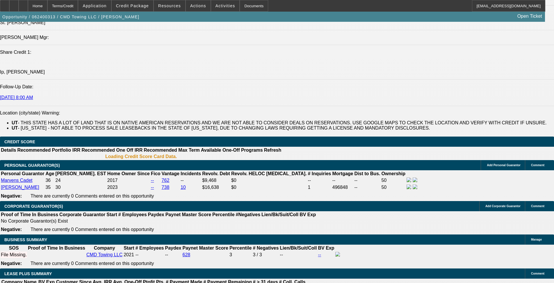
select select "0"
select select "2"
select select "0"
select select "6"
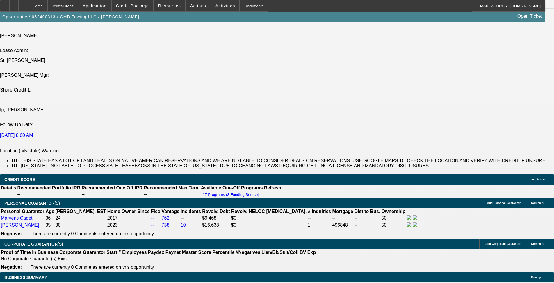
scroll to position [749, 0]
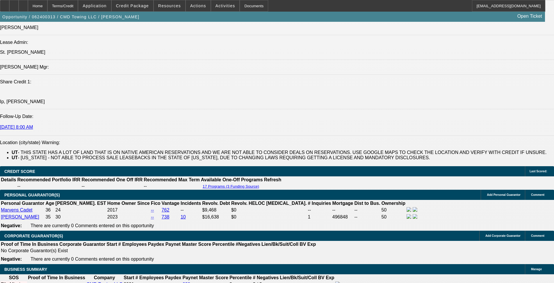
drag, startPoint x: 35, startPoint y: 202, endPoint x: 305, endPoint y: 213, distance: 271.0
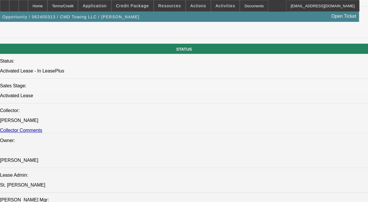
drag, startPoint x: 161, startPoint y: 38, endPoint x: 152, endPoint y: 12, distance: 27.1
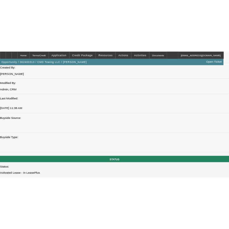
scroll to position [490, 0]
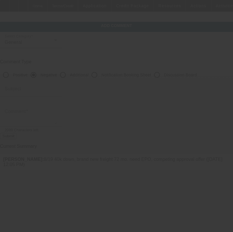
click at [69, 73] on input "Additional" at bounding box center [63, 75] width 12 height 12
radio input "true"
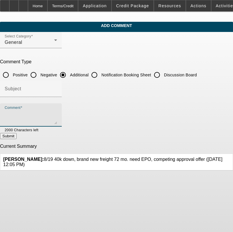
click at [57, 112] on textarea "Comment" at bounding box center [31, 118] width 52 height 14
type textarea "D"
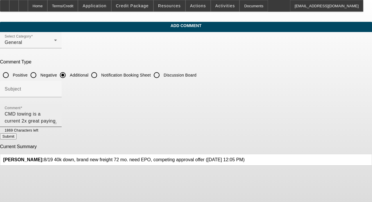
click at [57, 118] on textarea "CMD towing is a current 2x great paying Beacon Customer. They currently operate…" at bounding box center [31, 118] width 52 height 14
type textarea "CMD towing is a current 2x great paying Beacon Customer. They currently operate…"
click at [17, 138] on button "Submit" at bounding box center [8, 136] width 17 height 6
radio input "true"
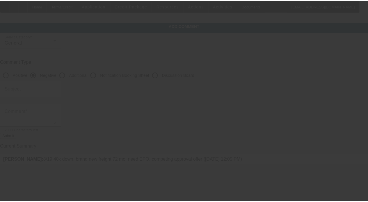
scroll to position [0, 0]
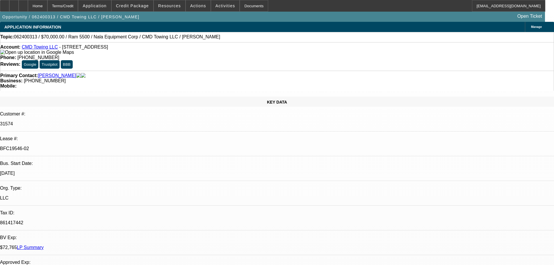
select select "0"
select select "2"
select select "0"
select select "6"
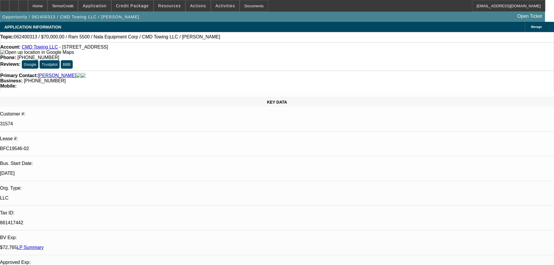
select select "0"
select select "2"
select select "0"
select select "6"
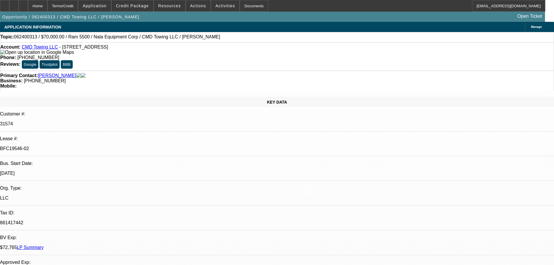
select select "0"
select select "2"
select select "0"
select select "6"
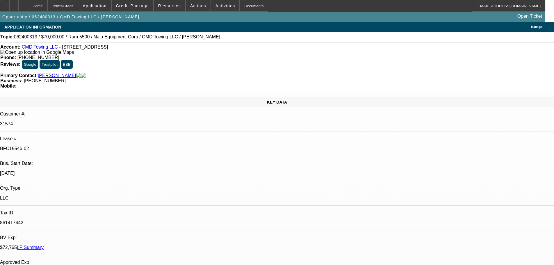
select select "0"
select select "2"
select select "0"
select select "6"
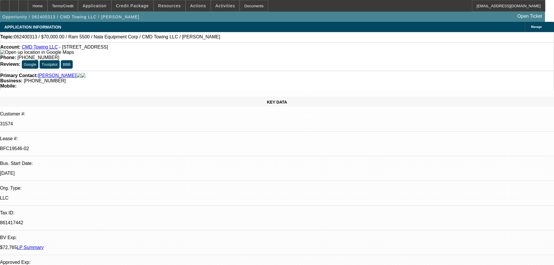
scroll to position [277, 0]
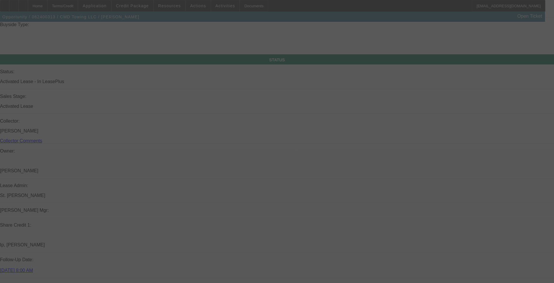
drag, startPoint x: 295, startPoint y: 162, endPoint x: 300, endPoint y: 199, distance: 37.2
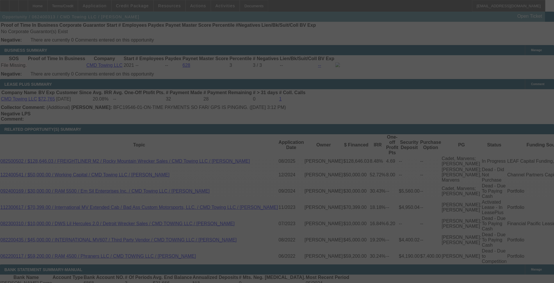
drag, startPoint x: 296, startPoint y: 180, endPoint x: 294, endPoint y: 252, distance: 71.6
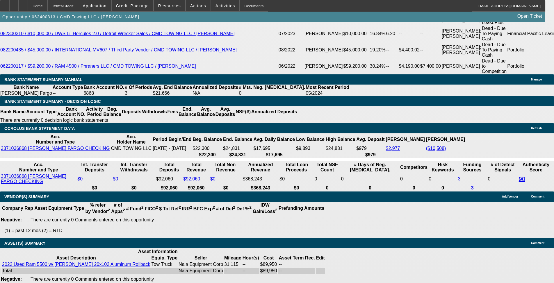
select select "0"
select select "2"
select select "0"
select select "6"
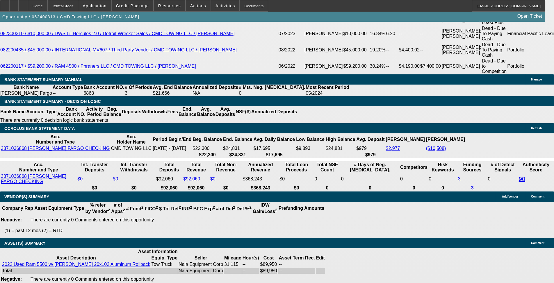
select select "0"
select select "2"
select select "0"
select select "6"
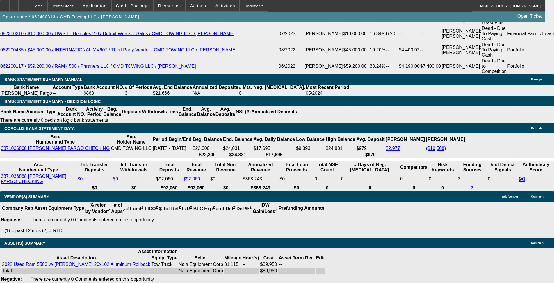
select select "0"
select select "2"
select select "0"
select select "6"
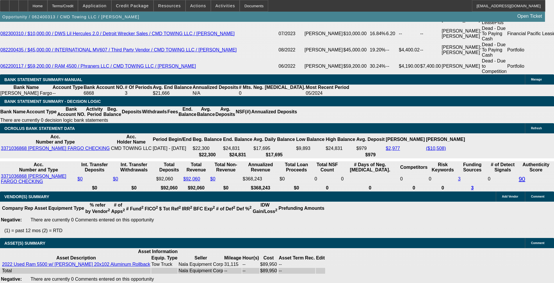
select select "0"
select select "2"
select select "0"
select select "6"
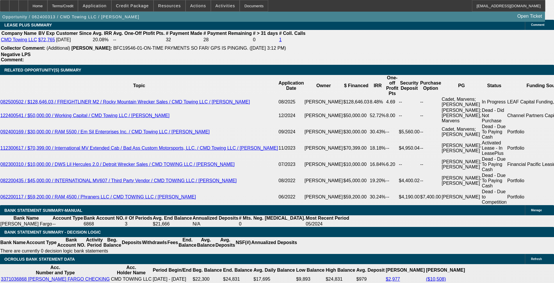
scroll to position [1047, 0]
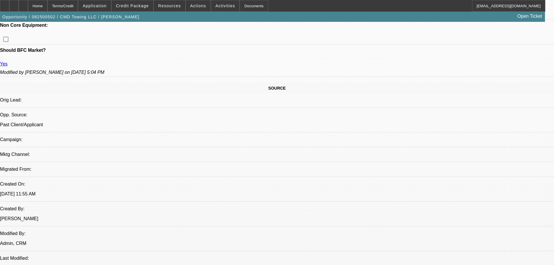
select select "0"
select select "2"
select select "0"
select select "6"
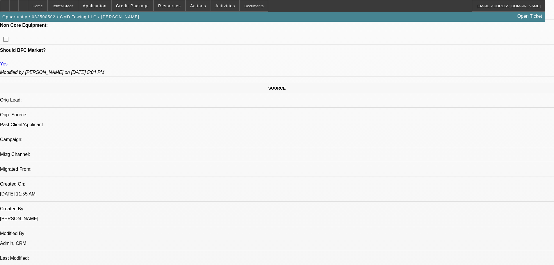
select select "0"
select select "2"
select select "0"
select select "6"
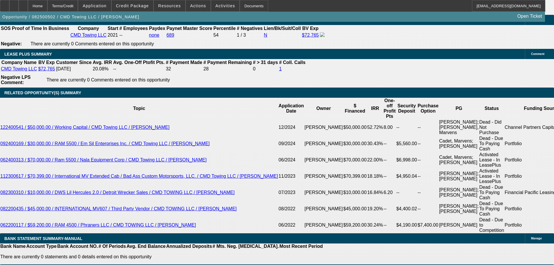
scroll to position [938, 0]
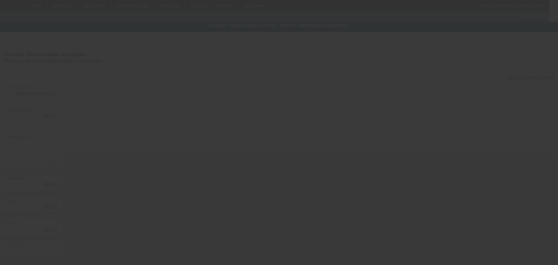
type input "$156,681.12"
type input "$11,964.91"
type input "sales tax"
type input "$168,646.03"
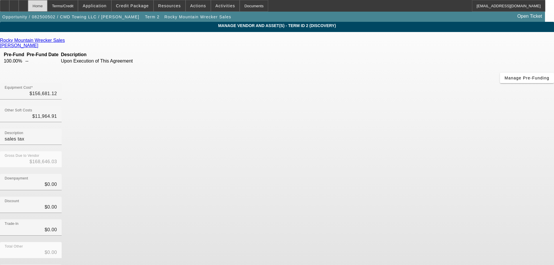
click at [47, 8] on div "Home" at bounding box center [37, 6] width 19 height 12
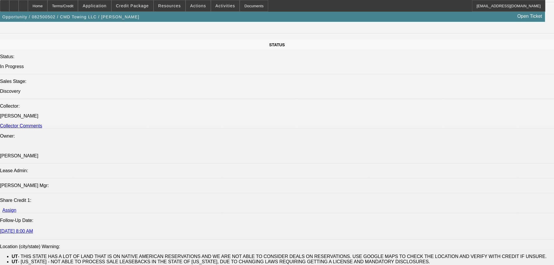
select select "0"
select select "2"
select select "0"
select select "6"
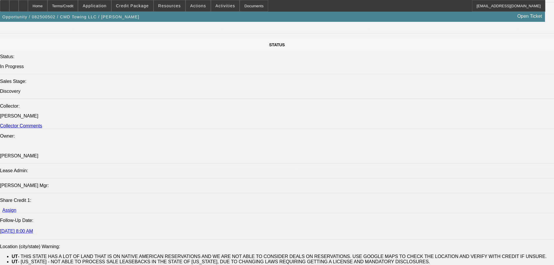
select select "0"
select select "2"
select select "0"
select select "6"
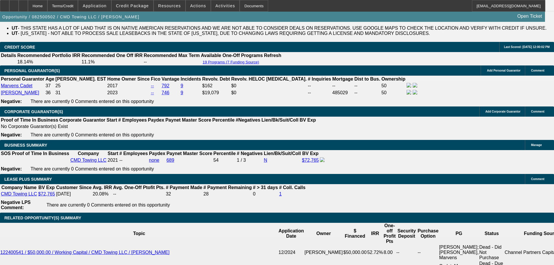
scroll to position [956, 0]
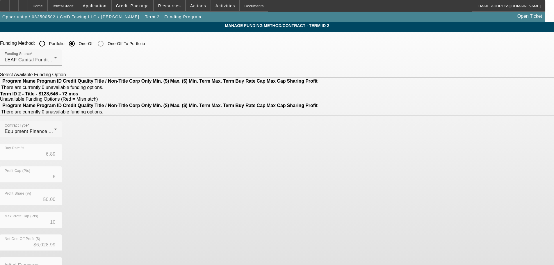
click at [48, 43] on input "Portfolio" at bounding box center [42, 44] width 12 height 12
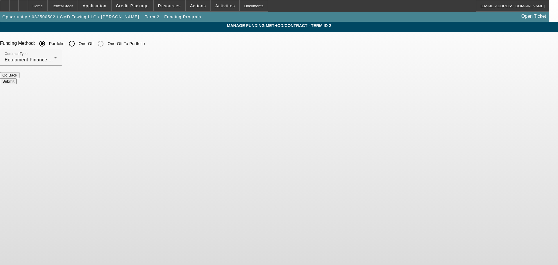
click at [17, 78] on button "Submit" at bounding box center [8, 81] width 17 height 6
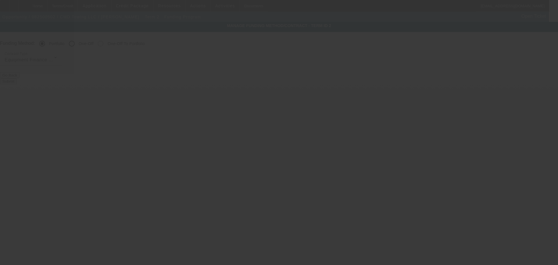
radio input "false"
radio input "true"
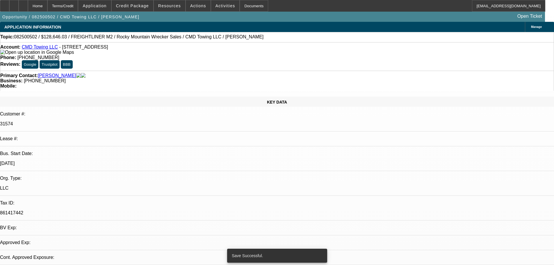
select select "0"
select select "2"
select select "0"
select select "6"
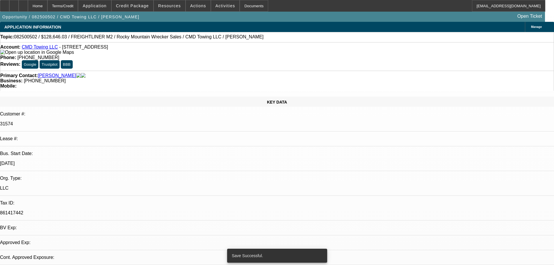
select select "0"
select select "2"
select select "0"
select select "6"
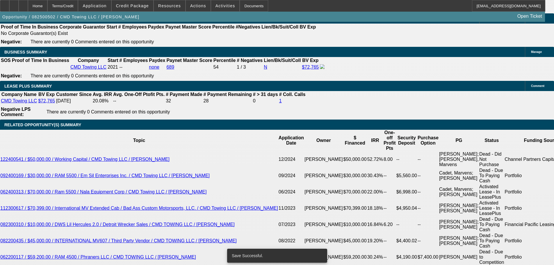
drag, startPoint x: 171, startPoint y: 109, endPoint x: 190, endPoint y: 212, distance: 104.9
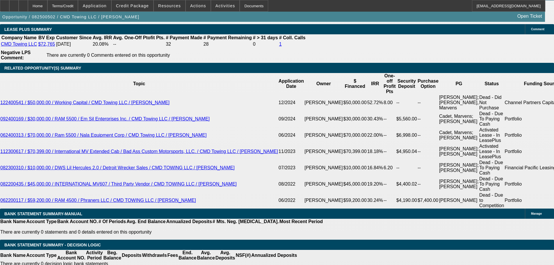
scroll to position [1017, 0]
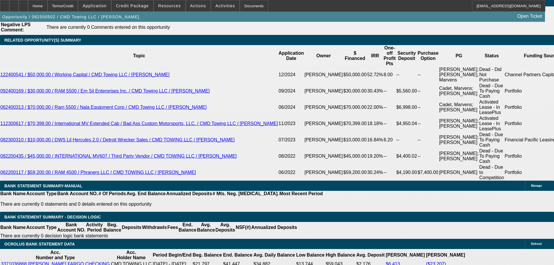
type input "2"
type input "UNKNOWN"
type input "$65,027.40"
type input "32"
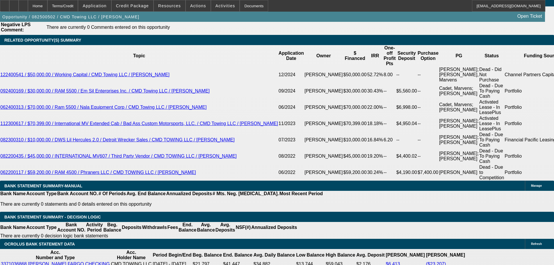
type input "$4,522.01"
type input "3"
type input "$43,508.89"
type input "36"
type input "$4,075.96"
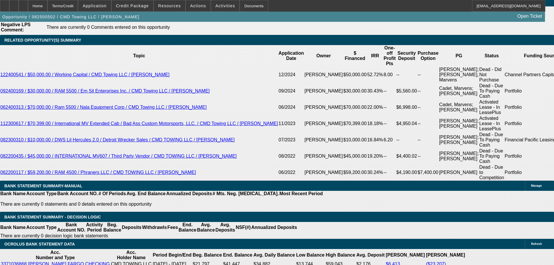
type input "36"
type input "8"
type input "$4,031.30"
type input "18"
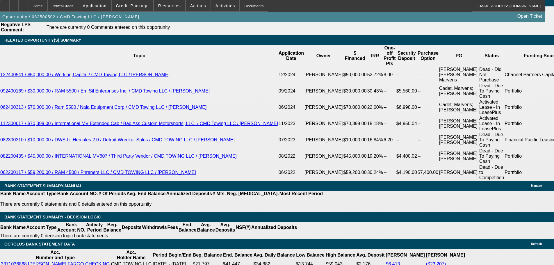
type input "$4,650.86"
type input "18"
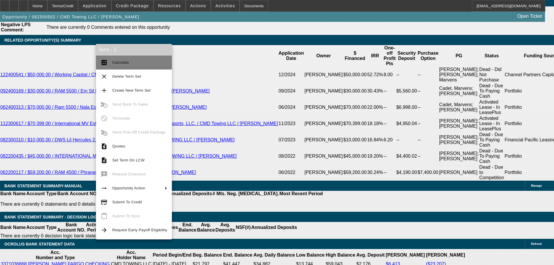
click at [120, 60] on span "Calculate" at bounding box center [139, 62] width 55 height 7
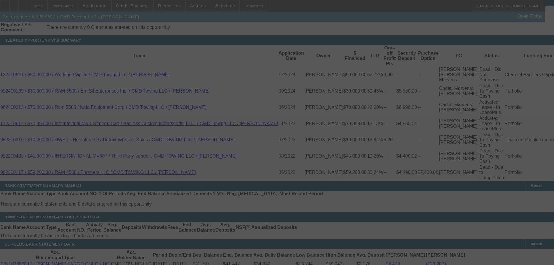
select select "0"
select select "2"
select select "0"
select select "6"
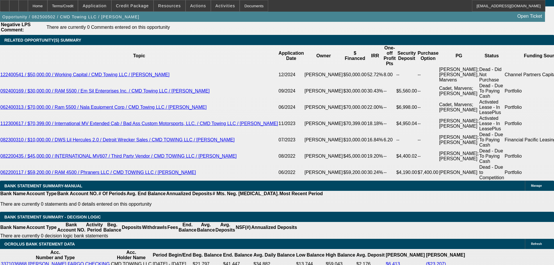
type input "1"
type input "UNKNOWN"
type input "$3,628.86"
type input "15"
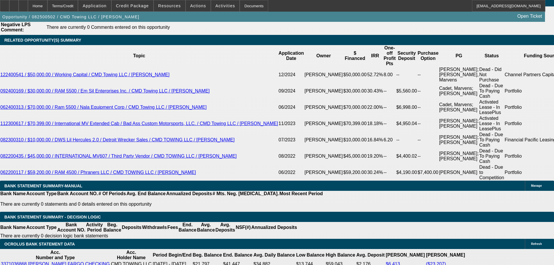
type input "$4,459.56"
type input "15"
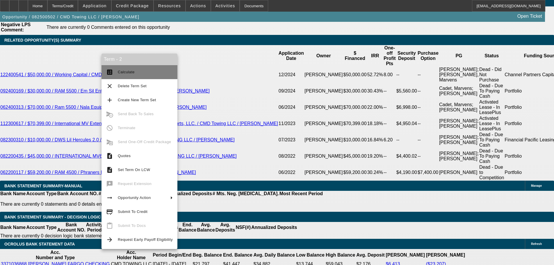
click at [136, 67] on button "calculate Calculate" at bounding box center [140, 72] width 76 height 14
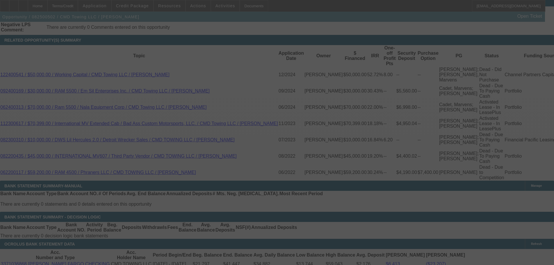
select select "0"
select select "2"
select select "0"
select select "6"
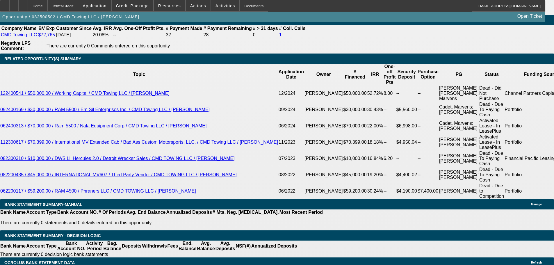
scroll to position [988, 0]
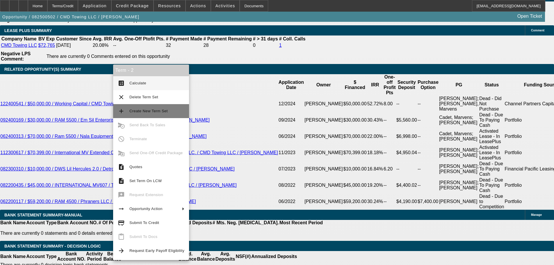
click at [166, 111] on span "Create New Term Set" at bounding box center [156, 111] width 55 height 7
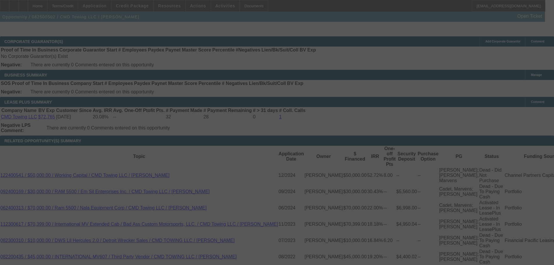
scroll to position [928, 0]
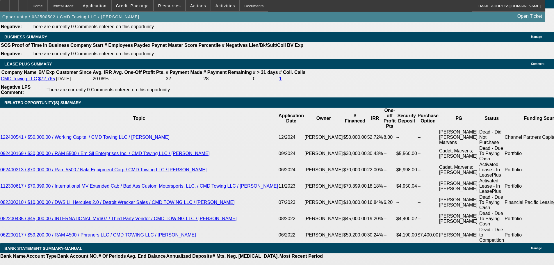
select select "0"
select select "2"
select select "0"
select select "6"
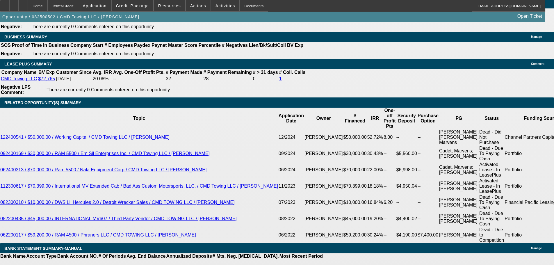
select select "0"
select select "2"
select select "0"
select select "6"
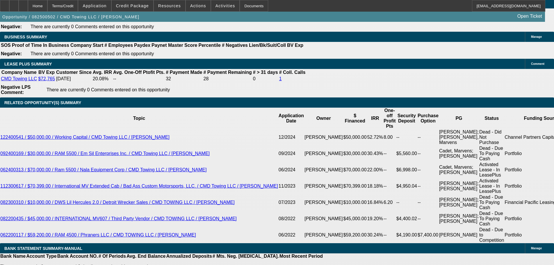
select select "0"
select select "2"
select select "0"
select select "6"
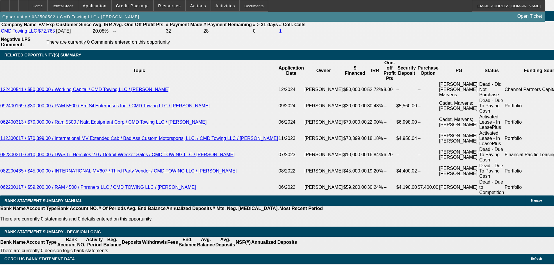
scroll to position [933, 0]
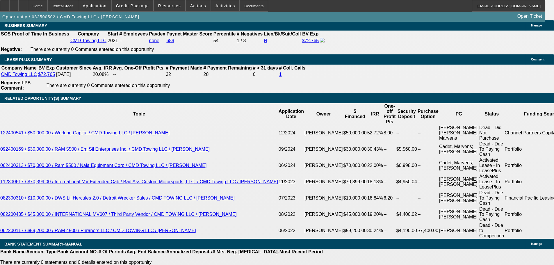
type input "UNKNOWN"
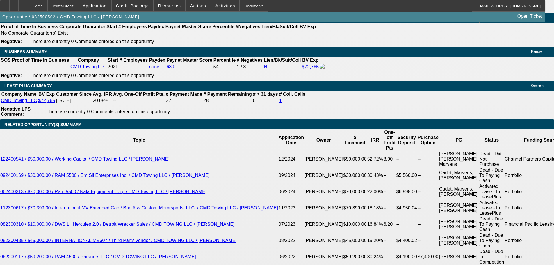
type input "26"
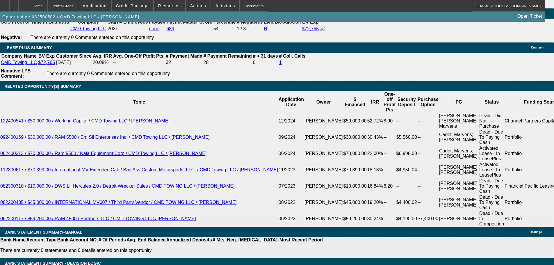
type input "$22,388.76"
type input "2"
type input "$5,826.03"
type input "24"
type input "$6,237.61"
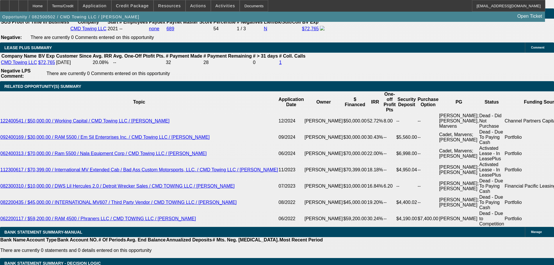
type input "24"
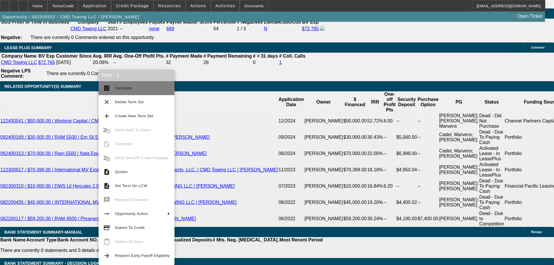
click at [127, 86] on span "Calculate" at bounding box center [123, 88] width 17 height 4
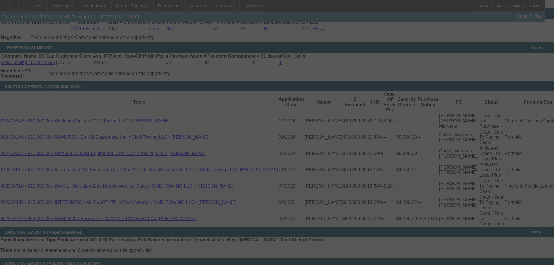
select select "0"
select select "2"
select select "0"
select select "6"
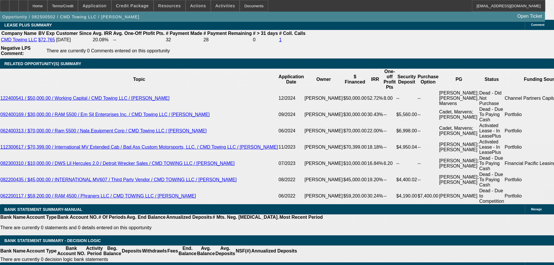
scroll to position [1000, 0]
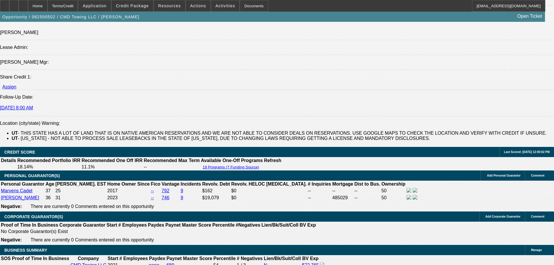
drag, startPoint x: 319, startPoint y: 206, endPoint x: 324, endPoint y: 139, distance: 66.8
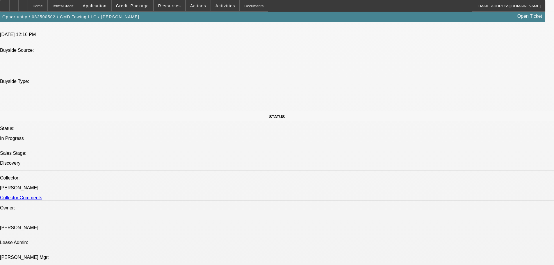
drag, startPoint x: 275, startPoint y: 206, endPoint x: 246, endPoint y: 137, distance: 74.3
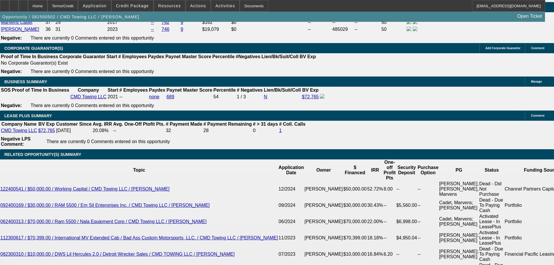
drag, startPoint x: 249, startPoint y: 214, endPoint x: 246, endPoint y: 216, distance: 3.5
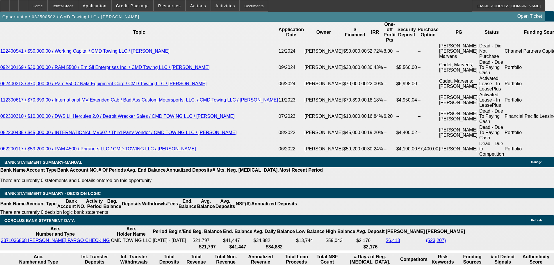
drag, startPoint x: 298, startPoint y: 175, endPoint x: 300, endPoint y: 163, distance: 12.1
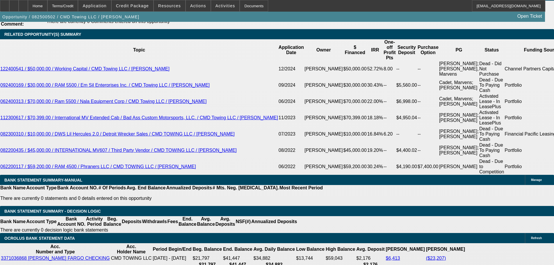
drag, startPoint x: 323, startPoint y: 172, endPoint x: 321, endPoint y: 146, distance: 26.0
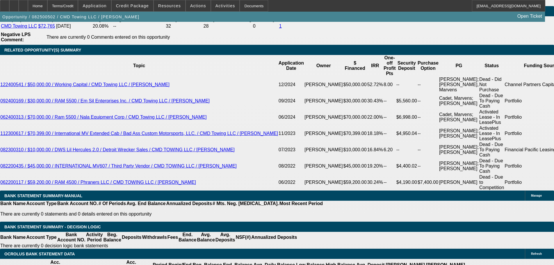
drag, startPoint x: 324, startPoint y: 156, endPoint x: 323, endPoint y: 145, distance: 11.4
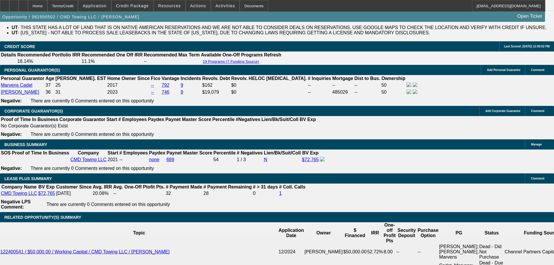
drag, startPoint x: 344, startPoint y: 178, endPoint x: 331, endPoint y: 114, distance: 65.2
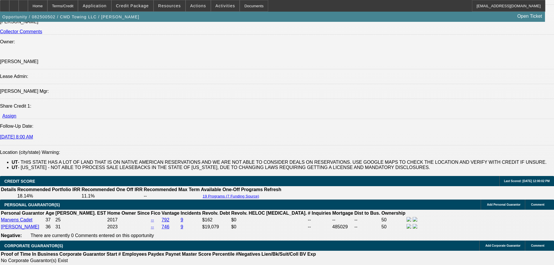
drag, startPoint x: 328, startPoint y: 128, endPoint x: 303, endPoint y: 95, distance: 41.9
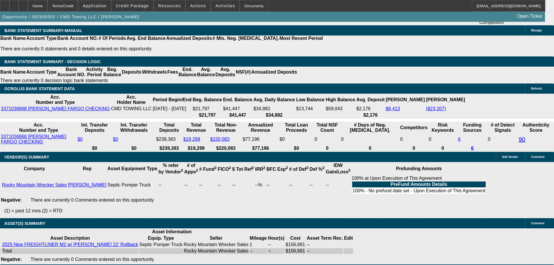
drag, startPoint x: 230, startPoint y: 274, endPoint x: 232, endPoint y: 262, distance: 12.9
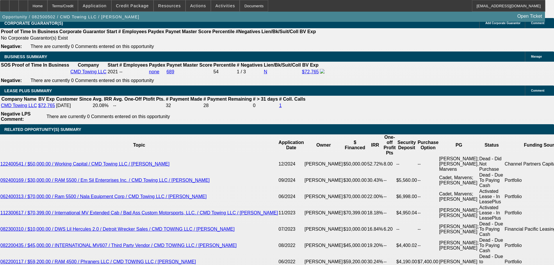
drag, startPoint x: 318, startPoint y: 102, endPoint x: 315, endPoint y: 101, distance: 3.0
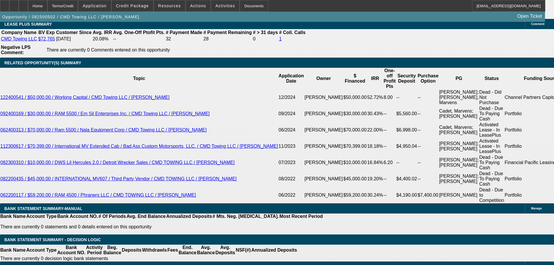
drag, startPoint x: 332, startPoint y: 184, endPoint x: 321, endPoint y: 213, distance: 31.1
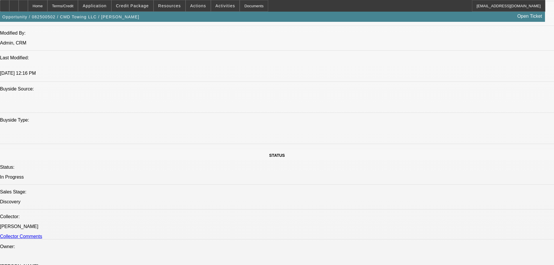
drag, startPoint x: 316, startPoint y: 206, endPoint x: 305, endPoint y: 127, distance: 80.0
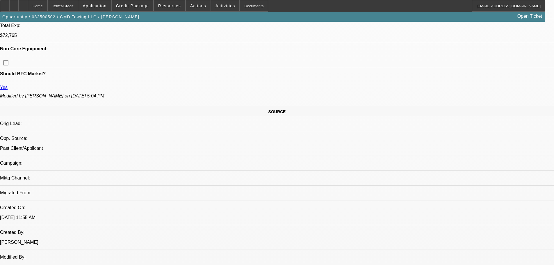
scroll to position [277, 0]
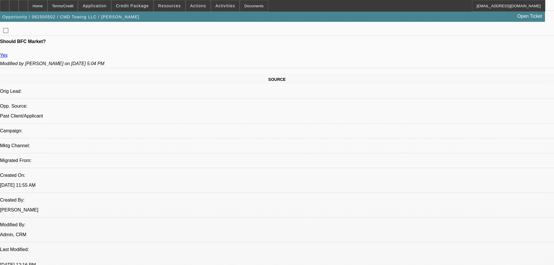
drag, startPoint x: 185, startPoint y: 161, endPoint x: 193, endPoint y: 167, distance: 9.7
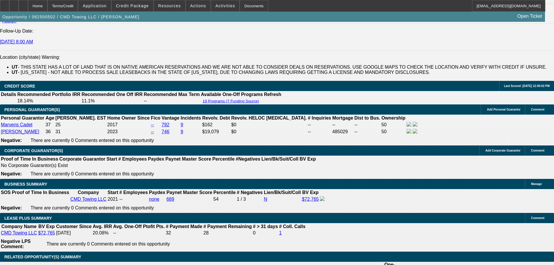
drag, startPoint x: 220, startPoint y: 164, endPoint x: 220, endPoint y: 178, distance: 14.0
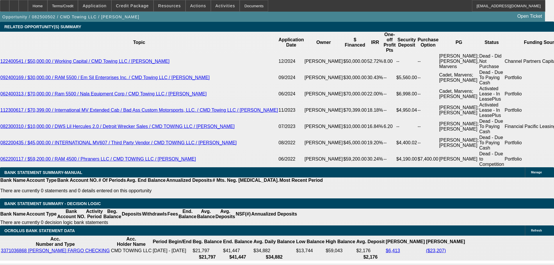
scroll to position [1059, 0]
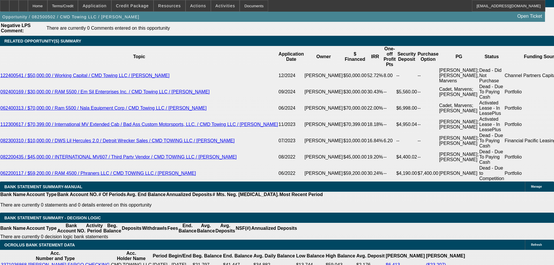
drag, startPoint x: 330, startPoint y: 139, endPoint x: 334, endPoint y: 104, distance: 35.2
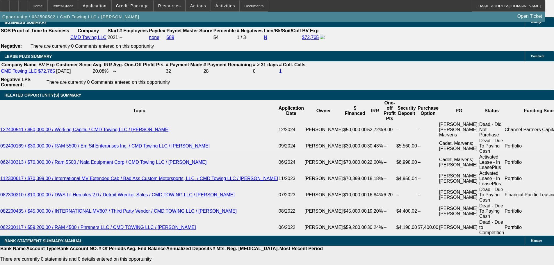
scroll to position [944, 0]
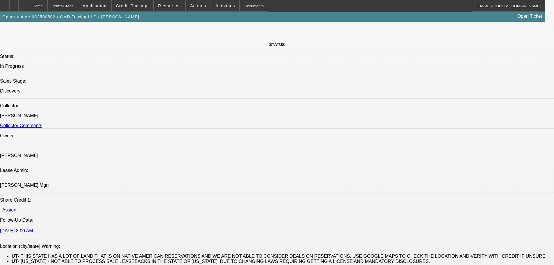
drag, startPoint x: 363, startPoint y: 133, endPoint x: 360, endPoint y: 74, distance: 58.3
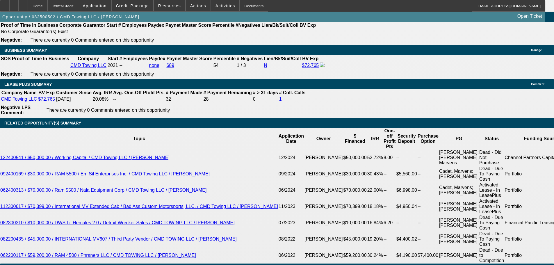
scroll to position [999, 0]
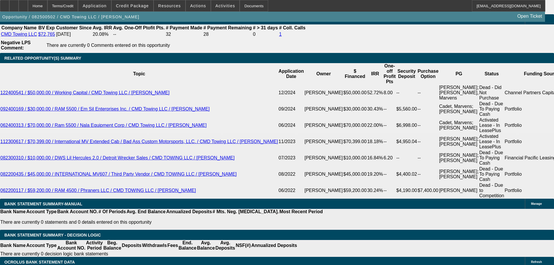
drag, startPoint x: 287, startPoint y: 236, endPoint x: 278, endPoint y: 243, distance: 10.7
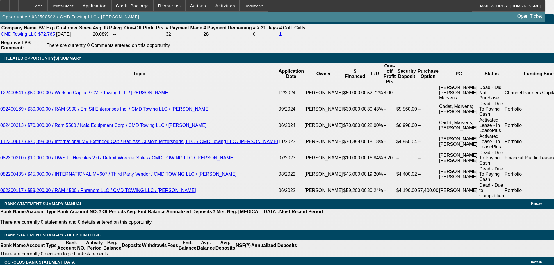
type input "UNKNOWN"
type input "1"
type input "$3,628.86"
type input "13"
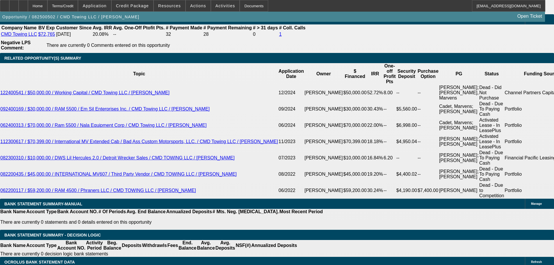
type input "$4,334.59"
type input "13"
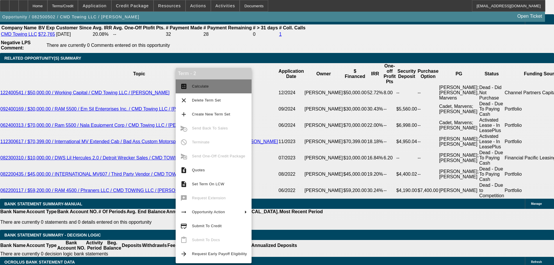
click at [209, 83] on span "Calculate" at bounding box center [219, 86] width 55 height 7
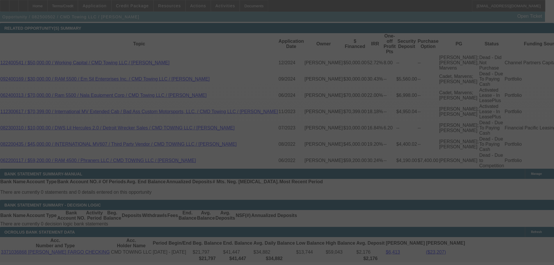
scroll to position [1057, 0]
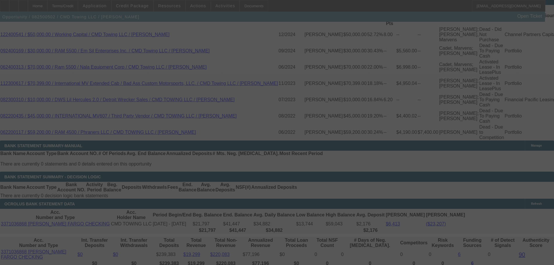
select select "0"
select select "2"
select select "0"
select select "6"
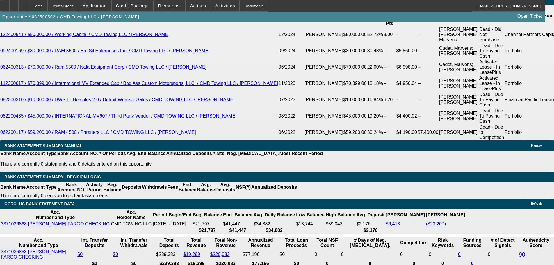
type input "UNKNOWN"
type input "1"
type input "$3,628.86"
type input "13"
type input "$4,334.59"
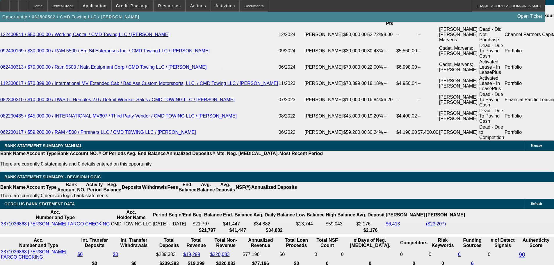
type input "13.5"
type input "$4,365.64"
type input "13.5"
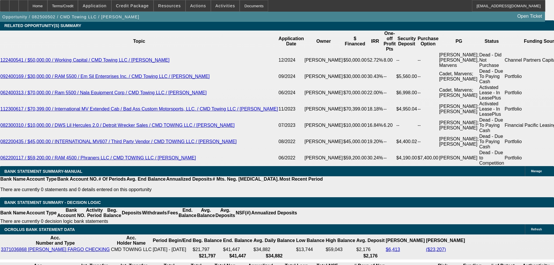
scroll to position [999, 0]
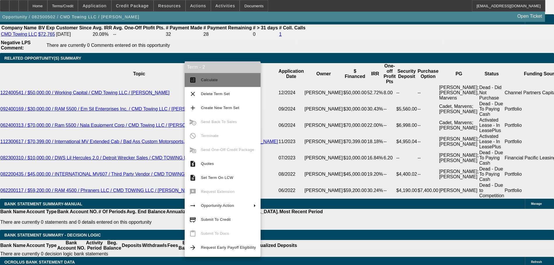
click at [210, 81] on span "Calculate" at bounding box center [209, 80] width 17 height 4
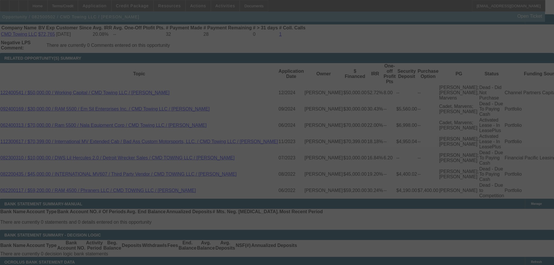
select select "0"
select select "2"
select select "0"
select select "6"
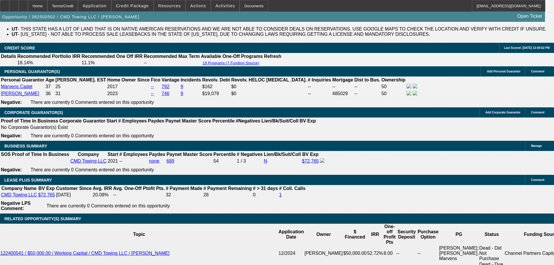
drag, startPoint x: 329, startPoint y: 104, endPoint x: 239, endPoint y: 130, distance: 93.0
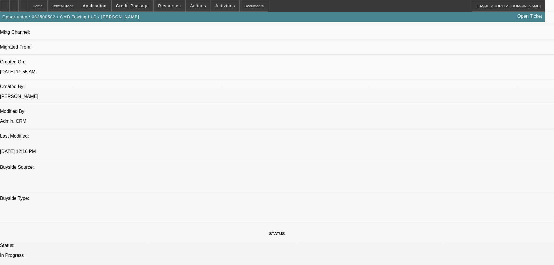
scroll to position [369, 0]
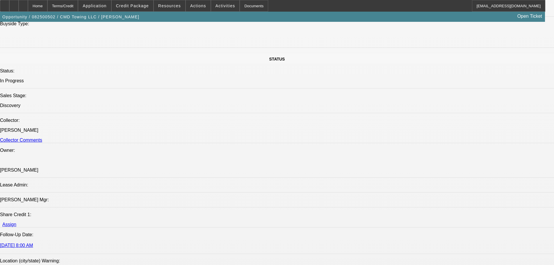
drag, startPoint x: 232, startPoint y: 197, endPoint x: 242, endPoint y: 278, distance: 82.3
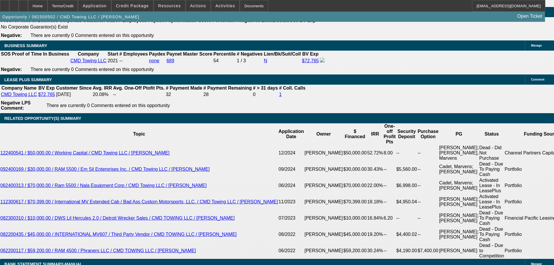
drag, startPoint x: 263, startPoint y: 260, endPoint x: 266, endPoint y: 269, distance: 9.6
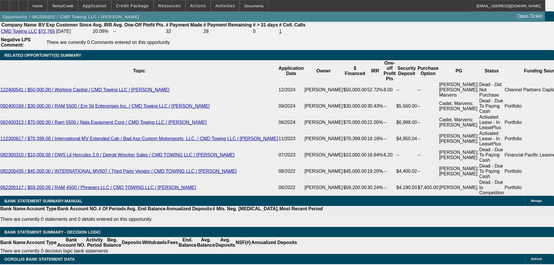
drag, startPoint x: 319, startPoint y: 186, endPoint x: 319, endPoint y: 224, distance: 37.2
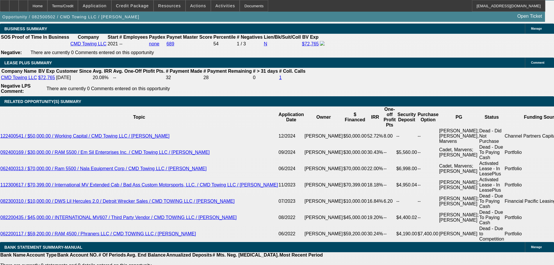
scroll to position [951, 0]
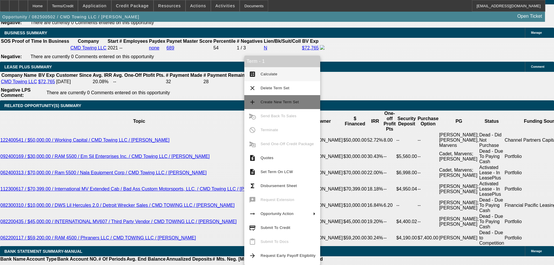
click at [301, 103] on span "Create New Term Set" at bounding box center [288, 102] width 55 height 7
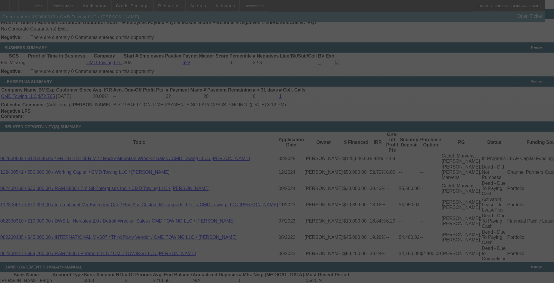
drag, startPoint x: 268, startPoint y: 214, endPoint x: 268, endPoint y: 229, distance: 14.5
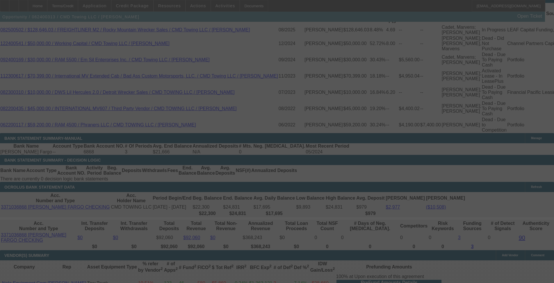
scroll to position [1021, 0]
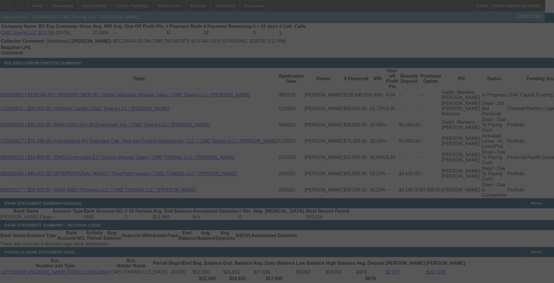
drag, startPoint x: 272, startPoint y: 211, endPoint x: 270, endPoint y: 169, distance: 41.6
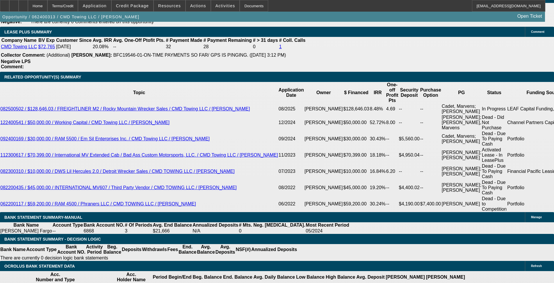
select select "0"
select select "2"
select select "0"
select select "6"
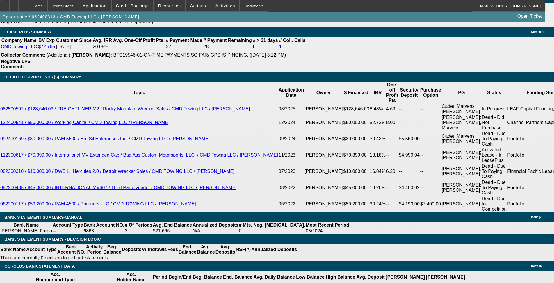
select select "0"
select select "2"
select select "0"
select select "6"
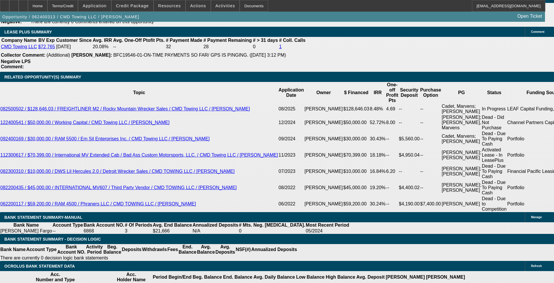
select select "0"
select select "2"
select select "0"
select select "6"
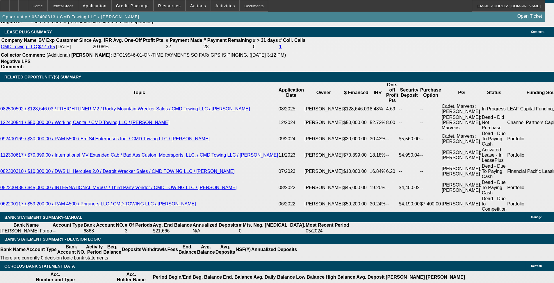
select select "0"
select select "2"
select select "0"
select select "6"
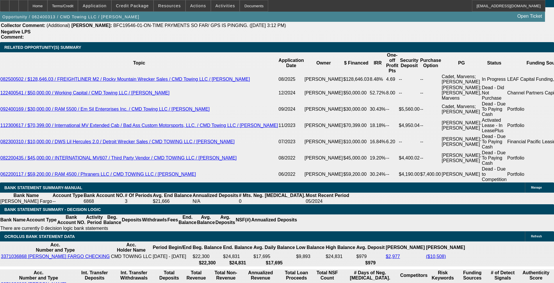
scroll to position [1050, 0]
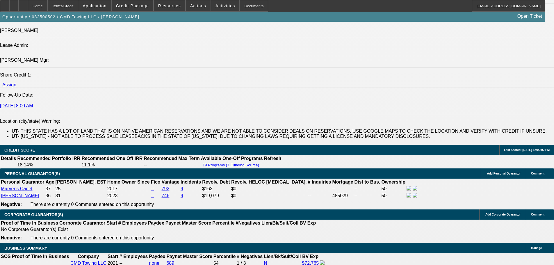
select select "0"
select select "2"
select select "0"
select select "6"
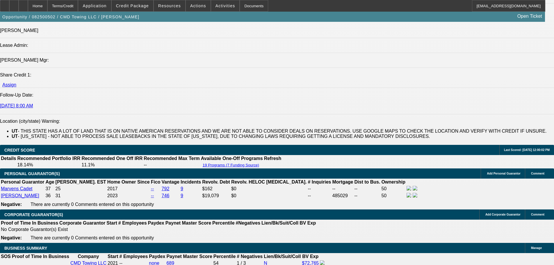
select select "0"
select select "2"
select select "0"
select select "6"
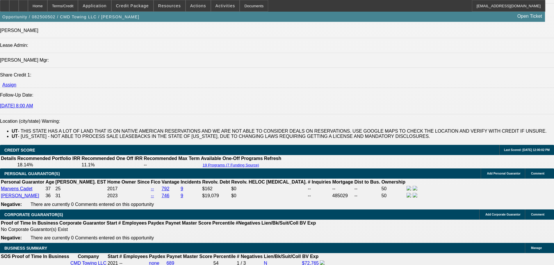
select select "0"
select select "2"
select select "0"
select select "6"
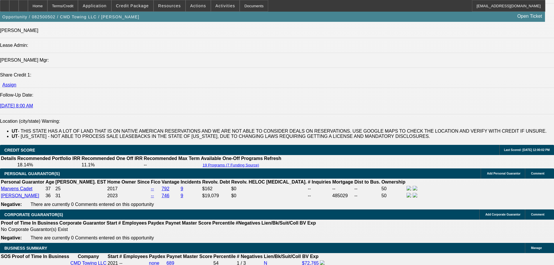
select select "0"
select select "2"
select select "0"
select select "6"
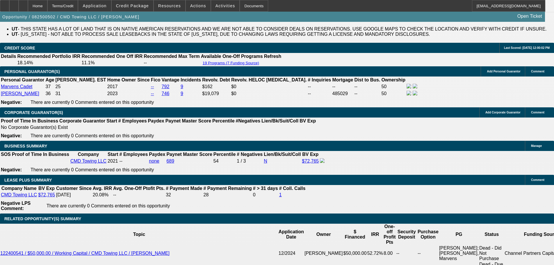
scroll to position [962, 0]
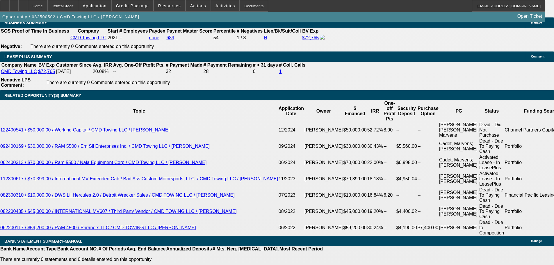
drag, startPoint x: 115, startPoint y: 137, endPoint x: 119, endPoint y: 140, distance: 4.5
drag, startPoint x: 118, startPoint y: 137, endPoint x: 121, endPoint y: 145, distance: 8.6
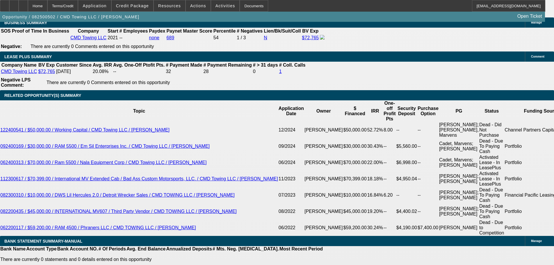
type input "$30,000.00"
type input "UNKNOWN"
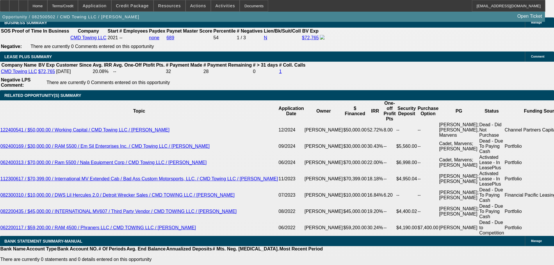
type input "$2,482.00"
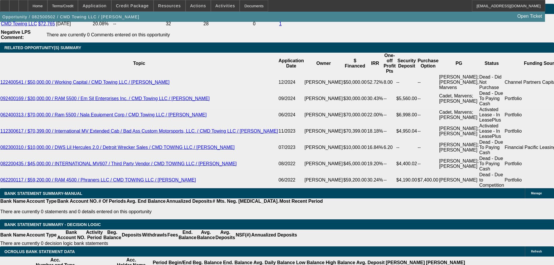
scroll to position [1020, 0]
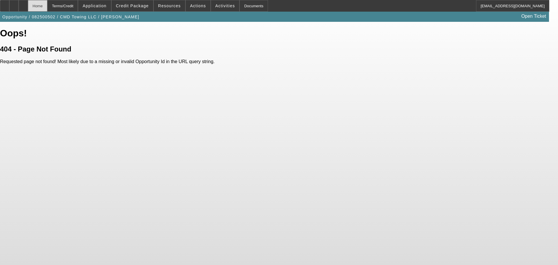
click at [47, 4] on div "Home" at bounding box center [37, 6] width 19 height 12
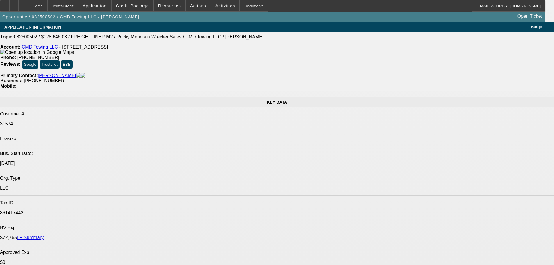
select select "0"
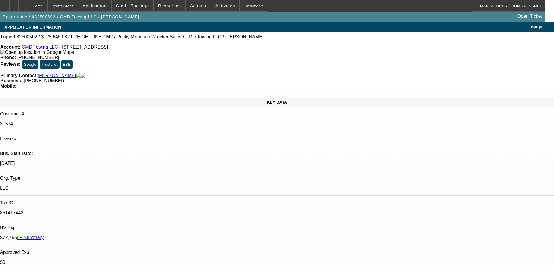
select select "0"
select select "2"
select select "0"
select select "6"
select select "0"
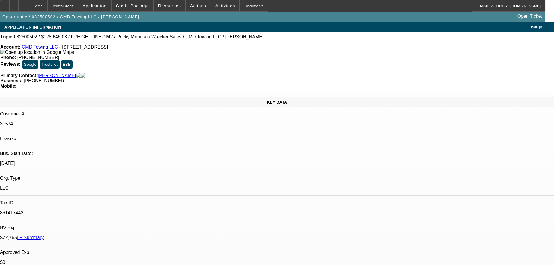
select select "0"
select select "2"
select select "0"
select select "6"
select select "0"
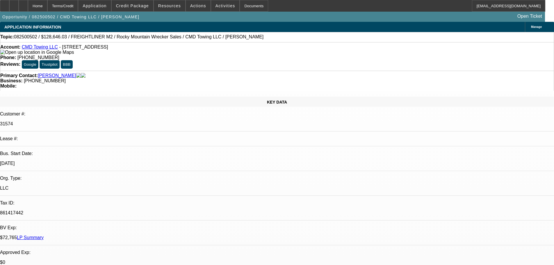
select select "0"
select select "2"
select select "0"
select select "6"
select select "0"
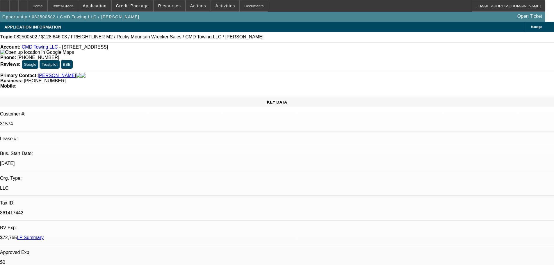
select select "0"
select select "2"
select select "0"
select select "6"
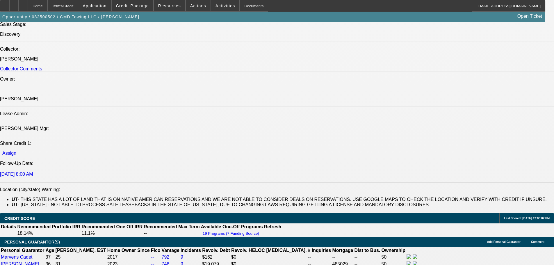
drag, startPoint x: 362, startPoint y: 137, endPoint x: 363, endPoint y: 187, distance: 50.0
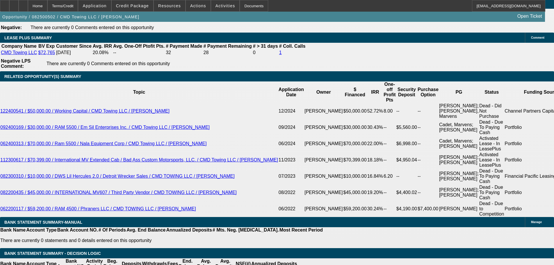
scroll to position [932, 0]
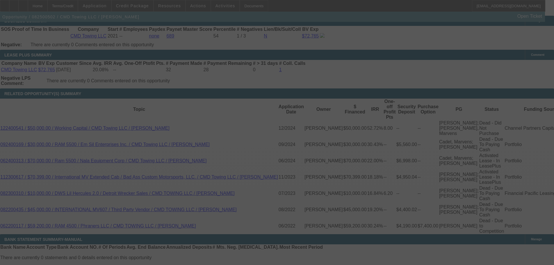
scroll to position [990, 0]
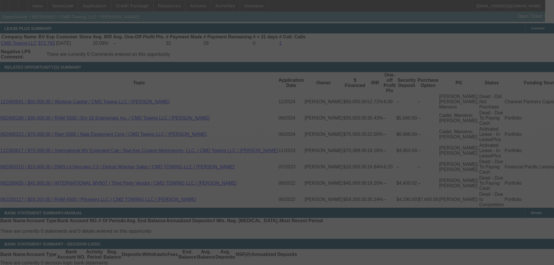
select select "0"
select select "2"
select select "0"
select select "6"
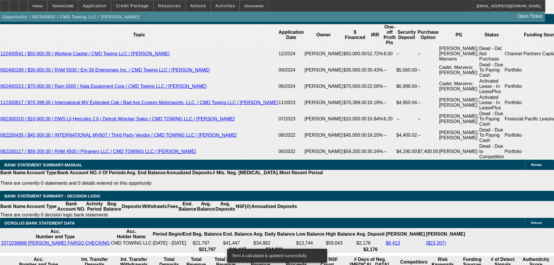
scroll to position [1100, 0]
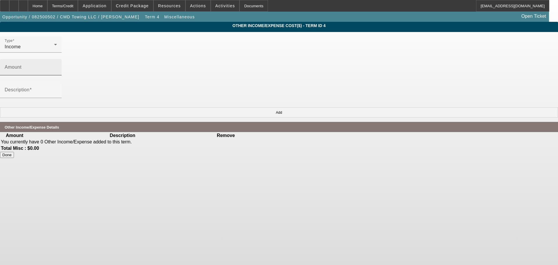
click at [22, 65] on mat-label "Amount" at bounding box center [13, 67] width 17 height 5
click at [57, 66] on input "Amount" at bounding box center [31, 69] width 52 height 7
type input "$10,000.00"
click at [57, 89] on input "Description" at bounding box center [31, 92] width 52 height 7
type input "RBD"
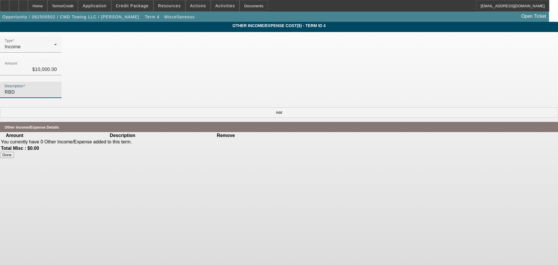
click at [332, 183] on body "Home Terms/Credit Application Credit Package Resources Actions Activities Docum…" at bounding box center [279, 132] width 558 height 265
click at [400, 107] on button "Add" at bounding box center [279, 112] width 558 height 10
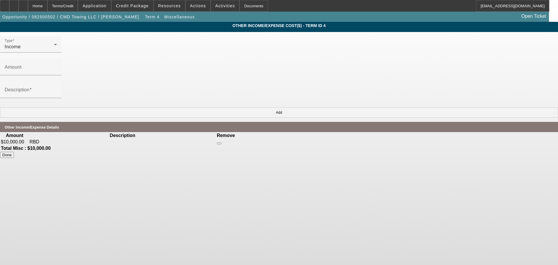
click at [14, 152] on button "Done" at bounding box center [7, 155] width 14 height 6
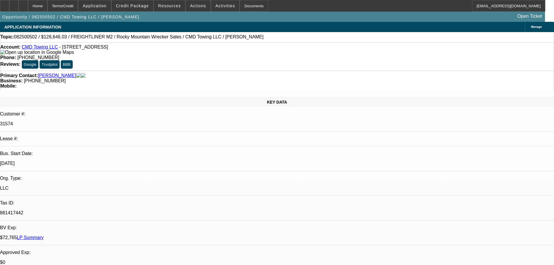
drag, startPoint x: 295, startPoint y: 208, endPoint x: 305, endPoint y: 221, distance: 16.9
select select "0"
select select "2"
select select "0"
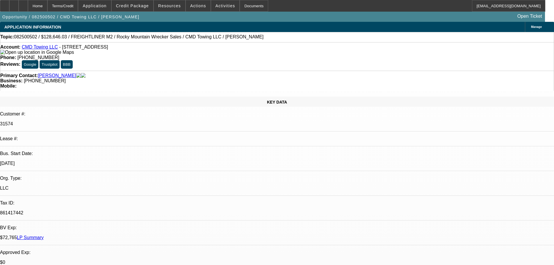
select select "6"
select select "0"
select select "2"
select select "0"
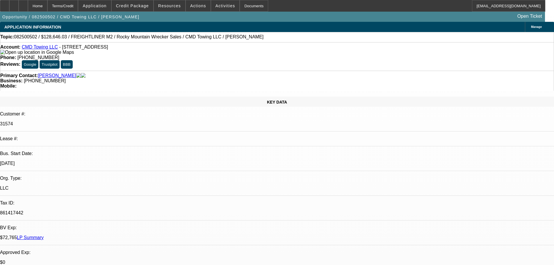
select select "6"
select select "0"
select select "2"
select select "0"
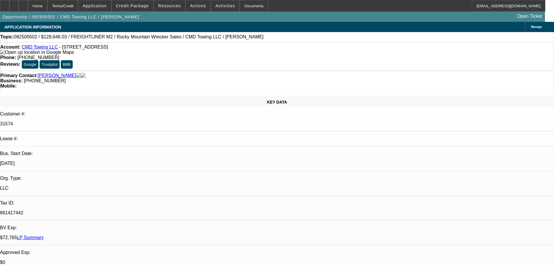
select select "6"
select select "0"
select select "2"
select select "0"
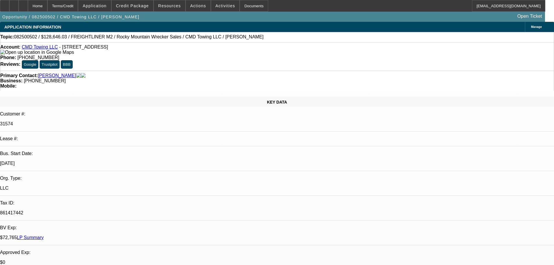
select select "6"
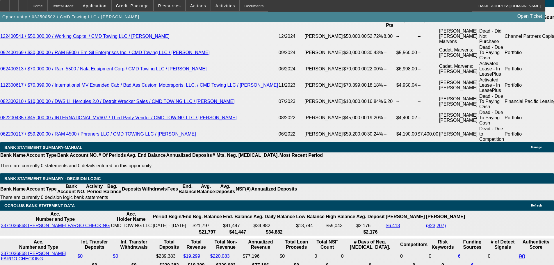
scroll to position [1041, 0]
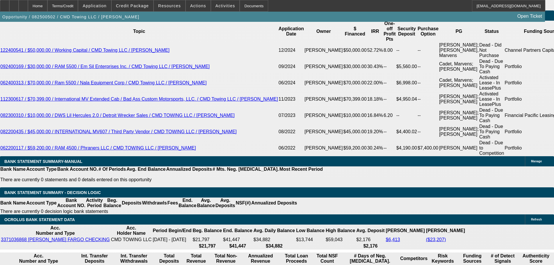
type input ".8"
type input "UNKNOWN"
type input "$1,972.87"
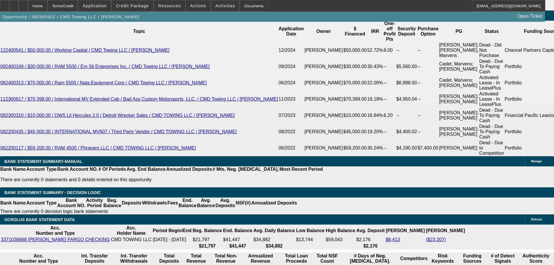
type input "5.8"
type input "$2,284.70"
type input ".8"
type input "$1,972.87"
type input "4.8"
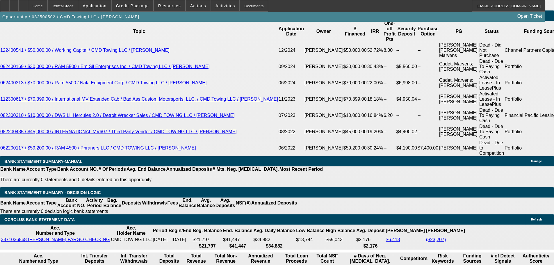
type input "$2,220.05"
type input "4."
type input "$2,169.14"
type input "4.99"
type input "$2,232.24"
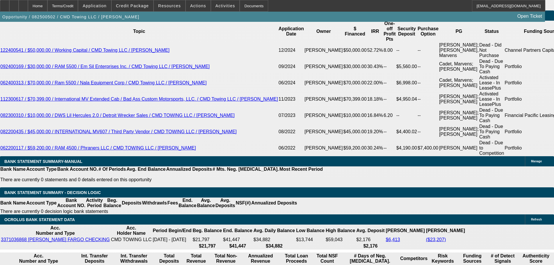
type input "4.99"
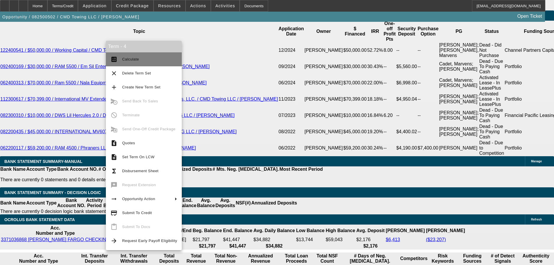
click at [131, 56] on span "Calculate" at bounding box center [149, 59] width 55 height 7
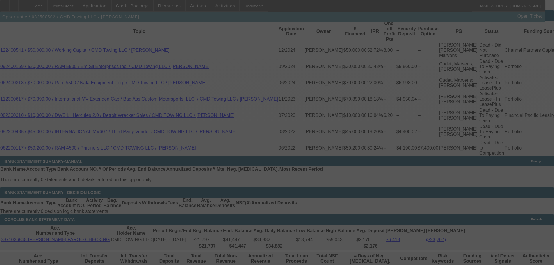
select select "0"
select select "2"
select select "0"
select select "6"
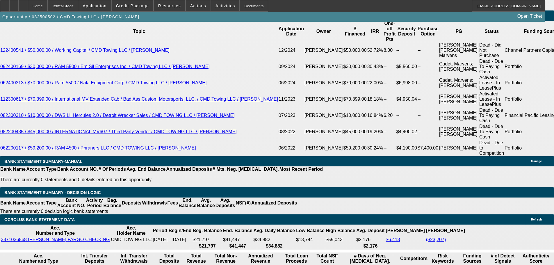
type input "5."
type input "UNKNOWN"
type input "5.99"
type input "$2,297.11"
type input "5.99"
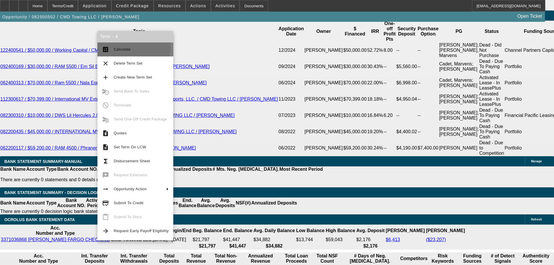
click at [131, 48] on span "Calculate" at bounding box center [141, 49] width 55 height 7
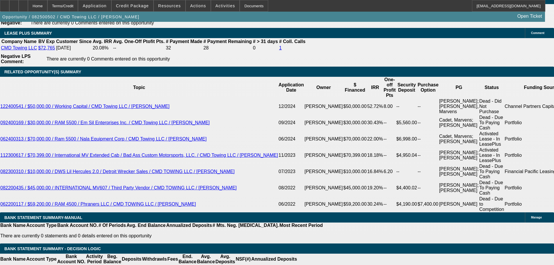
scroll to position [983, 0]
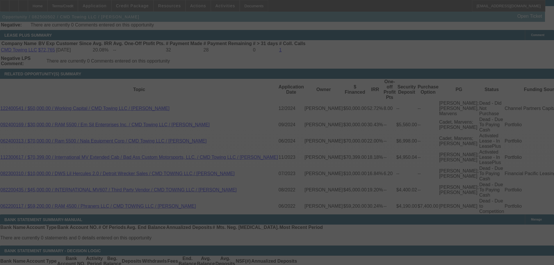
select select "0"
select select "2"
select select "0"
select select "6"
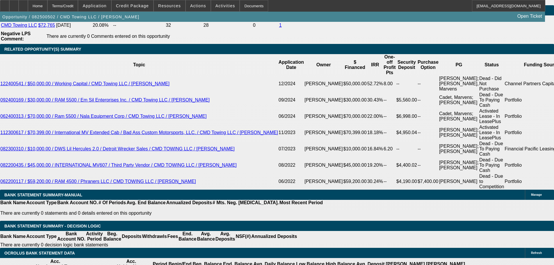
scroll to position [954, 0]
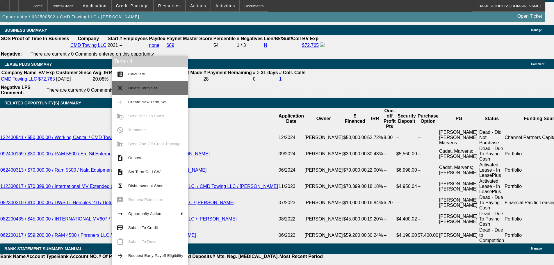
click at [159, 88] on span "Delete Term Set" at bounding box center [155, 88] width 55 height 7
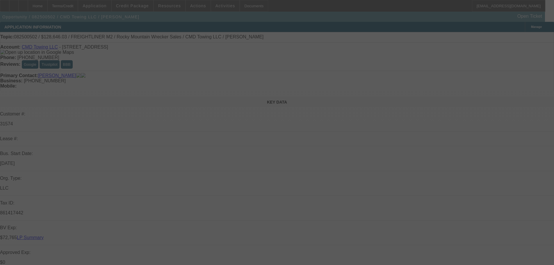
select select "0"
select select "2"
select select "0"
select select "6"
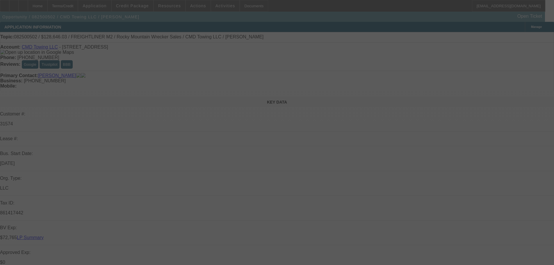
select select "0"
select select "2"
select select "0"
select select "6"
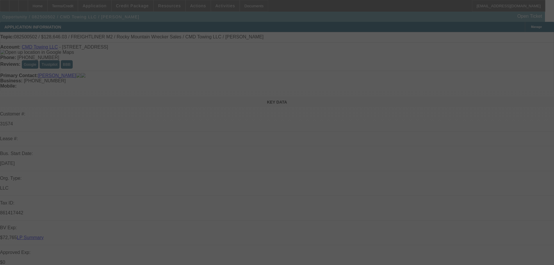
select select "0"
select select "2"
select select "0"
select select "6"
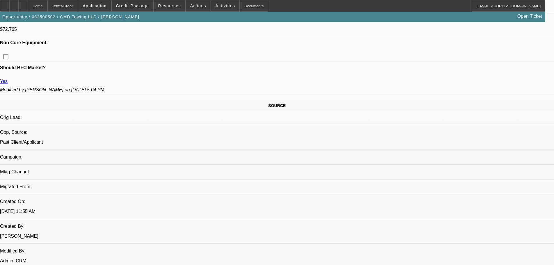
drag, startPoint x: 262, startPoint y: 266, endPoint x: 264, endPoint y: 263, distance: 3.3
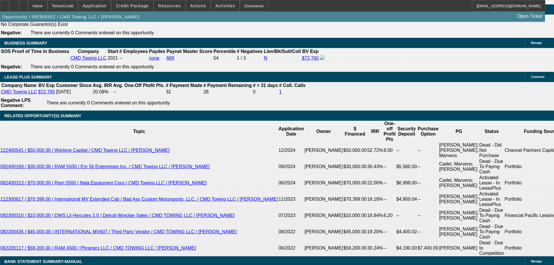
scroll to position [1014, 0]
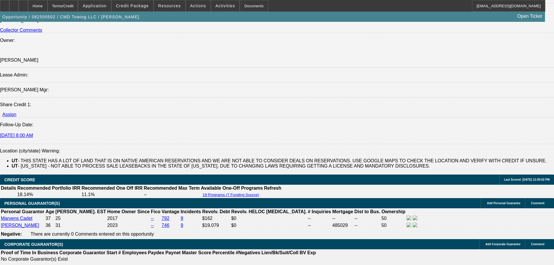
scroll to position [0, 0]
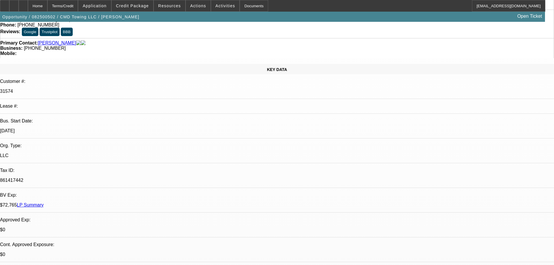
drag, startPoint x: 346, startPoint y: 182, endPoint x: 333, endPoint y: 50, distance: 132.7
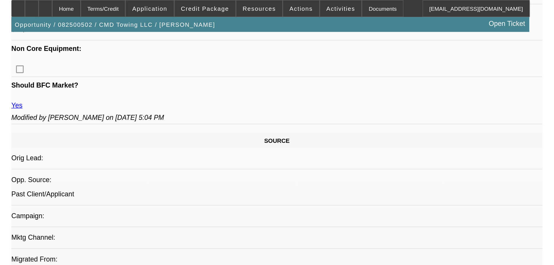
scroll to position [262, 0]
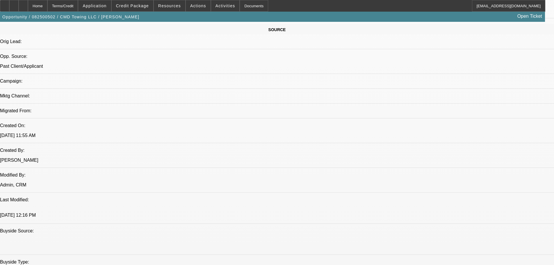
drag, startPoint x: 217, startPoint y: 193, endPoint x: 217, endPoint y: 201, distance: 7.6
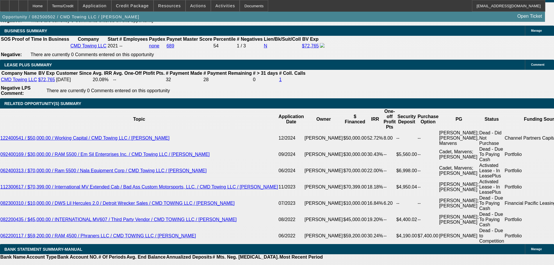
drag, startPoint x: 236, startPoint y: 273, endPoint x: 232, endPoint y: 273, distance: 4.4
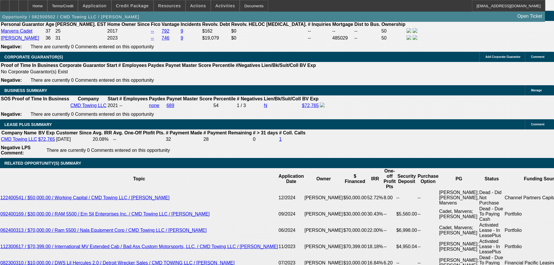
drag, startPoint x: 257, startPoint y: 220, endPoint x: 240, endPoint y: 138, distance: 83.5
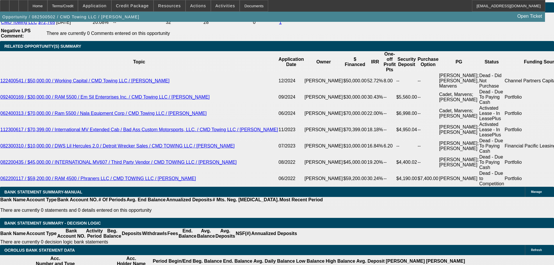
drag, startPoint x: 301, startPoint y: 202, endPoint x: 301, endPoint y: 236, distance: 34.0
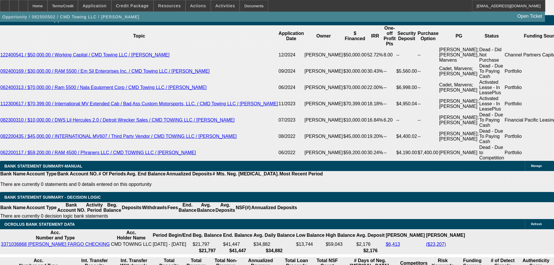
drag, startPoint x: 287, startPoint y: 199, endPoint x: 281, endPoint y: 204, distance: 7.8
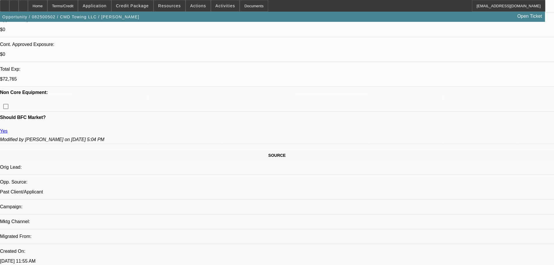
scroll to position [0, 0]
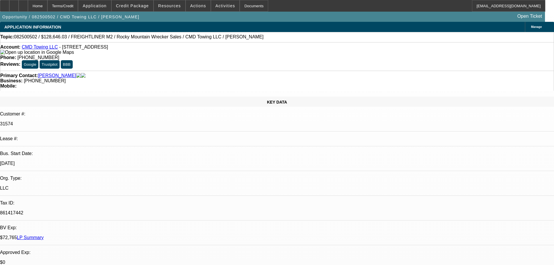
drag, startPoint x: 364, startPoint y: 130, endPoint x: 352, endPoint y: 76, distance: 55.4
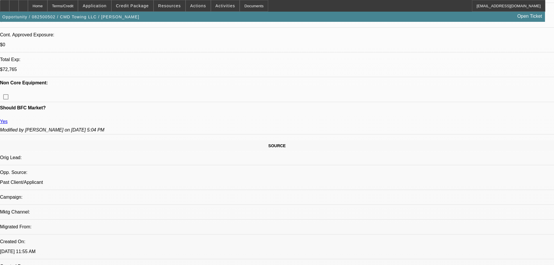
drag, startPoint x: 230, startPoint y: 267, endPoint x: 228, endPoint y: 279, distance: 12.2
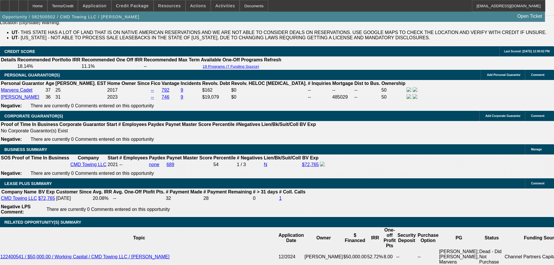
drag, startPoint x: 325, startPoint y: 196, endPoint x: 302, endPoint y: 77, distance: 121.2
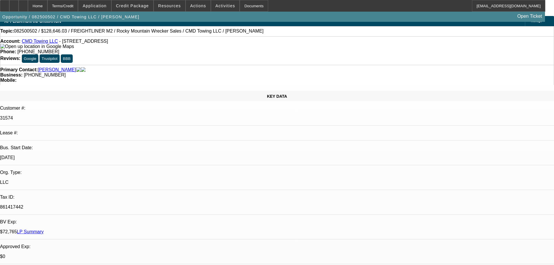
scroll to position [0, 0]
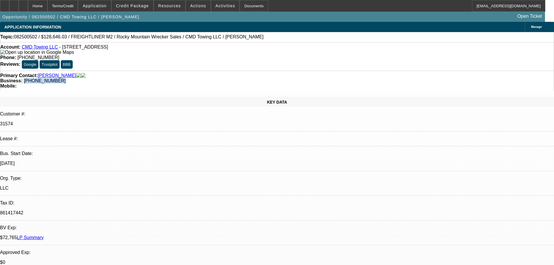
drag, startPoint x: 236, startPoint y: 66, endPoint x: 208, endPoint y: 63, distance: 28.1
click at [208, 78] on div "Business: (385) 343-3698" at bounding box center [277, 80] width 554 height 5
copy span "(385) 343-3698"
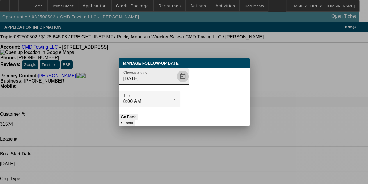
click at [176, 83] on span "Open calendar" at bounding box center [183, 76] width 14 height 14
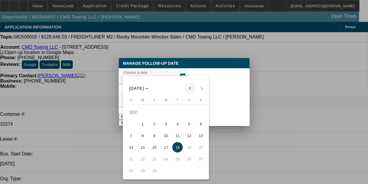
click at [187, 87] on span "Previous month" at bounding box center [190, 88] width 12 height 12
click at [166, 151] on span "20" at bounding box center [166, 147] width 10 height 10
type input "8/20/2025"
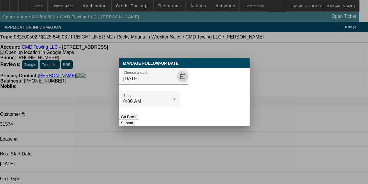
click at [135, 120] on button "Submit" at bounding box center [127, 123] width 17 height 6
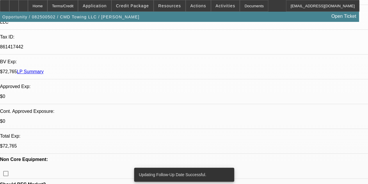
drag, startPoint x: 159, startPoint y: 111, endPoint x: 157, endPoint y: 156, distance: 45.4
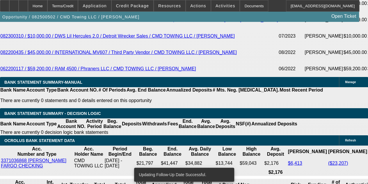
drag, startPoint x: 120, startPoint y: 114, endPoint x: 122, endPoint y: 155, distance: 41.0
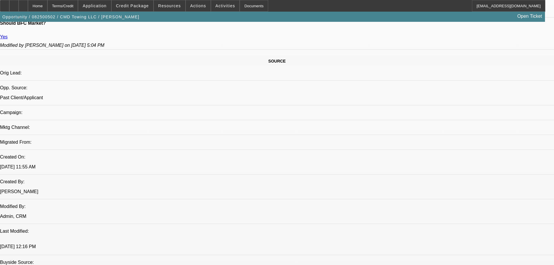
scroll to position [271, 0]
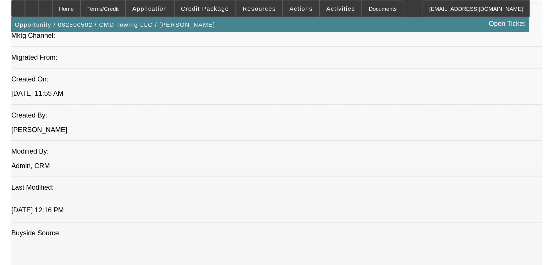
scroll to position [349, 0]
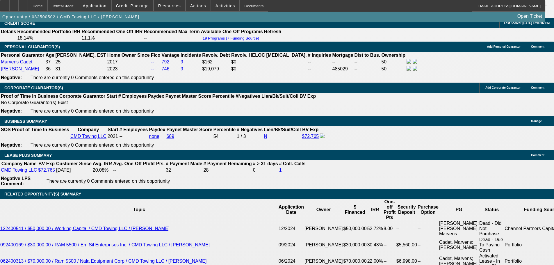
scroll to position [1023, 0]
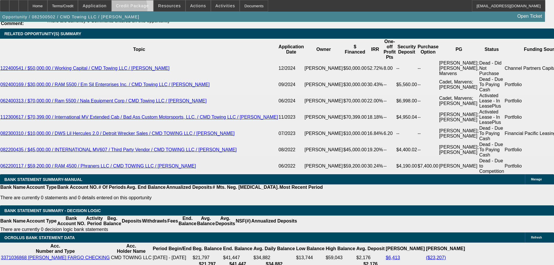
click at [132, 10] on span at bounding box center [133, 6] width 42 height 14
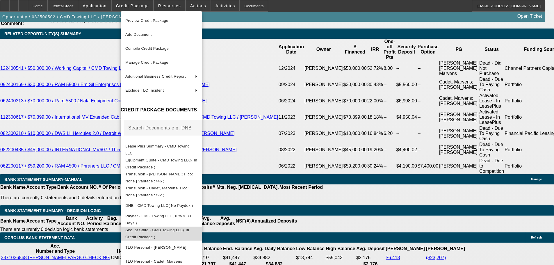
click at [191, 227] on button "Sec. of State - CMD Towing LLC( In Credit Package )" at bounding box center [161, 234] width 81 height 14
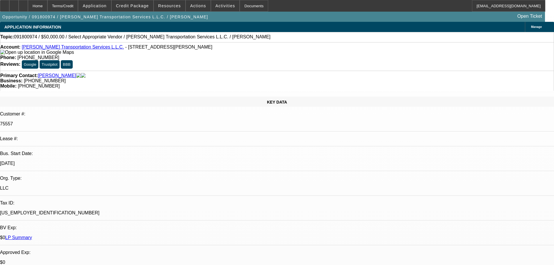
select select "0"
select select "2"
select select "0.1"
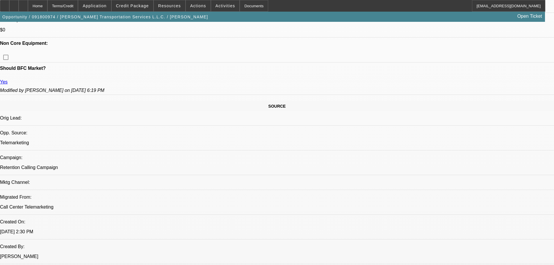
scroll to position [790, 0]
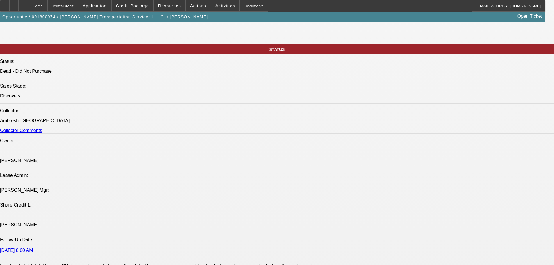
drag, startPoint x: 265, startPoint y: 279, endPoint x: 261, endPoint y: 241, distance: 38.0
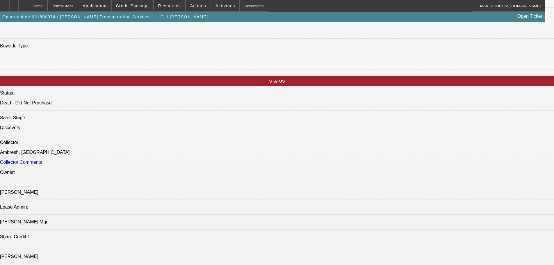
drag, startPoint x: 289, startPoint y: 174, endPoint x: 364, endPoint y: 91, distance: 112.0
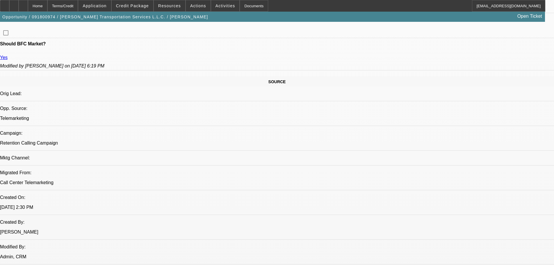
scroll to position [280, 0]
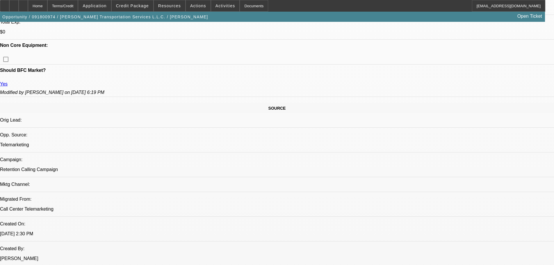
drag, startPoint x: 134, startPoint y: 152, endPoint x: 153, endPoint y: 124, distance: 33.7
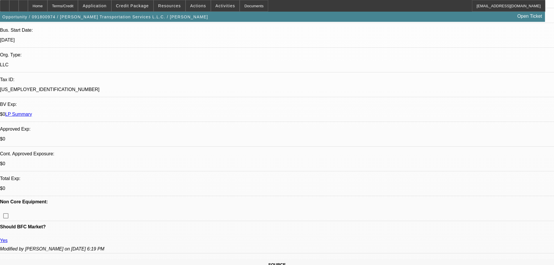
drag, startPoint x: 256, startPoint y: 182, endPoint x: 263, endPoint y: 97, distance: 85.2
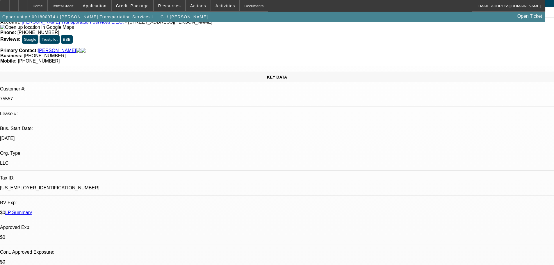
scroll to position [262, 0]
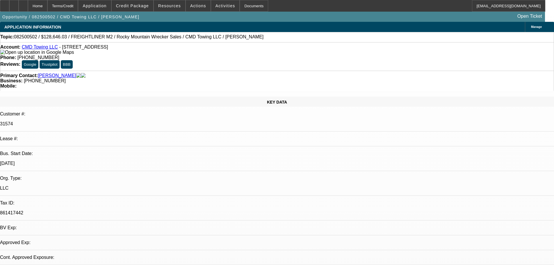
select select "0"
select select "2"
select select "0"
select select "6"
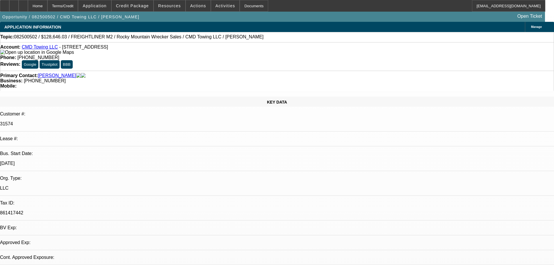
select select "0"
select select "2"
select select "0"
select select "6"
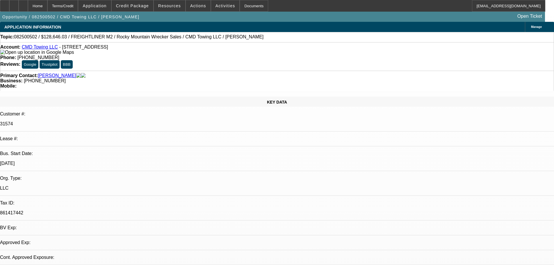
select select "0"
select select "2"
select select "0"
select select "6"
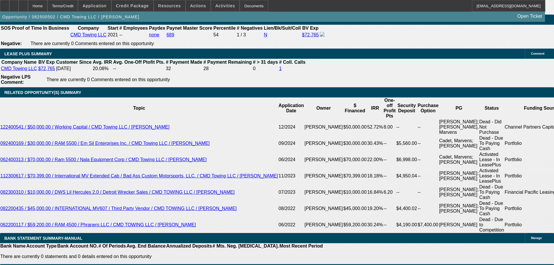
scroll to position [960, 0]
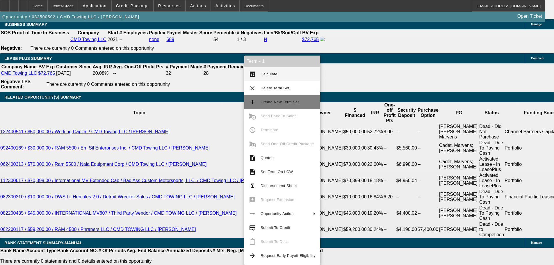
click at [299, 102] on span "Create New Term Set" at bounding box center [288, 102] width 55 height 7
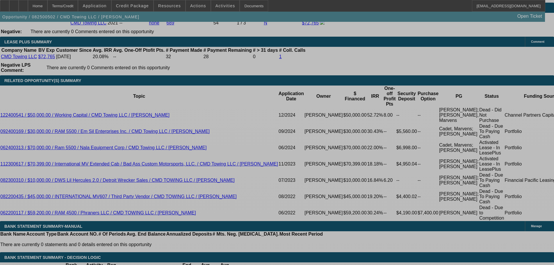
select select "0"
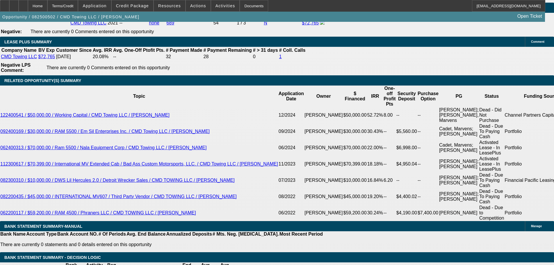
select select "2"
select select "0"
select select "6"
select select "0"
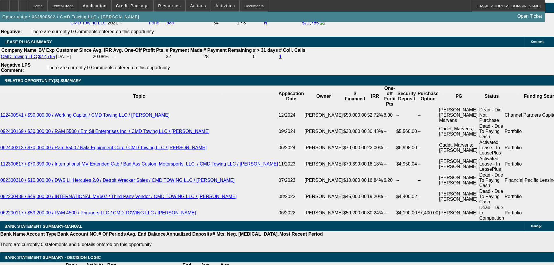
select select "2"
select select "0"
select select "6"
select select "0"
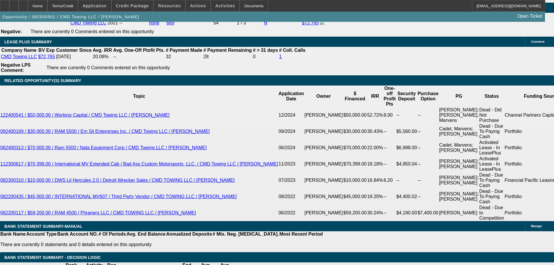
select select "2"
select select "0"
select select "6"
select select "0"
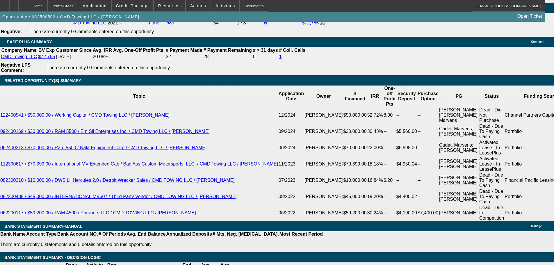
select select "2"
select select "0"
select select "6"
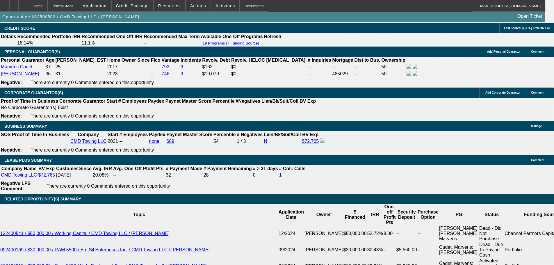
scroll to position [1033, 0]
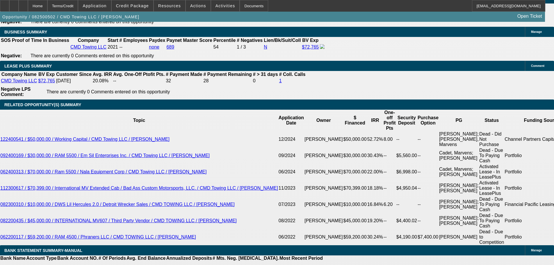
scroll to position [945, 0]
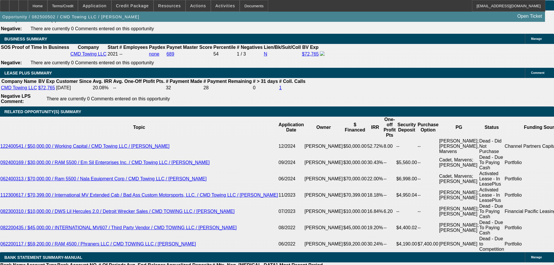
drag, startPoint x: 412, startPoint y: 37, endPoint x: 428, endPoint y: 37, distance: 16.9
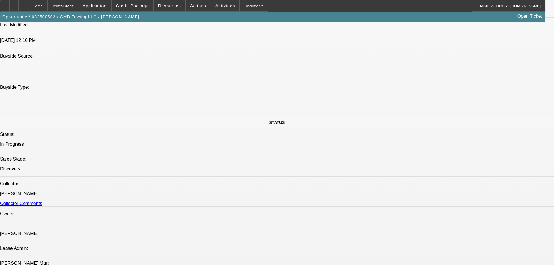
drag, startPoint x: 363, startPoint y: 165, endPoint x: 365, endPoint y: 117, distance: 47.4
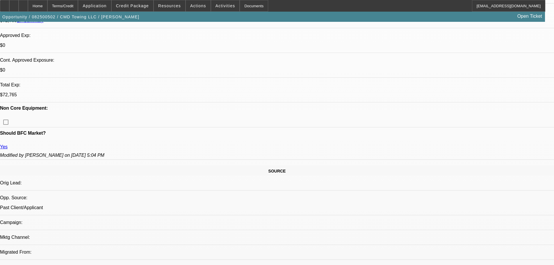
scroll to position [217, 0]
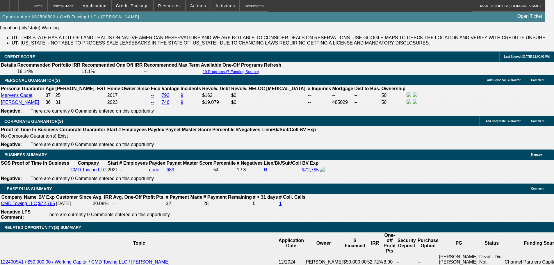
scroll to position [973, 0]
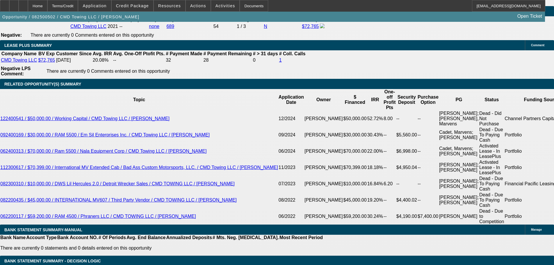
drag, startPoint x: 433, startPoint y: 145, endPoint x: 432, endPoint y: 140, distance: 4.1
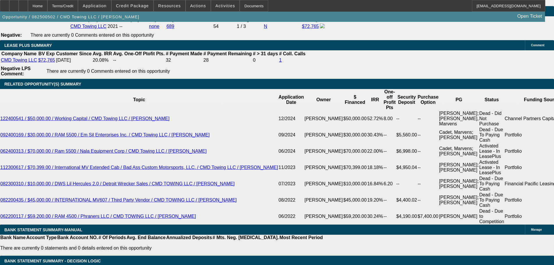
drag, startPoint x: 412, startPoint y: 112, endPoint x: 411, endPoint y: 84, distance: 27.9
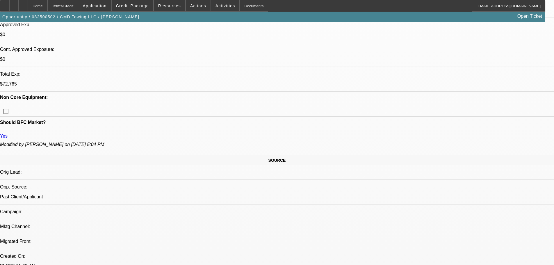
scroll to position [0, 0]
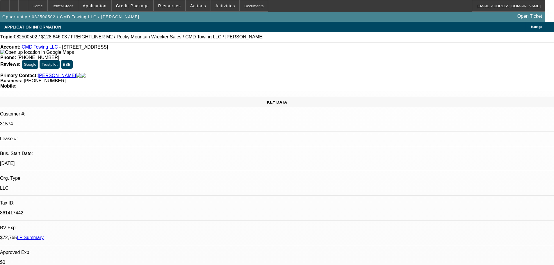
drag, startPoint x: 367, startPoint y: 54, endPoint x: 364, endPoint y: 2, distance: 52.2
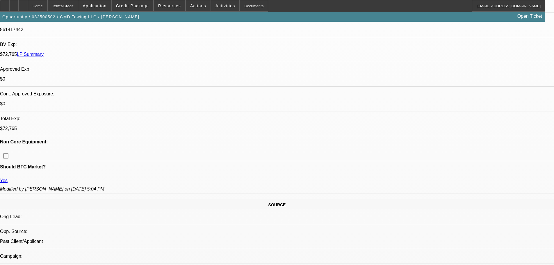
drag, startPoint x: 238, startPoint y: 231, endPoint x: 236, endPoint y: 184, distance: 47.2
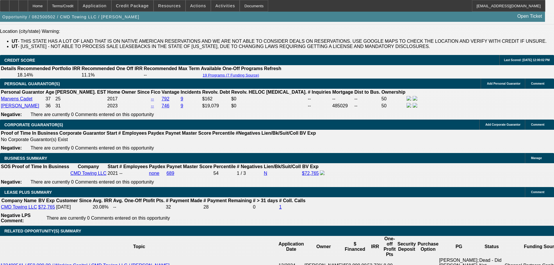
scroll to position [919, 0]
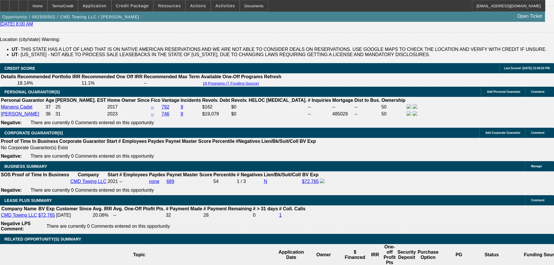
scroll to position [37, 0]
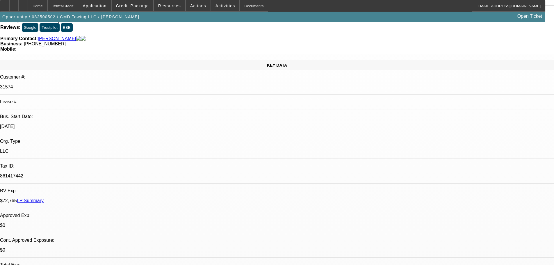
drag, startPoint x: 220, startPoint y: 145, endPoint x: 234, endPoint y: 67, distance: 78.7
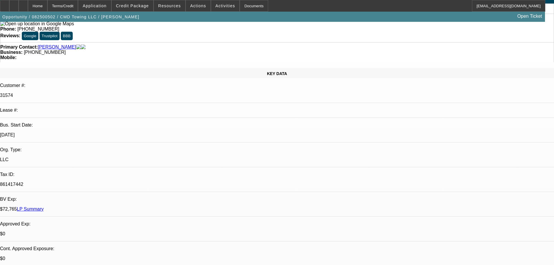
drag, startPoint x: 207, startPoint y: 115, endPoint x: 211, endPoint y: 136, distance: 22.2
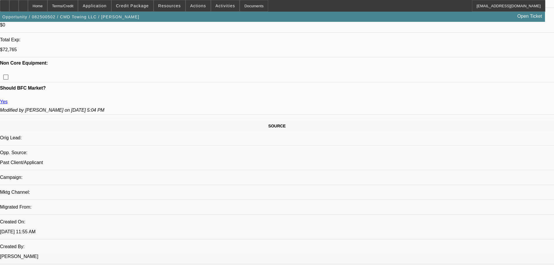
drag, startPoint x: 212, startPoint y: 129, endPoint x: 211, endPoint y: 192, distance: 62.6
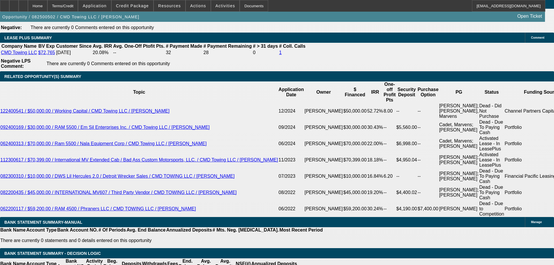
drag, startPoint x: 205, startPoint y: 141, endPoint x: 217, endPoint y: 205, distance: 65.0
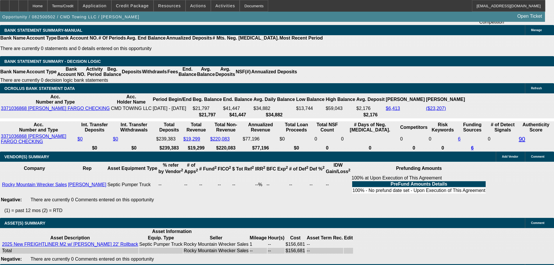
drag, startPoint x: 228, startPoint y: 252, endPoint x: 227, endPoint y: 249, distance: 3.3
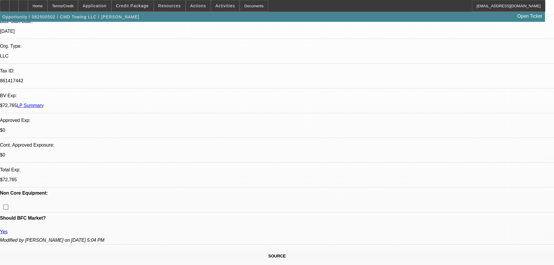
scroll to position [0, 0]
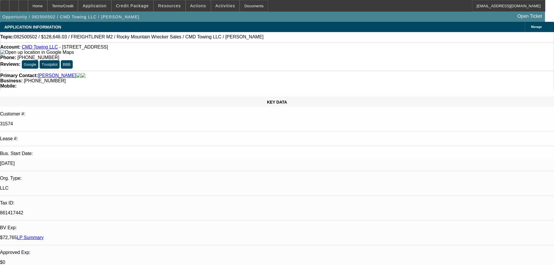
drag, startPoint x: 221, startPoint y: 224, endPoint x: 208, endPoint y: 66, distance: 158.8
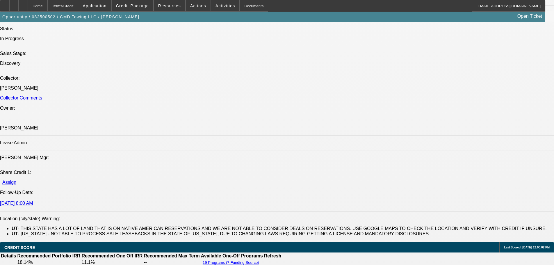
scroll to position [1173, 0]
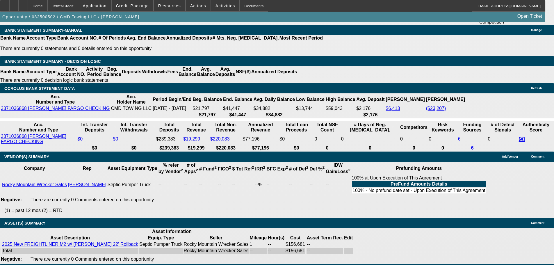
drag, startPoint x: 216, startPoint y: 279, endPoint x: 237, endPoint y: 74, distance: 205.8
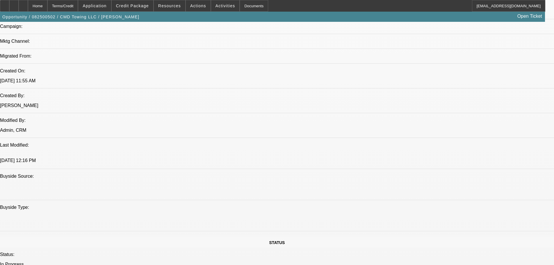
drag, startPoint x: 223, startPoint y: 95, endPoint x: 223, endPoint y: 28, distance: 67.8
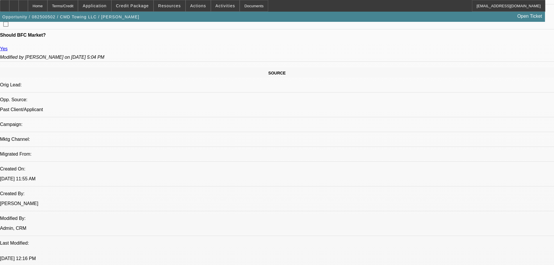
scroll to position [378, 0]
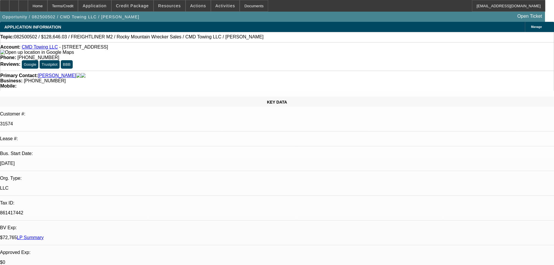
drag, startPoint x: 198, startPoint y: 134, endPoint x: 188, endPoint y: 59, distance: 76.4
drag, startPoint x: 205, startPoint y: 174, endPoint x: 206, endPoint y: 102, distance: 72.4
drag, startPoint x: 184, startPoint y: 72, endPoint x: 190, endPoint y: -13, distance: 85.5
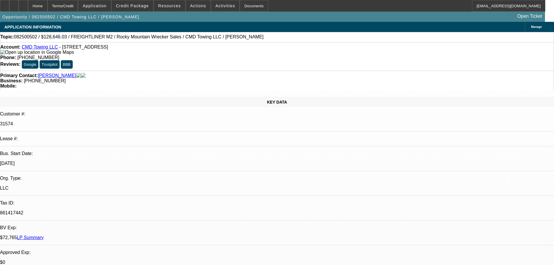
drag, startPoint x: 446, startPoint y: 95, endPoint x: 450, endPoint y: 115, distance: 20.5
radio input "true"
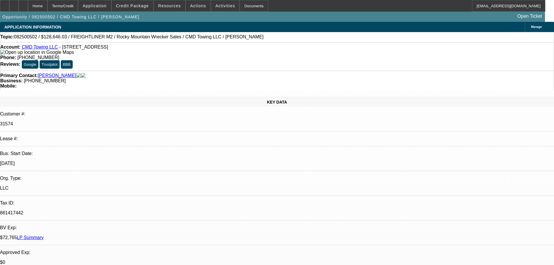
type textarea "Commercial Funding Group- asked him about the terms they offered him and he sai…"
radio input "true"
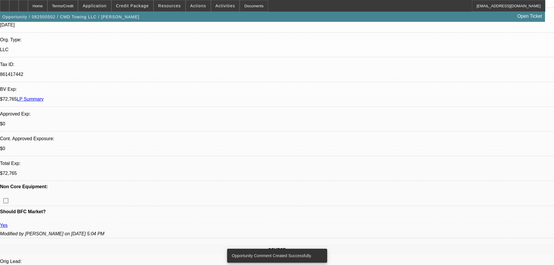
drag, startPoint x: 250, startPoint y: 218, endPoint x: 251, endPoint y: 225, distance: 6.8
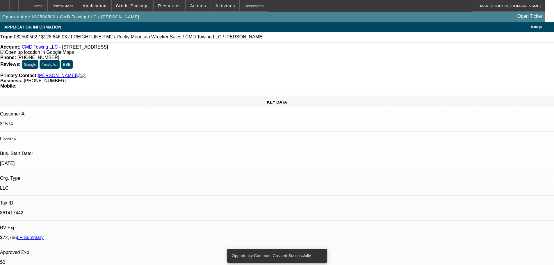
drag, startPoint x: 263, startPoint y: 67, endPoint x: 248, endPoint y: 15, distance: 54.3
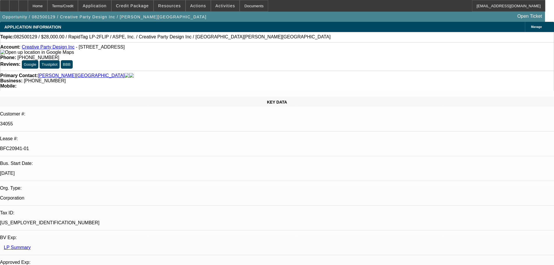
select select "0"
select select "6"
select select "0"
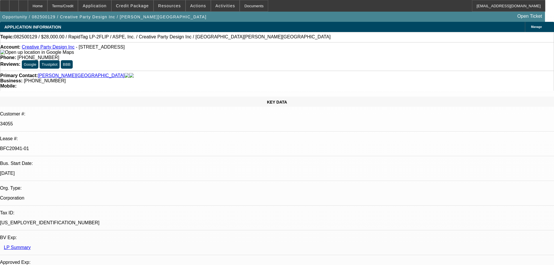
select select "0"
select select "6"
select select "0"
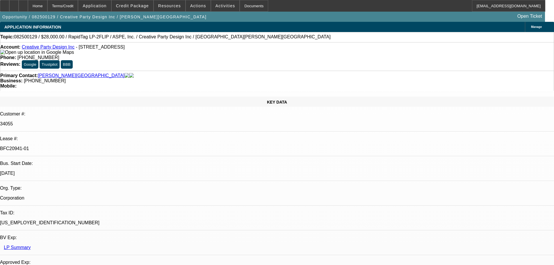
select select "0"
select select "6"
select select "0"
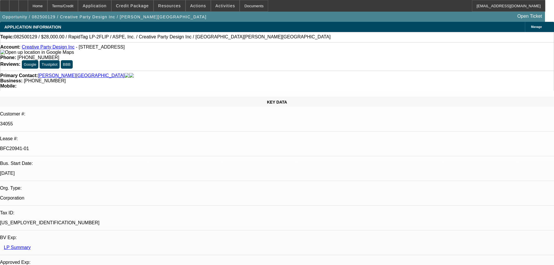
select select "6"
drag, startPoint x: 455, startPoint y: 71, endPoint x: 456, endPoint y: 52, distance: 19.2
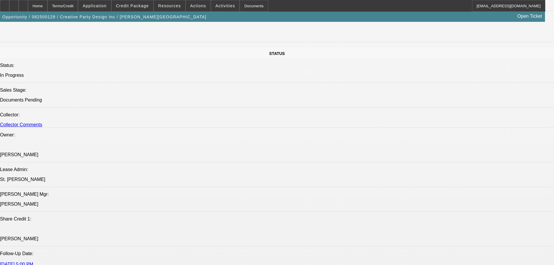
drag, startPoint x: 267, startPoint y: 208, endPoint x: 261, endPoint y: 124, distance: 83.7
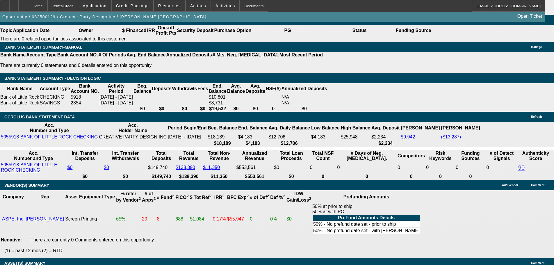
scroll to position [1004, 0]
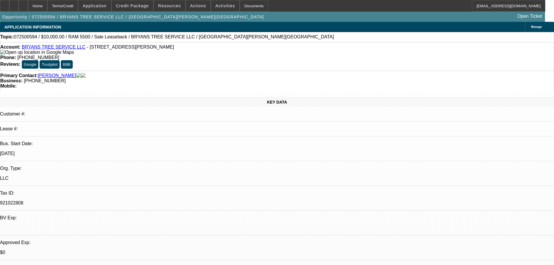
select select "0"
select select "2"
select select "0"
select select "6"
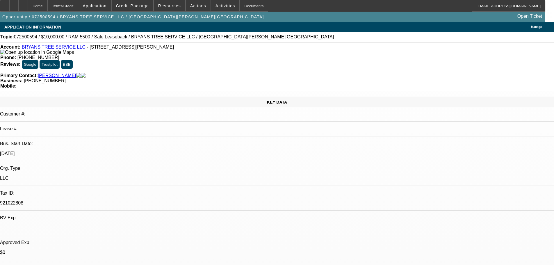
select select "0"
select select "2"
select select "0.1"
select select "4"
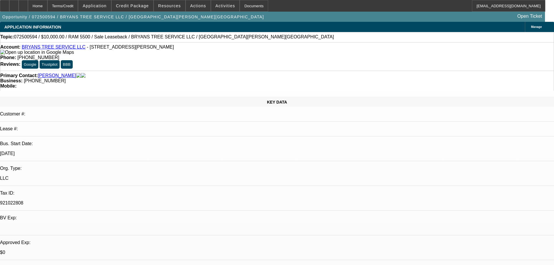
select select "0"
select select "2"
select select "0.1"
select select "4"
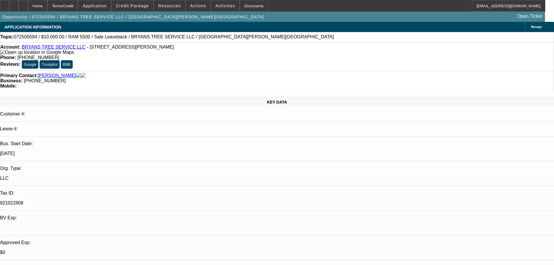
select select "0"
select select "2"
select select "0.1"
select select "4"
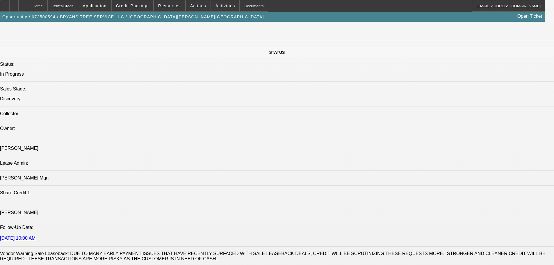
drag, startPoint x: 146, startPoint y: 161, endPoint x: 146, endPoint y: 219, distance: 58.5
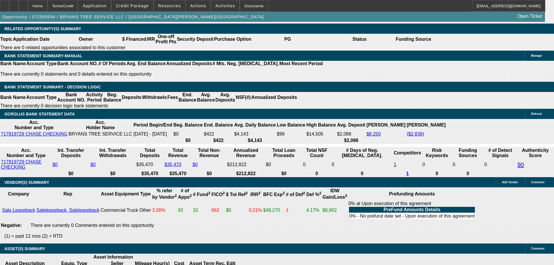
scroll to position [906, 0]
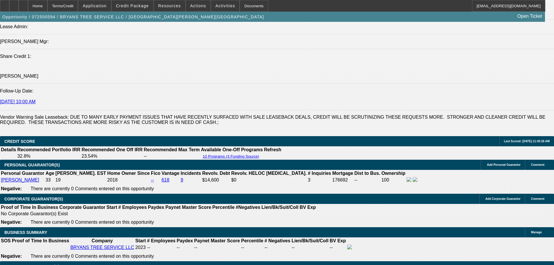
scroll to position [409, 0]
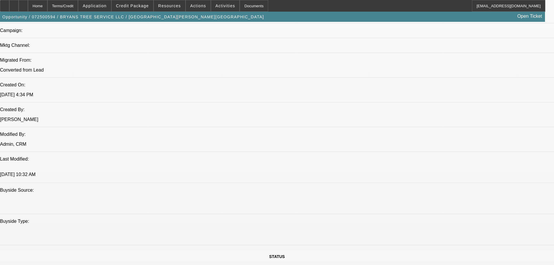
drag, startPoint x: 67, startPoint y: 171, endPoint x: 67, endPoint y: 88, distance: 83.2
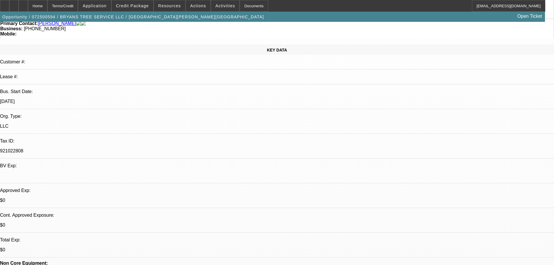
drag, startPoint x: 179, startPoint y: 129, endPoint x: 180, endPoint y: 156, distance: 27.4
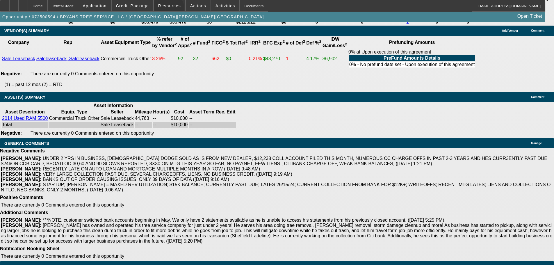
drag, startPoint x: 197, startPoint y: 60, endPoint x: 246, endPoint y: 216, distance: 163.6
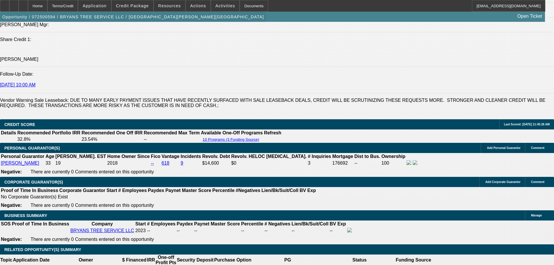
scroll to position [761, 0]
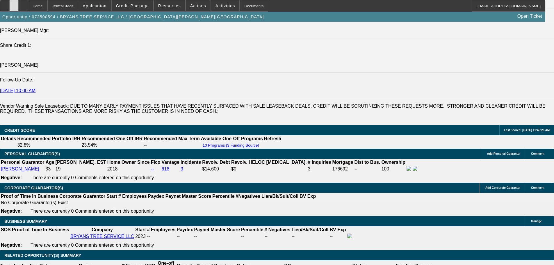
click at [19, 8] on div at bounding box center [13, 6] width 9 height 12
drag, startPoint x: 33, startPoint y: 9, endPoint x: 44, endPoint y: 1, distance: 13.5
click at [28, 9] on div at bounding box center [23, 6] width 9 height 12
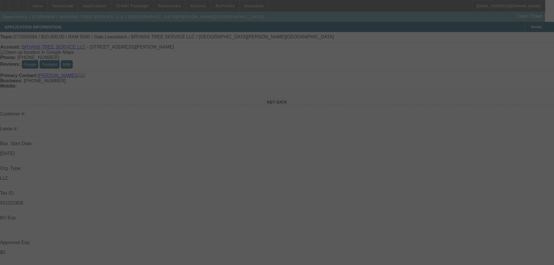
select select "0"
select select "2"
select select "0"
select select "6"
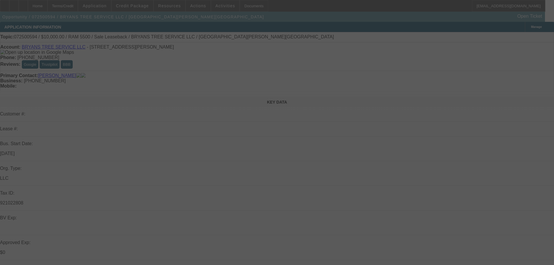
select select "0"
select select "2"
select select "0.1"
select select "4"
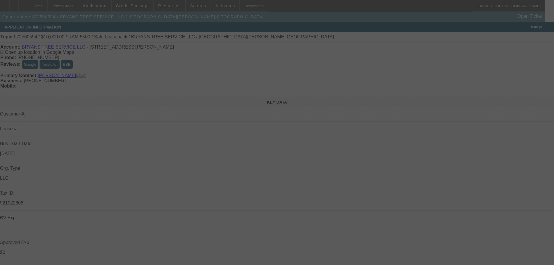
select select "0"
select select "2"
select select "0.1"
select select "4"
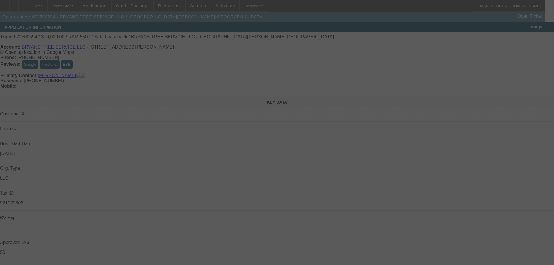
select select "0"
select select "2"
select select "0.1"
select select "4"
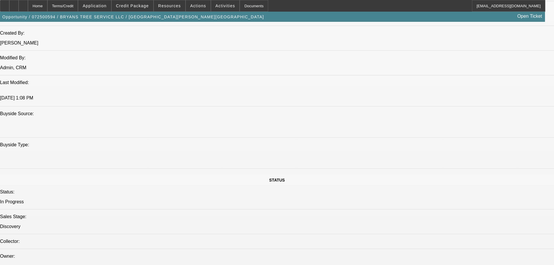
drag, startPoint x: 198, startPoint y: 166, endPoint x: 202, endPoint y: 195, distance: 29.2
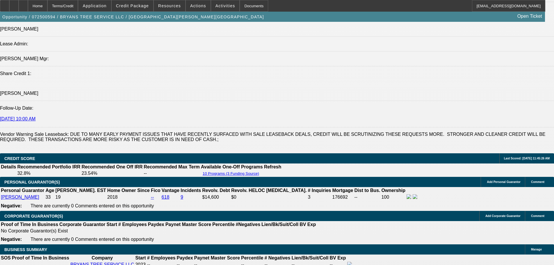
drag, startPoint x: 228, startPoint y: 176, endPoint x: 215, endPoint y: 116, distance: 61.3
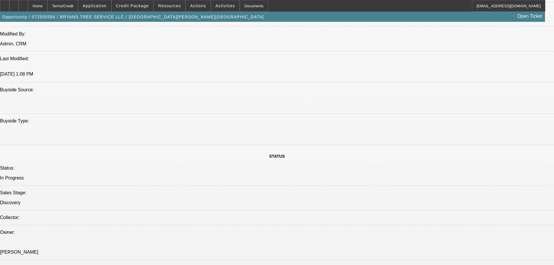
drag, startPoint x: 229, startPoint y: 145, endPoint x: 202, endPoint y: 86, distance: 64.6
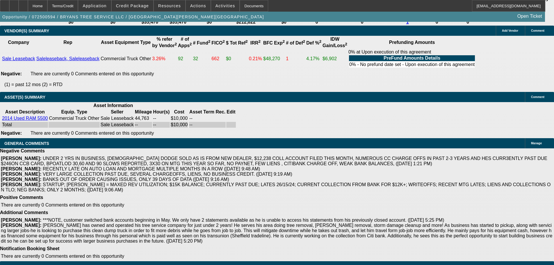
drag, startPoint x: 251, startPoint y: 249, endPoint x: 228, endPoint y: 195, distance: 59.1
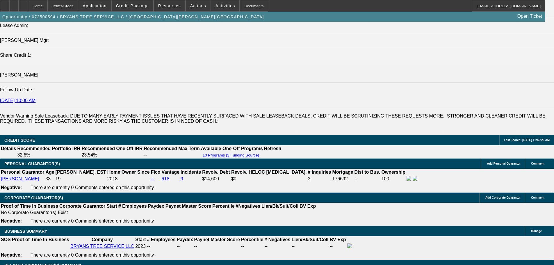
drag, startPoint x: 227, startPoint y: 186, endPoint x: 227, endPoint y: 81, distance: 104.7
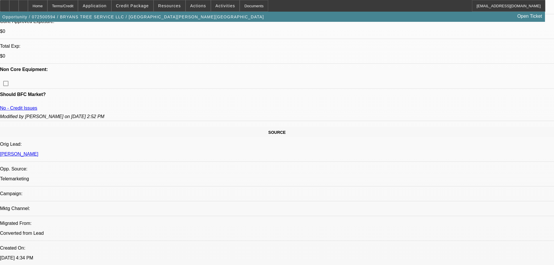
scroll to position [178, 0]
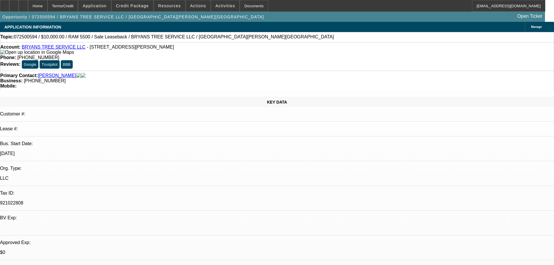
drag, startPoint x: 294, startPoint y: 152, endPoint x: 268, endPoint y: 33, distance: 121.3
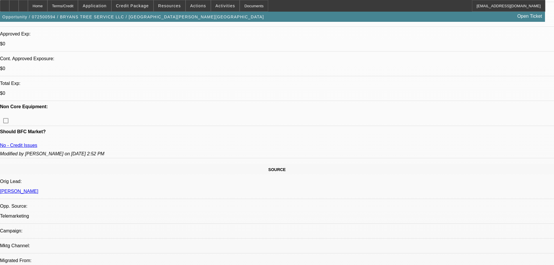
drag, startPoint x: 201, startPoint y: 114, endPoint x: 211, endPoint y: 163, distance: 49.6
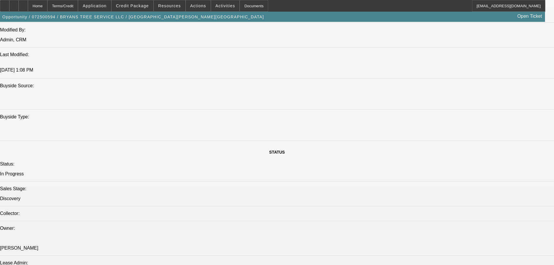
drag, startPoint x: 220, startPoint y: 217, endPoint x: 188, endPoint y: 179, distance: 50.4
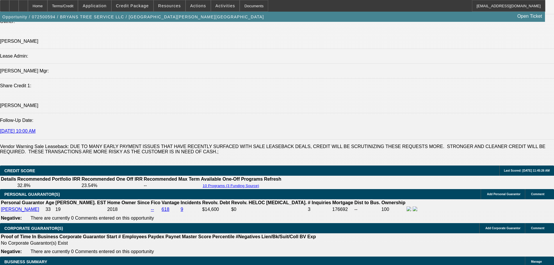
drag, startPoint x: 202, startPoint y: 133, endPoint x: 216, endPoint y: 193, distance: 61.1
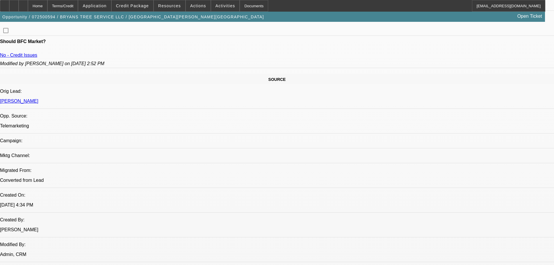
drag, startPoint x: 222, startPoint y: 206, endPoint x: 215, endPoint y: 131, distance: 75.7
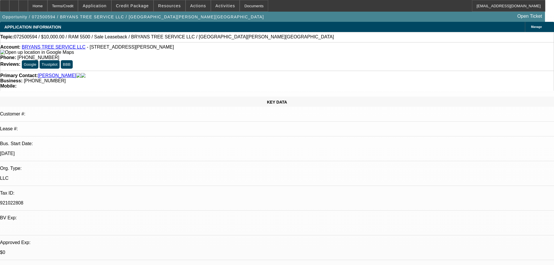
drag, startPoint x: 255, startPoint y: 164, endPoint x: 239, endPoint y: 51, distance: 114.2
select select "0.15"
select select "2"
select select "0.1"
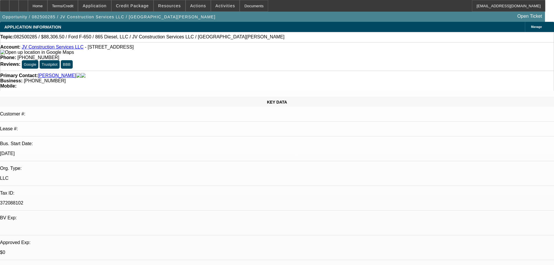
select select "4"
select select "0.1"
select select "2"
select select "0.1"
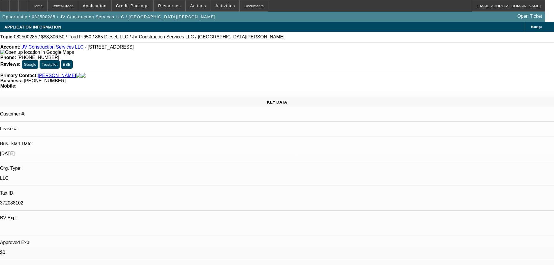
select select "4"
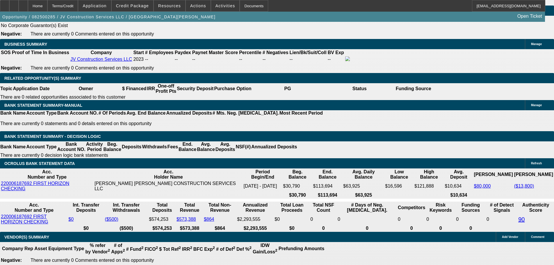
drag, startPoint x: 311, startPoint y: 188, endPoint x: 310, endPoint y: 123, distance: 65.2
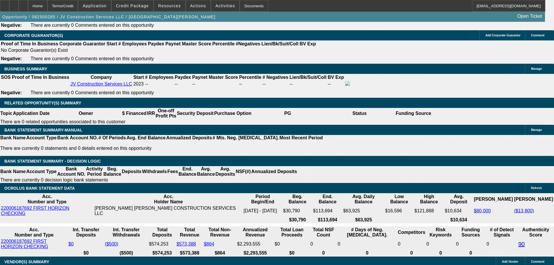
scroll to position [920, 0]
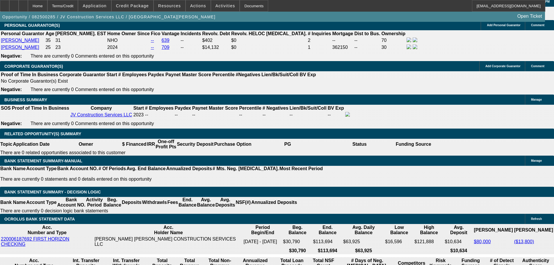
drag, startPoint x: 271, startPoint y: 176, endPoint x: 273, endPoint y: 115, distance: 60.6
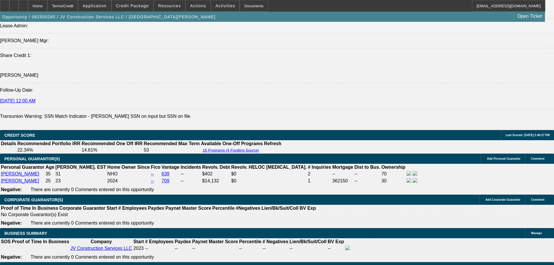
drag, startPoint x: 278, startPoint y: 174, endPoint x: 262, endPoint y: 163, distance: 19.2
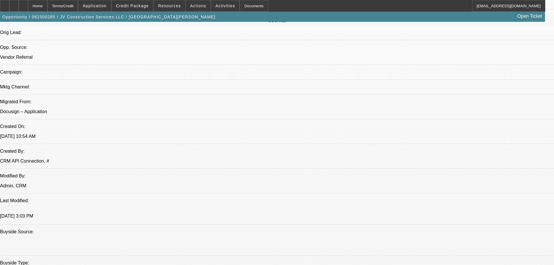
drag, startPoint x: 245, startPoint y: 139, endPoint x: 244, endPoint y: 81, distance: 57.9
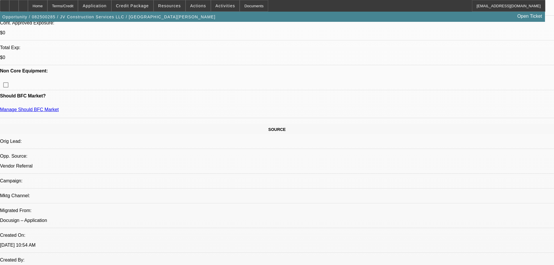
drag, startPoint x: 236, startPoint y: 115, endPoint x: 237, endPoint y: 78, distance: 37.5
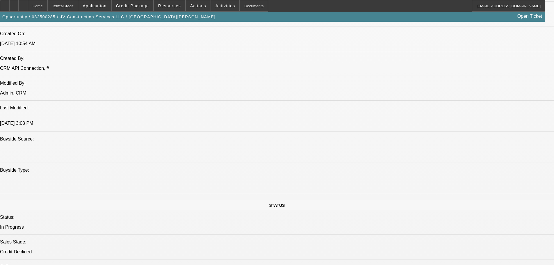
drag, startPoint x: 233, startPoint y: 104, endPoint x: 255, endPoint y: 203, distance: 101.1
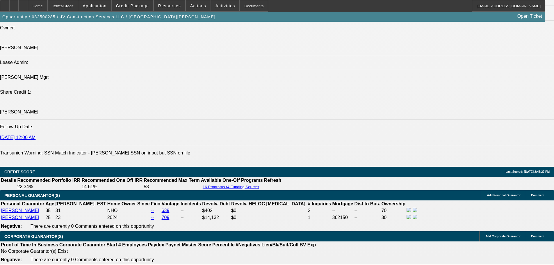
drag, startPoint x: 252, startPoint y: 114, endPoint x: 250, endPoint y: 95, distance: 18.7
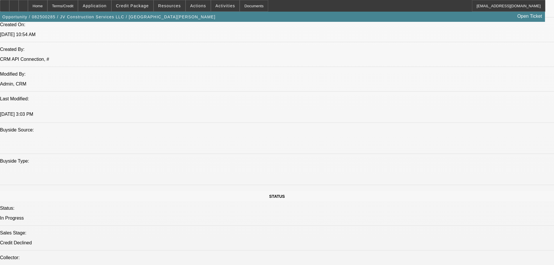
drag, startPoint x: 224, startPoint y: 184, endPoint x: 221, endPoint y: 226, distance: 41.5
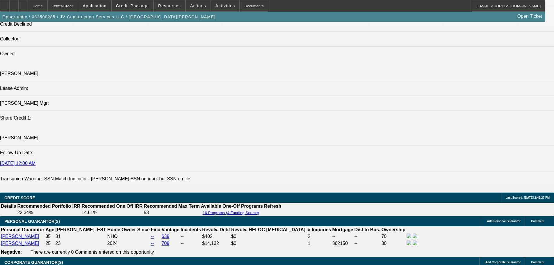
drag, startPoint x: 208, startPoint y: 267, endPoint x: 205, endPoint y: 224, distance: 43.4
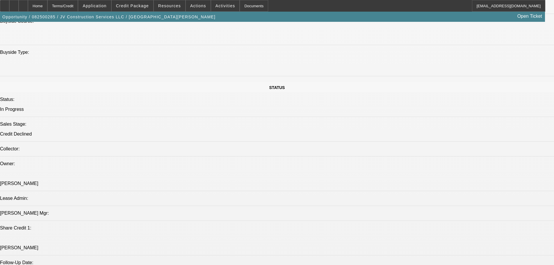
scroll to position [0, 0]
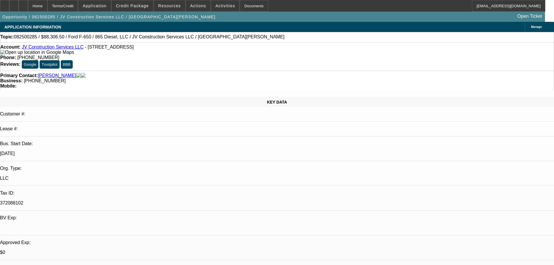
drag, startPoint x: 273, startPoint y: 121, endPoint x: 268, endPoint y: 12, distance: 108.9
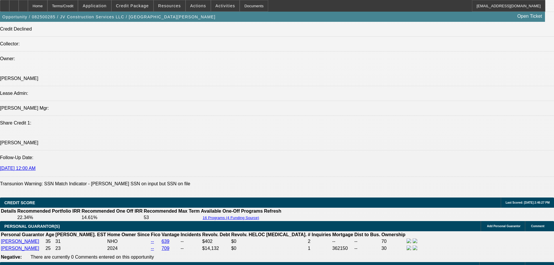
scroll to position [669, 0]
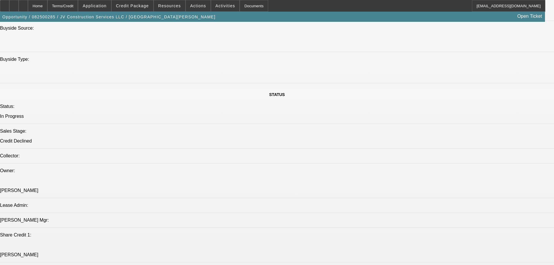
drag, startPoint x: 243, startPoint y: 99, endPoint x: 236, endPoint y: 74, distance: 25.5
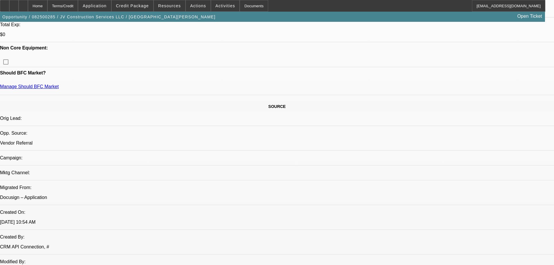
drag, startPoint x: 181, startPoint y: 145, endPoint x: 195, endPoint y: 67, distance: 78.7
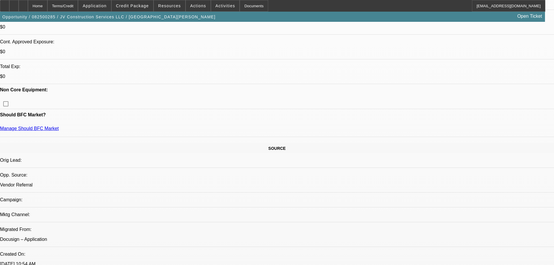
scroll to position [134, 0]
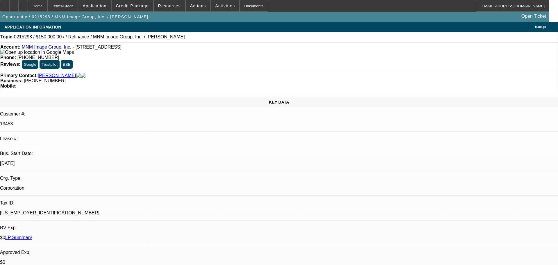
select select "0"
select select "2"
select select "0.1"
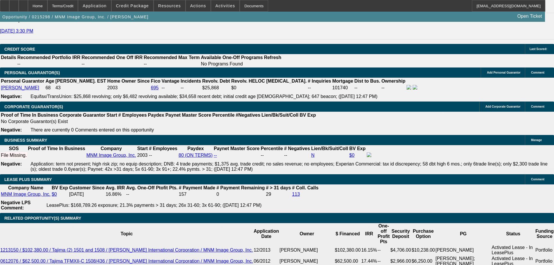
scroll to position [931, 0]
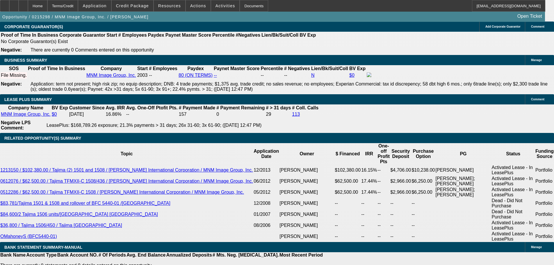
drag, startPoint x: 469, startPoint y: 118, endPoint x: 471, endPoint y: 106, distance: 12.1
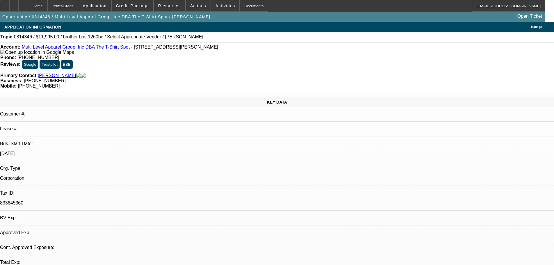
select select "0"
select select "2"
select select "0.1"
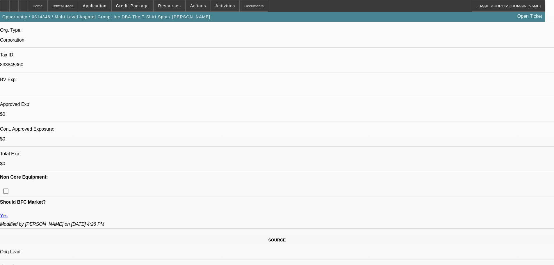
drag, startPoint x: 154, startPoint y: 148, endPoint x: 157, endPoint y: 191, distance: 43.5
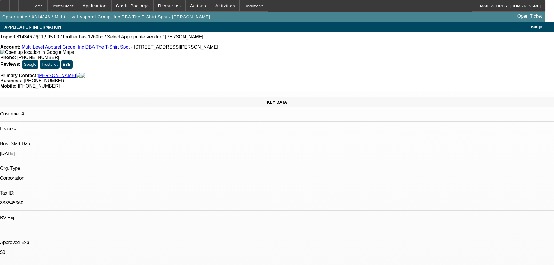
drag, startPoint x: 249, startPoint y: 174, endPoint x: 233, endPoint y: 64, distance: 111.1
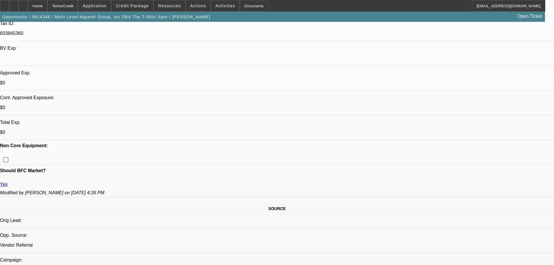
scroll to position [233, 0]
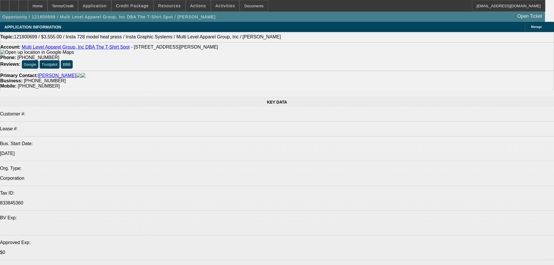
select select "0"
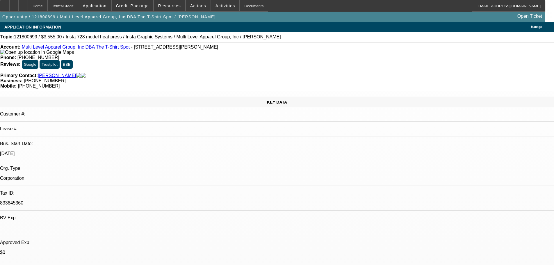
select select "2"
select select "0.1"
select select "4"
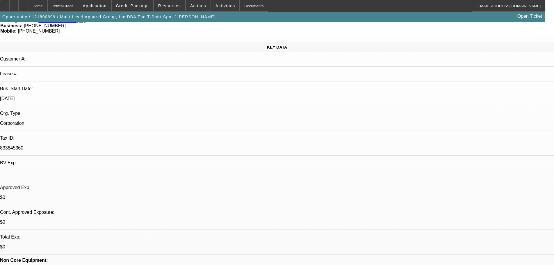
drag, startPoint x: 190, startPoint y: 175, endPoint x: 192, endPoint y: 223, distance: 48.0
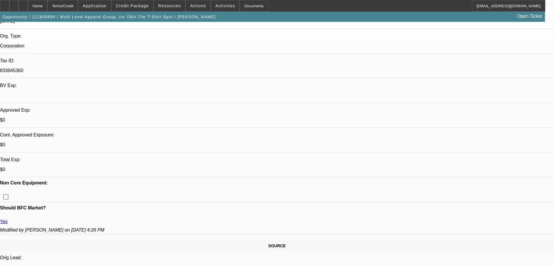
drag, startPoint x: 216, startPoint y: 185, endPoint x: 213, endPoint y: 227, distance: 42.0
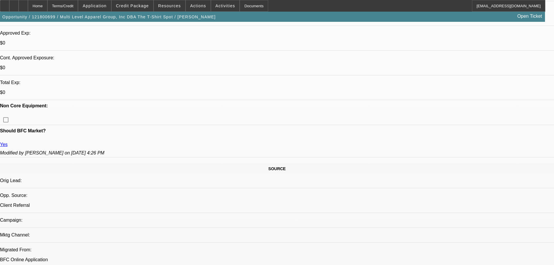
drag, startPoint x: 231, startPoint y: 198, endPoint x: 233, endPoint y: 221, distance: 23.4
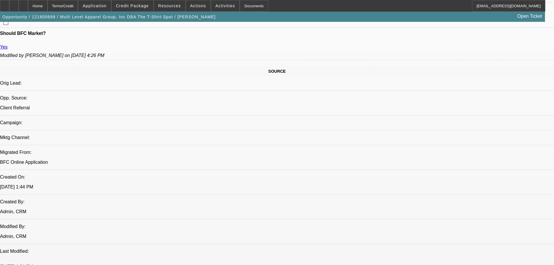
drag, startPoint x: 247, startPoint y: 168, endPoint x: 248, endPoint y: 187, distance: 19.0
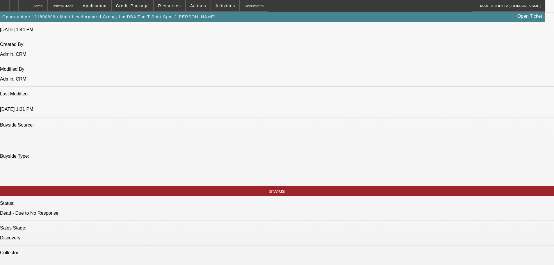
drag, startPoint x: 250, startPoint y: 185, endPoint x: 253, endPoint y: 201, distance: 16.2
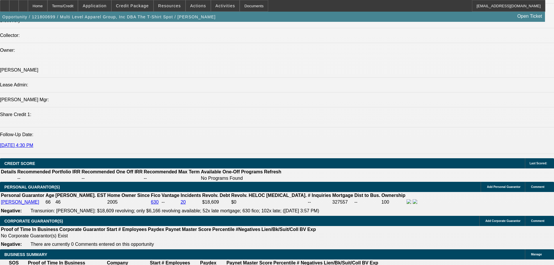
drag, startPoint x: 253, startPoint y: 180, endPoint x: 252, endPoint y: 213, distance: 32.6
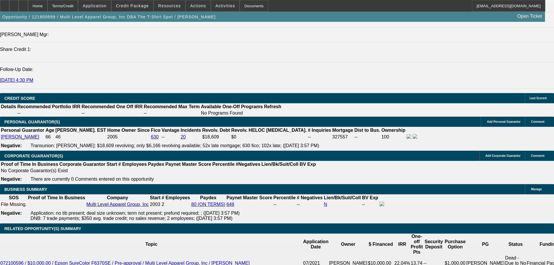
drag, startPoint x: 222, startPoint y: 167, endPoint x: 218, endPoint y: 166, distance: 3.7
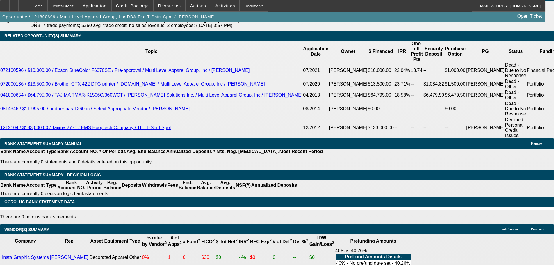
drag, startPoint x: 211, startPoint y: 146, endPoint x: 227, endPoint y: 181, distance: 37.5
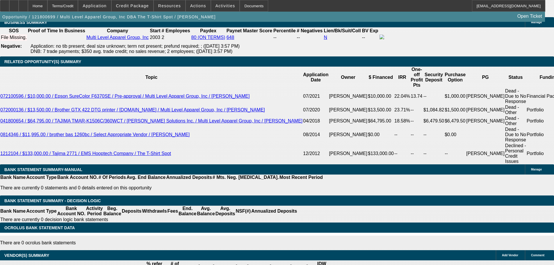
drag, startPoint x: 227, startPoint y: 176, endPoint x: 227, endPoint y: 138, distance: 37.8
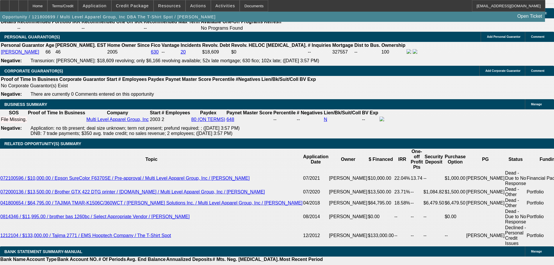
drag, startPoint x: 224, startPoint y: 142, endPoint x: 226, endPoint y: 127, distance: 15.4
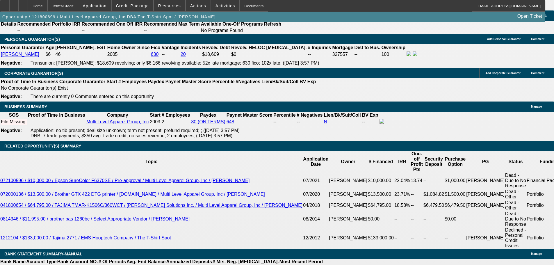
scroll to position [177, 0]
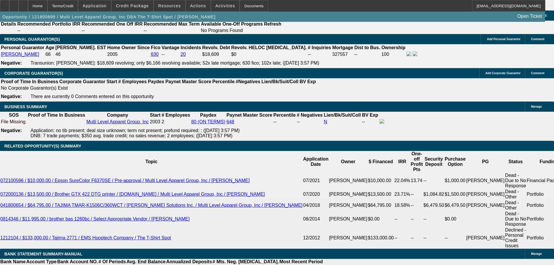
scroll to position [2, 0]
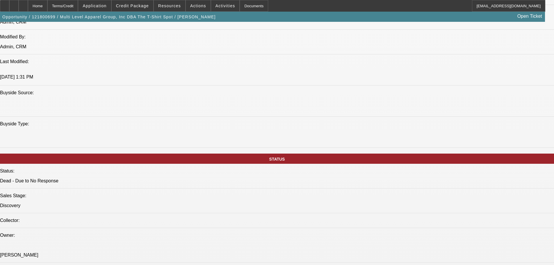
scroll to position [0, 0]
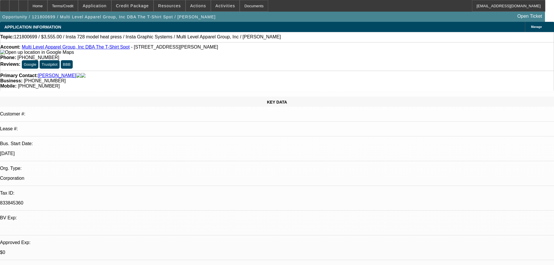
drag, startPoint x: 275, startPoint y: 143, endPoint x: 259, endPoint y: 61, distance: 83.5
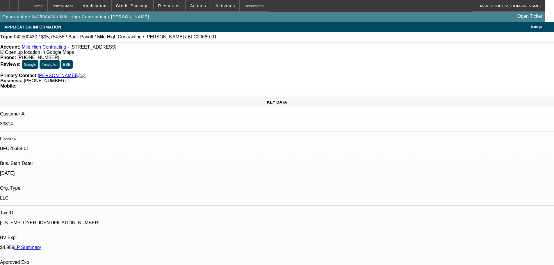
select select "0"
select select "0.1"
select select "4"
select select "0"
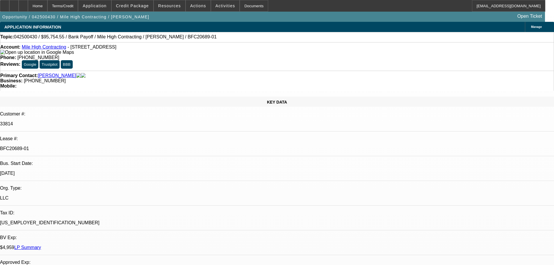
select select "0"
select select "0.1"
select select "4"
select select "0"
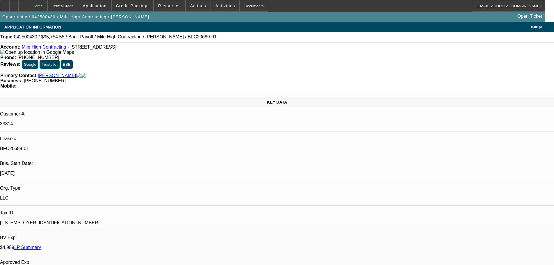
select select "0.1"
select select "4"
select select "0"
select select "0.1"
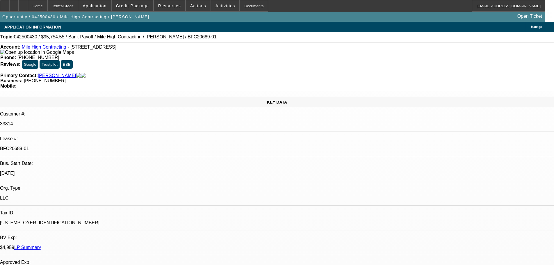
select select "4"
drag, startPoint x: 375, startPoint y: 209, endPoint x: 545, endPoint y: 207, distance: 170.2
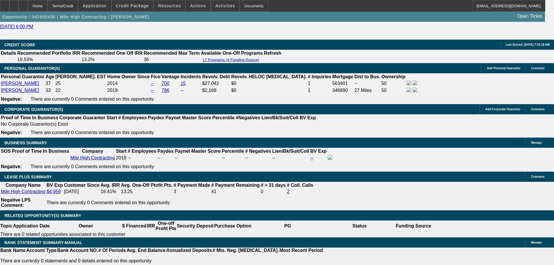
drag, startPoint x: 190, startPoint y: 279, endPoint x: 233, endPoint y: 218, distance: 73.9
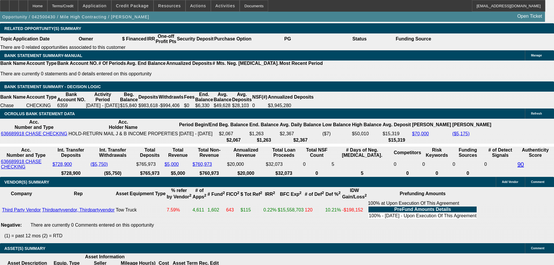
scroll to position [1067, 0]
